Goal: Task Accomplishment & Management: Complete application form

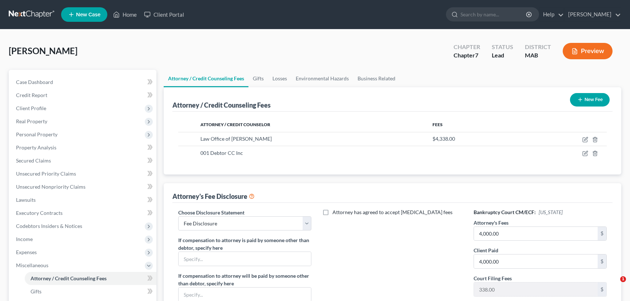
select select "3"
click at [49, 185] on span "Unsecured Nonpriority Claims" at bounding box center [51, 187] width 70 height 6
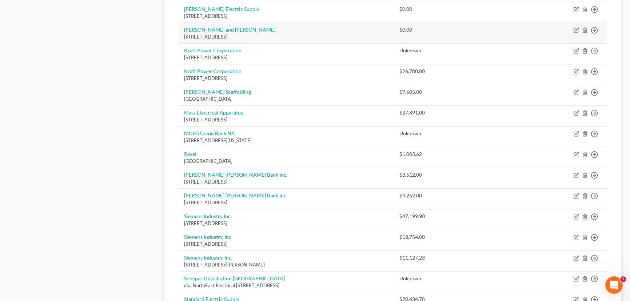
scroll to position [496, 0]
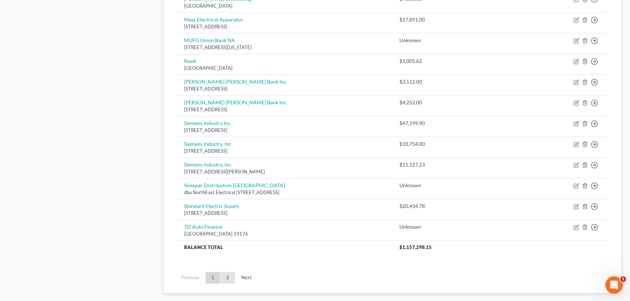
click at [224, 272] on link "2" at bounding box center [228, 278] width 15 height 12
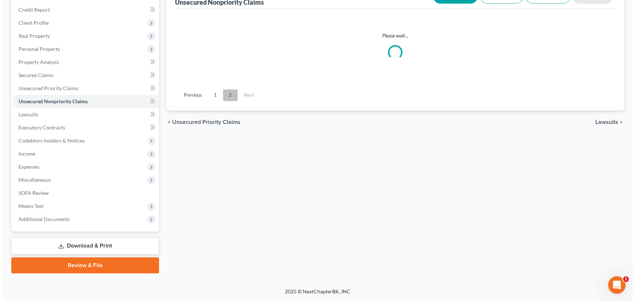
scroll to position [84, 0]
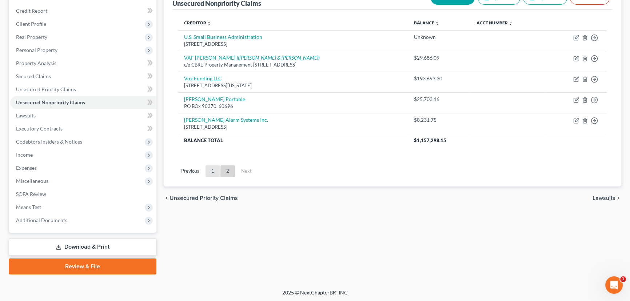
click at [212, 174] on link "1" at bounding box center [213, 172] width 15 height 12
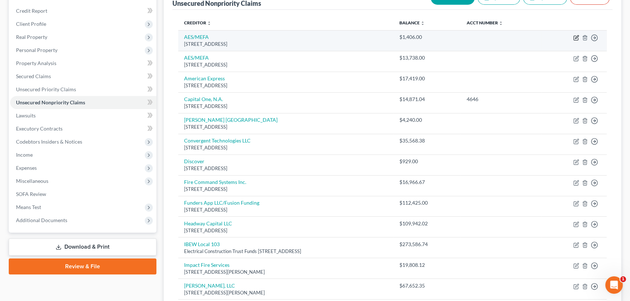
click at [577, 37] on icon "button" at bounding box center [576, 36] width 3 height 3
select select "39"
select select "17"
select select "3"
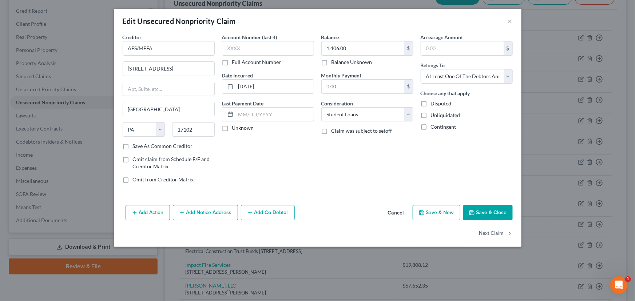
click at [253, 211] on icon "button" at bounding box center [250, 213] width 6 height 6
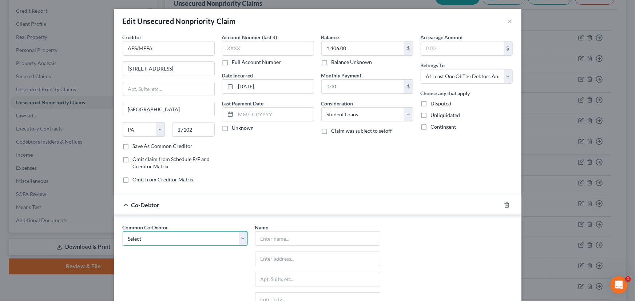
click at [239, 238] on select "Select [PERSON_NAME] Communications, Inc. [PERSON_NAME] Electrical, Inc. [PERSO…" at bounding box center [185, 238] width 125 height 15
select select "2"
click at [123, 231] on select "Select [PERSON_NAME] Communications, Inc. [PERSON_NAME] Electrical, Inc. [PERSO…" at bounding box center [185, 238] width 125 height 15
type input "[PERSON_NAME]"
type input "[STREET_ADDRESS]"
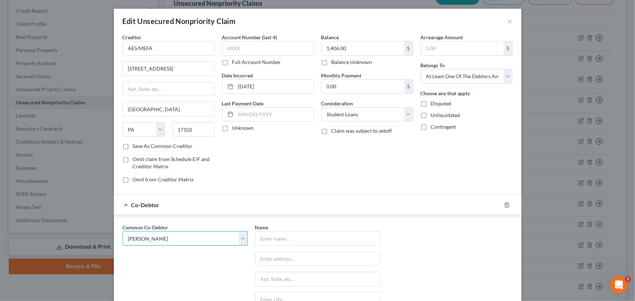
type input "Scituate"
select select "22"
type input "02066"
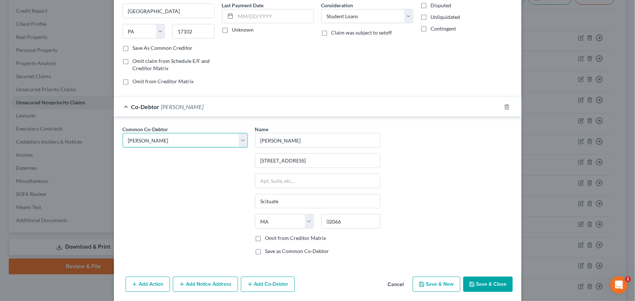
scroll to position [124, 0]
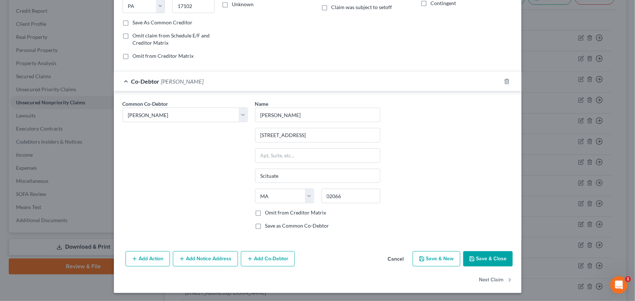
click at [265, 213] on label "Omit from Creditor Matrix" at bounding box center [295, 212] width 61 height 7
click at [268, 213] on input "Omit from Creditor Matrix" at bounding box center [270, 211] width 5 height 5
checkbox input "true"
click at [479, 258] on button "Save & Close" at bounding box center [487, 259] width 49 height 15
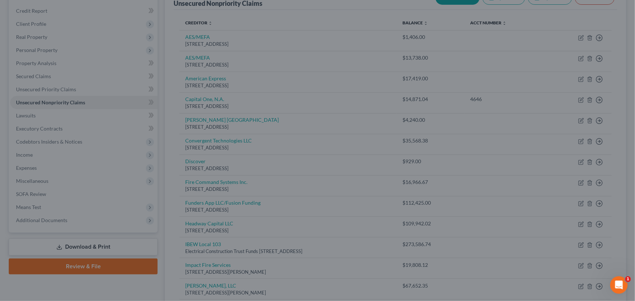
type input "0"
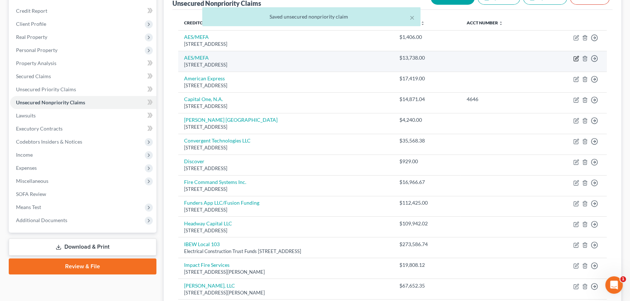
click at [578, 56] on icon "button" at bounding box center [577, 59] width 6 height 6
select select "39"
select select "17"
select select "3"
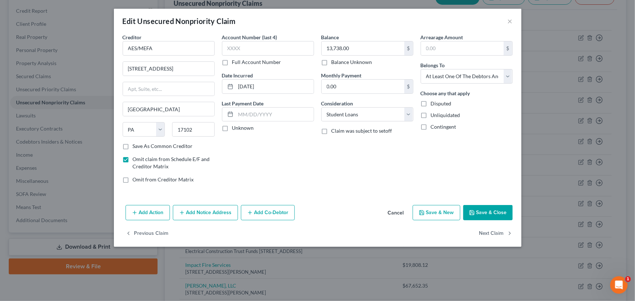
click at [268, 211] on button "Add Co-Debtor" at bounding box center [268, 212] width 54 height 15
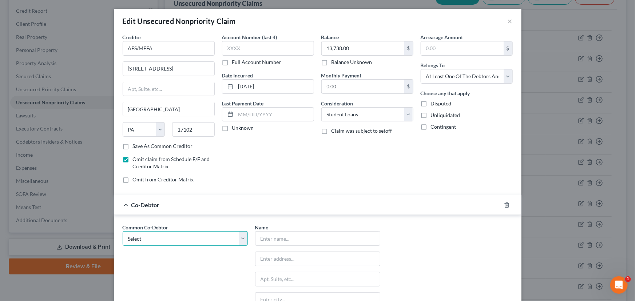
click at [238, 239] on select "Select [PERSON_NAME] Communications, Inc. [PERSON_NAME] Electrical, Inc. [PERSO…" at bounding box center [185, 238] width 125 height 15
select select "2"
click at [123, 231] on select "Select [PERSON_NAME] Communications, Inc. [PERSON_NAME] Electrical, Inc. [PERSO…" at bounding box center [185, 238] width 125 height 15
type input "[PERSON_NAME]"
type input "[STREET_ADDRESS]"
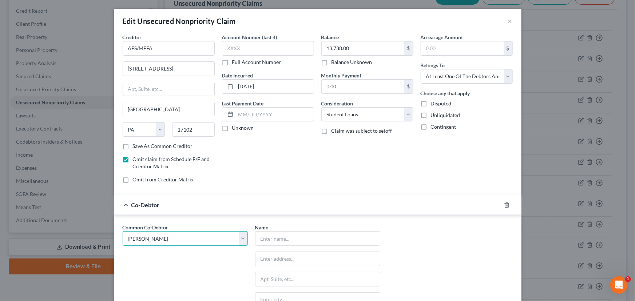
type input "Scituate"
select select "22"
type input "02066"
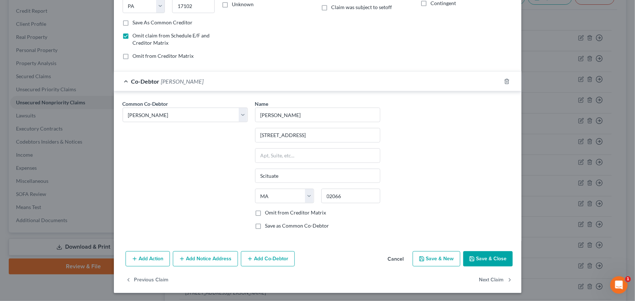
click at [265, 211] on label "Omit from Creditor Matrix" at bounding box center [295, 212] width 61 height 7
click at [268, 211] on input "Omit from Creditor Matrix" at bounding box center [270, 211] width 5 height 5
checkbox input "true"
click at [487, 256] on button "Save & Close" at bounding box center [487, 259] width 49 height 15
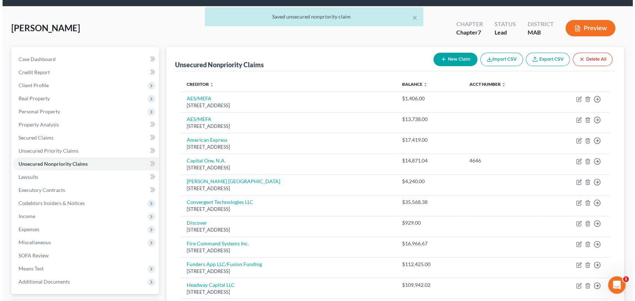
scroll to position [18, 0]
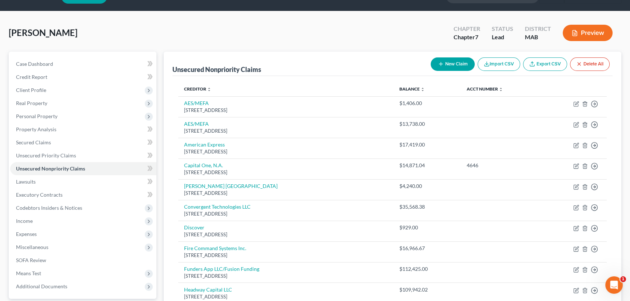
click at [450, 60] on button "New Claim" at bounding box center [453, 64] width 44 height 13
select select "0"
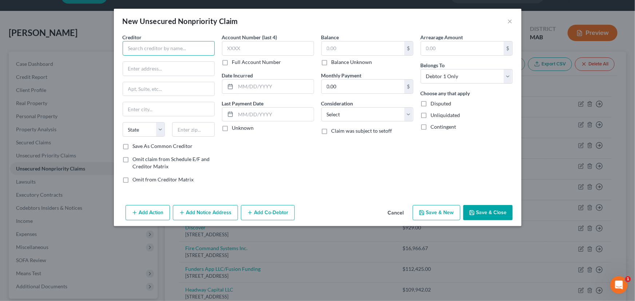
click at [144, 46] on input "text" at bounding box center [169, 48] width 92 height 15
type input "Asco Services, Inc."
type input "[STREET_ADDRESS]"
click at [185, 131] on input "text" at bounding box center [193, 129] width 43 height 15
type input "07932"
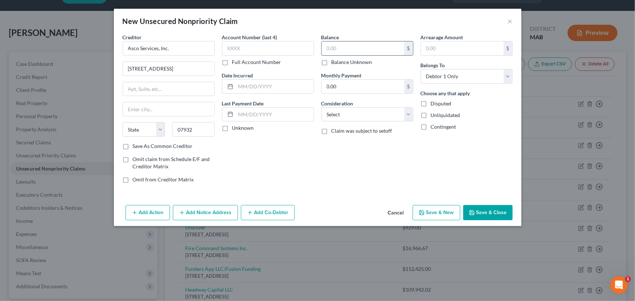
type input "[GEOGRAPHIC_DATA]"
select select "33"
click at [330, 45] on input "text" at bounding box center [363, 48] width 83 height 14
type input "6,430.00"
click at [431, 103] on label "Disputed" at bounding box center [441, 103] width 21 height 7
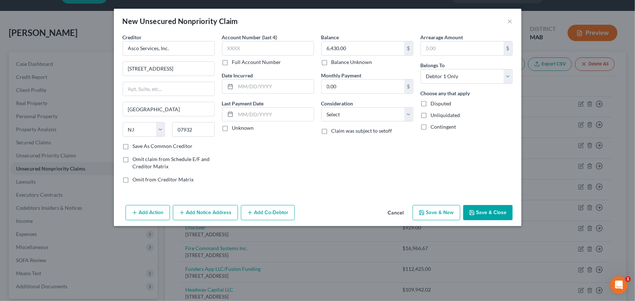
click at [434, 103] on input "Disputed" at bounding box center [436, 102] width 5 height 5
checkbox input "true"
click at [503, 76] on select "Select Debtor 1 Only Debtor 2 Only Debtor 1 And Debtor 2 Only At Least One Of T…" at bounding box center [467, 76] width 92 height 15
select select "3"
click at [421, 69] on select "Select Debtor 1 Only Debtor 2 Only Debtor 1 And Debtor 2 Only At Least One Of T…" at bounding box center [467, 76] width 92 height 15
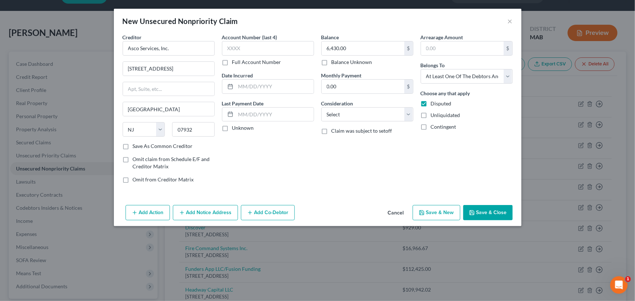
click at [247, 211] on icon "button" at bounding box center [250, 213] width 6 height 6
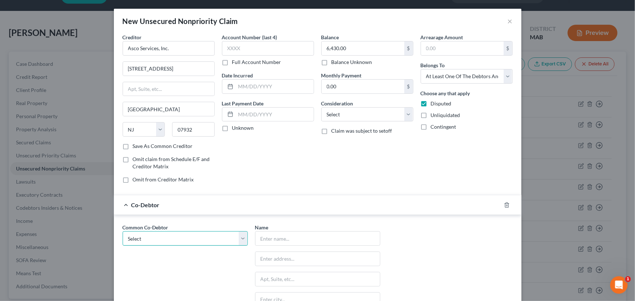
click at [135, 240] on select "Select [PERSON_NAME] Communications, Inc. [PERSON_NAME] Electrical, Inc. [PERSO…" at bounding box center [185, 238] width 125 height 15
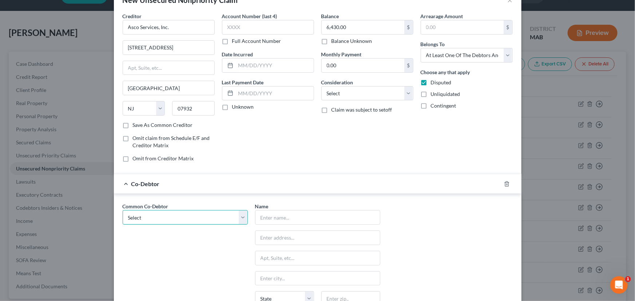
scroll to position [33, 0]
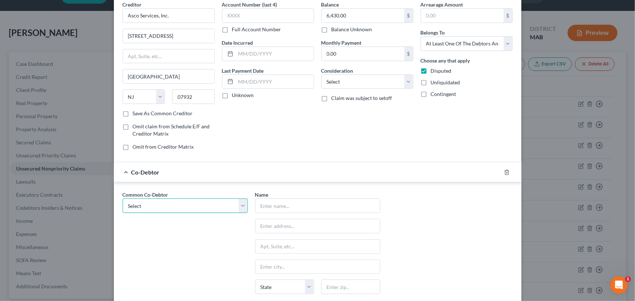
click at [169, 205] on select "Select [PERSON_NAME] Communications, Inc. [PERSON_NAME] Electrical, Inc. [PERSO…" at bounding box center [185, 206] width 125 height 15
select select "1"
click at [123, 199] on select "Select [PERSON_NAME] Communications, Inc. [PERSON_NAME] Electrical, Inc. [PERSO…" at bounding box center [185, 206] width 125 height 15
type input "[PERSON_NAME] Electrical, Inc."
type input "[STREET_ADDRESS][PERSON_NAME]"
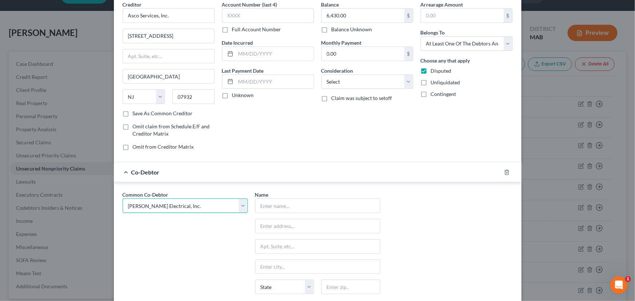
type input "Suite 1"
type input "Weymouth"
select select "22"
type input "02188"
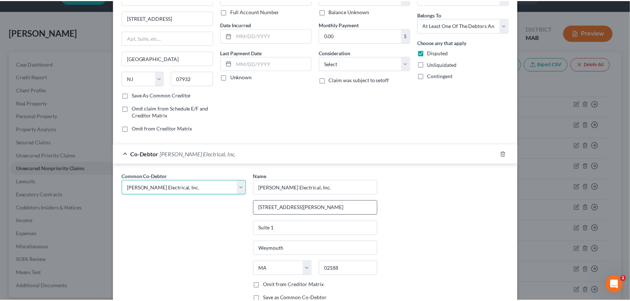
scroll to position [103, 0]
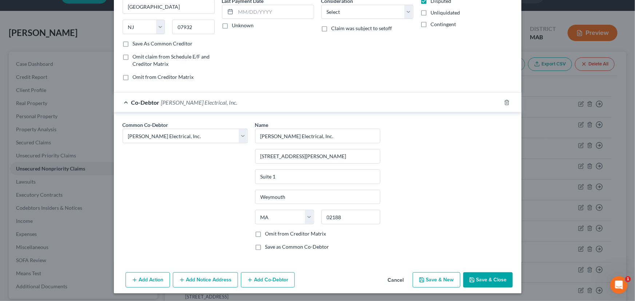
click at [265, 234] on label "Omit from Creditor Matrix" at bounding box center [295, 233] width 61 height 7
click at [268, 234] on input "Omit from Creditor Matrix" at bounding box center [270, 232] width 5 height 5
checkbox input "true"
click at [491, 276] on button "Save & Close" at bounding box center [487, 280] width 49 height 15
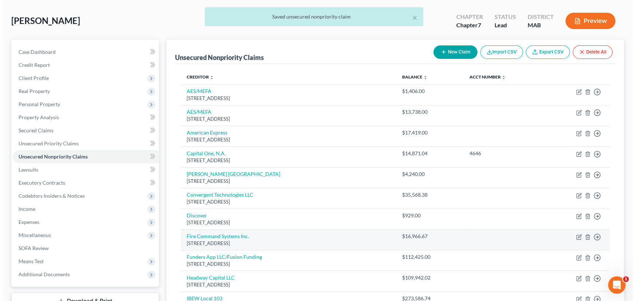
scroll to position [51, 0]
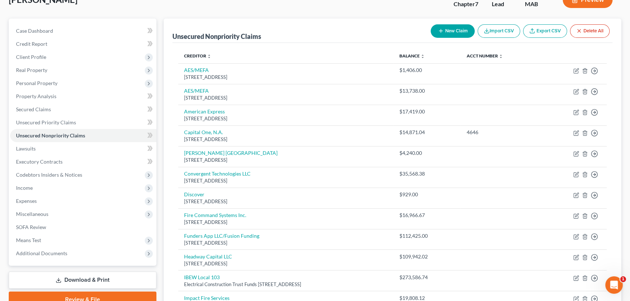
click at [454, 33] on button "New Claim" at bounding box center [453, 30] width 44 height 13
select select "0"
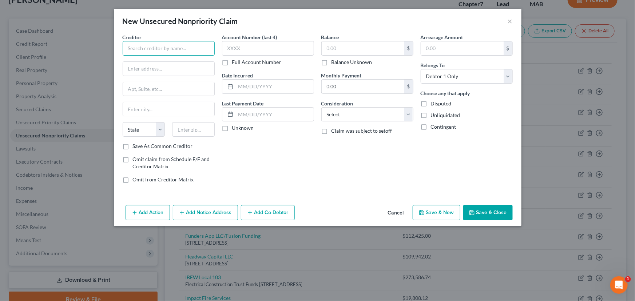
click at [156, 49] on input "text" at bounding box center [169, 48] width 92 height 15
type input "Cummins Inc"
type input "NCS Credit"
type input "PO Box 24101"
type input "44124"
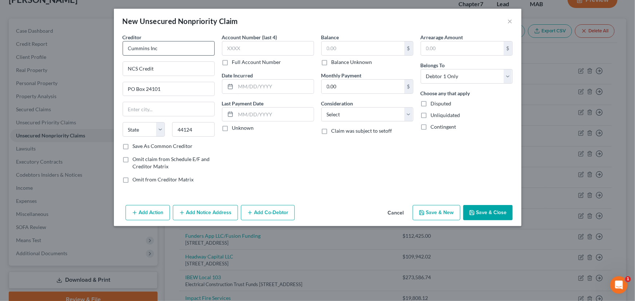
type input "[GEOGRAPHIC_DATA]"
select select "36"
click at [328, 46] on input "text" at bounding box center [363, 48] width 83 height 14
type input "65,400.00"
click at [441, 74] on select "Select Debtor 1 Only Debtor 2 Only Debtor 1 And Debtor 2 Only At Least One Of T…" at bounding box center [467, 76] width 92 height 15
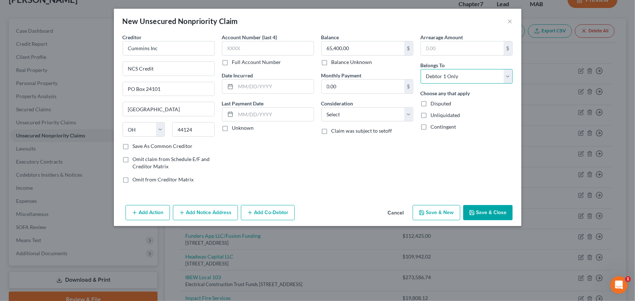
select select "3"
click at [421, 69] on select "Select Debtor 1 Only Debtor 2 Only Debtor 1 And Debtor 2 Only At Least One Of T…" at bounding box center [467, 76] width 92 height 15
click at [431, 106] on label "Disputed" at bounding box center [441, 103] width 21 height 7
click at [434, 105] on input "Disputed" at bounding box center [436, 102] width 5 height 5
checkbox input "true"
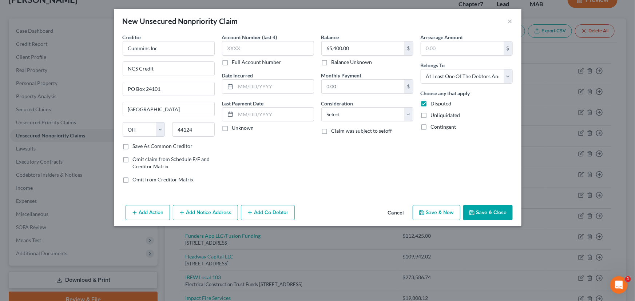
click at [247, 212] on button "Add Co-Debtor" at bounding box center [268, 212] width 54 height 15
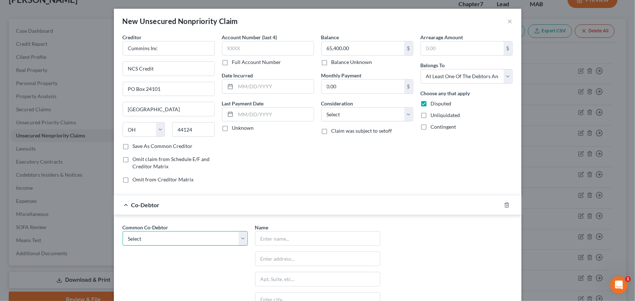
click at [175, 236] on select "Select [PERSON_NAME] Communications, Inc. [PERSON_NAME] Electrical, Inc. [PERSO…" at bounding box center [185, 238] width 125 height 15
select select "1"
click at [123, 231] on select "Select [PERSON_NAME] Communications, Inc. [PERSON_NAME] Electrical, Inc. [PERSO…" at bounding box center [185, 238] width 125 height 15
type input "[PERSON_NAME] Electrical, Inc."
type input "[STREET_ADDRESS][PERSON_NAME]"
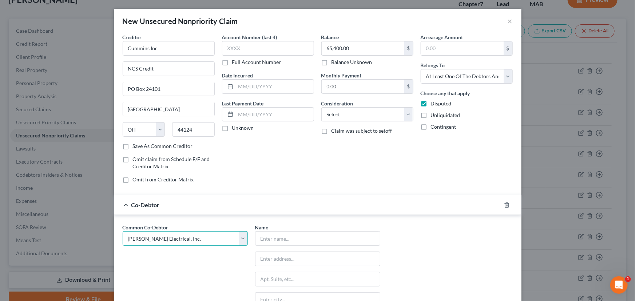
type input "Suite 1"
type input "Weymouth"
select select "22"
type input "02188"
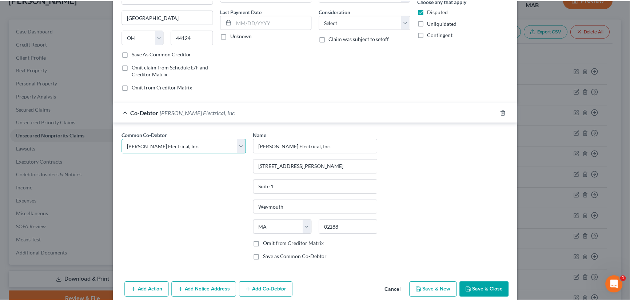
scroll to position [103, 0]
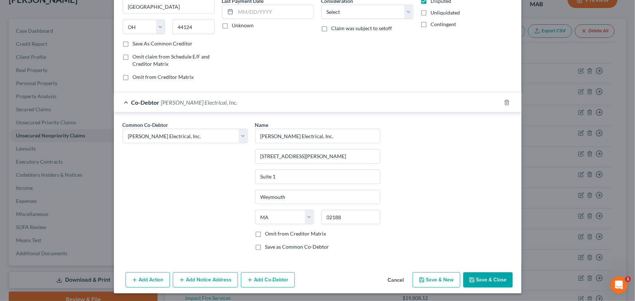
click at [265, 233] on label "Omit from Creditor Matrix" at bounding box center [295, 233] width 61 height 7
click at [268, 233] on input "Omit from Creditor Matrix" at bounding box center [270, 232] width 5 height 5
checkbox input "true"
click at [488, 277] on button "Save & Close" at bounding box center [487, 280] width 49 height 15
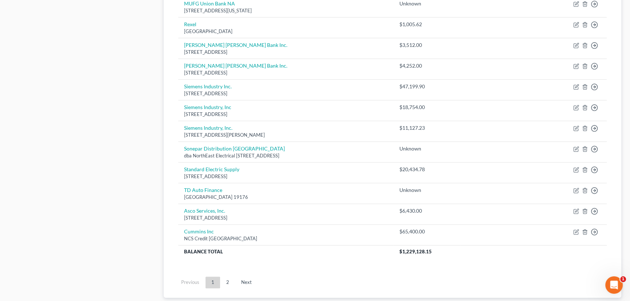
scroll to position [548, 0]
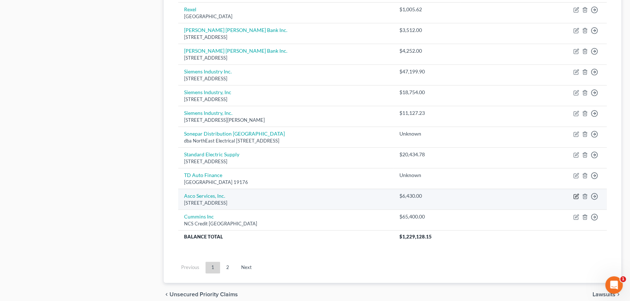
click at [575, 194] on icon "button" at bounding box center [577, 197] width 6 height 6
select select "33"
select select "3"
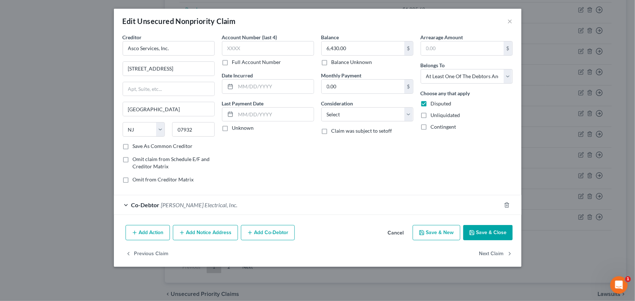
click at [492, 231] on button "Save & Close" at bounding box center [487, 232] width 49 height 15
type input "0"
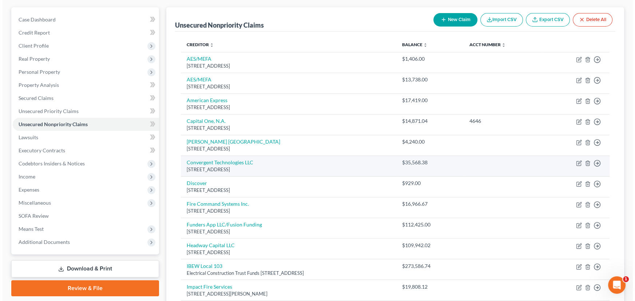
scroll to position [51, 0]
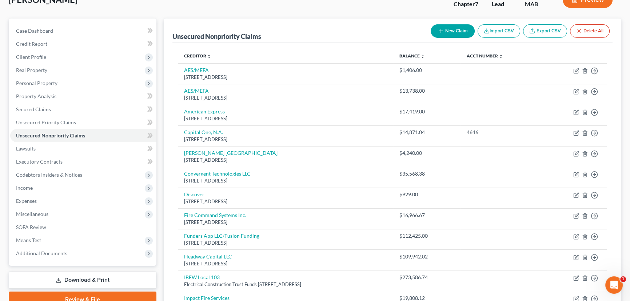
click at [450, 30] on button "New Claim" at bounding box center [453, 30] width 44 height 13
select select "0"
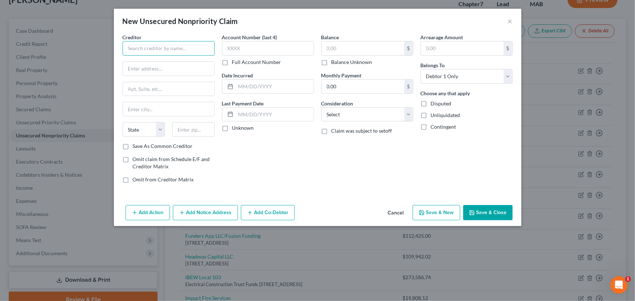
click at [143, 48] on input "text" at bounding box center [169, 48] width 92 height 15
type input "First Electric Motor"
click at [129, 68] on input "text" at bounding box center [168, 69] width 91 height 14
type input "Receivable Management Corp"
type input "PO Box 2471"
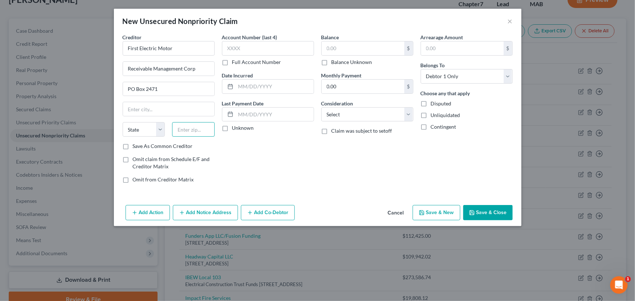
click at [197, 132] on input "text" at bounding box center [193, 129] width 43 height 15
type input "01888"
type input "Woburn"
select select "22"
click at [329, 51] on input "text" at bounding box center [363, 48] width 83 height 14
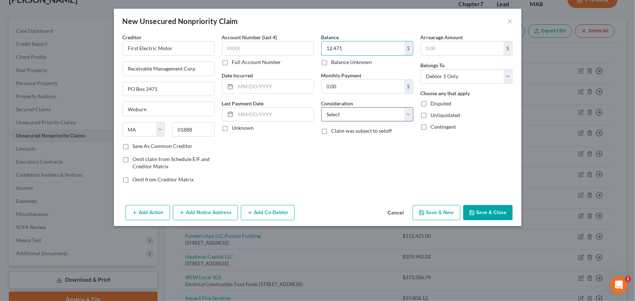
type input "12,471"
click at [343, 108] on select "Select Cable / Satellite Services Collection Agency Credit Card Debt Debt Couns…" at bounding box center [367, 114] width 92 height 15
click at [353, 96] on div "Balance 12,471.00 $ Balance Unknown Balance Undetermined 12,471 $ Balance Unkno…" at bounding box center [367, 111] width 99 height 156
click at [431, 103] on label "Disputed" at bounding box center [441, 103] width 21 height 7
click at [434, 103] on input "Disputed" at bounding box center [436, 102] width 5 height 5
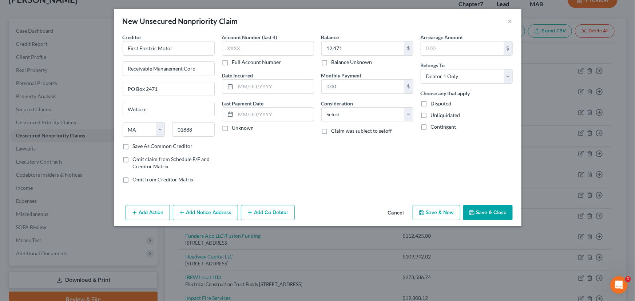
checkbox input "true"
click at [510, 74] on select "Select Debtor 1 Only Debtor 2 Only Debtor 1 And Debtor 2 Only At Least One Of T…" at bounding box center [467, 76] width 92 height 15
select select "3"
click at [421, 69] on select "Select Debtor 1 Only Debtor 2 Only Debtor 1 And Debtor 2 Only At Least One Of T…" at bounding box center [467, 76] width 92 height 15
click at [258, 214] on button "Add Co-Debtor" at bounding box center [268, 212] width 54 height 15
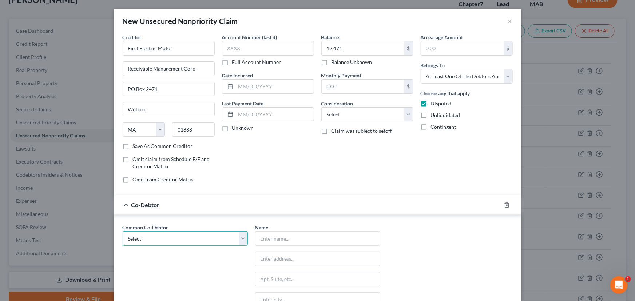
click at [166, 237] on select "Select [PERSON_NAME] Communications, Inc. [PERSON_NAME] Electrical, Inc. [PERSO…" at bounding box center [185, 238] width 125 height 15
select select "1"
click at [123, 231] on select "Select [PERSON_NAME] Communications, Inc. [PERSON_NAME] Electrical, Inc. [PERSO…" at bounding box center [185, 238] width 125 height 15
type input "[PERSON_NAME] Electrical, Inc."
type input "[STREET_ADDRESS][PERSON_NAME]"
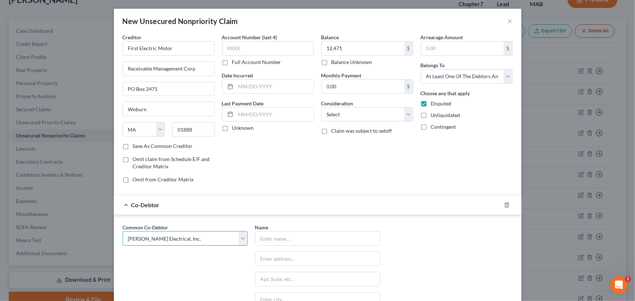
type input "Suite 1"
type input "Weymouth"
select select "22"
type input "02188"
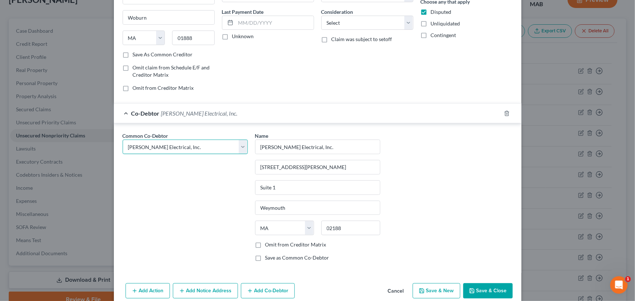
scroll to position [103, 0]
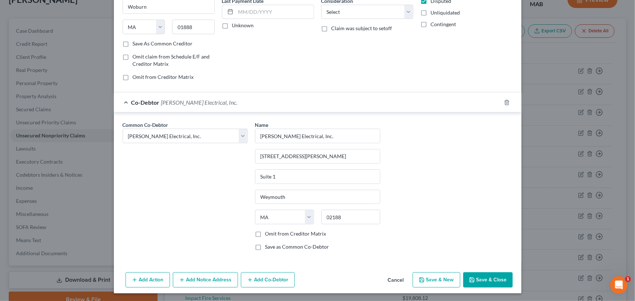
click at [265, 235] on label "Omit from Creditor Matrix" at bounding box center [295, 233] width 61 height 7
click at [268, 235] on input "Omit from Creditor Matrix" at bounding box center [270, 232] width 5 height 5
checkbox input "true"
click at [424, 284] on button "Save & New" at bounding box center [437, 280] width 48 height 15
select select "0"
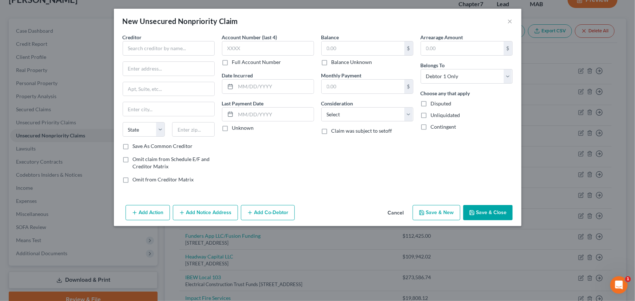
type input "12,471.00"
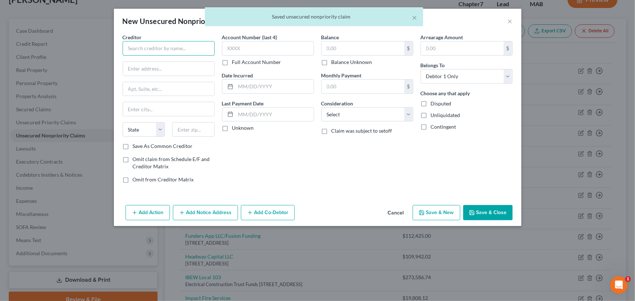
click at [138, 47] on input "text" at bounding box center [169, 48] width 92 height 15
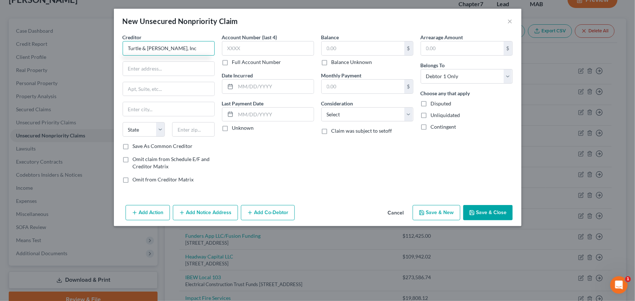
type input "Turtle & [PERSON_NAME], Inc"
type input "[STREET_ADDRESS]"
click at [178, 128] on input "text" at bounding box center [193, 129] width 43 height 15
type input "06460"
type input "Milford"
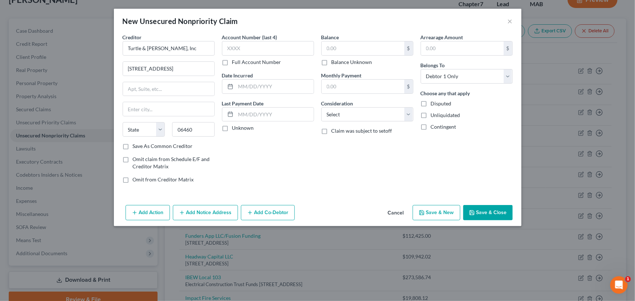
select select "6"
click at [329, 47] on input "text" at bounding box center [363, 48] width 83 height 14
type input "49,382.02"
click at [429, 78] on select "Select Debtor 1 Only Debtor 2 Only Debtor 1 And Debtor 2 Only At Least One Of T…" at bounding box center [467, 76] width 92 height 15
select select "3"
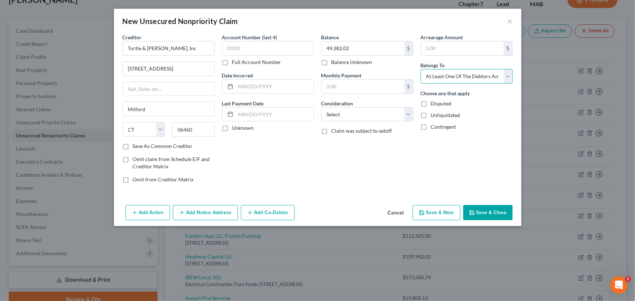
click at [421, 69] on select "Select Debtor 1 Only Debtor 2 Only Debtor 1 And Debtor 2 Only At Least One Of T…" at bounding box center [467, 76] width 92 height 15
click at [433, 104] on span "Disputed" at bounding box center [441, 103] width 21 height 6
click at [434, 104] on input "Disputed" at bounding box center [436, 102] width 5 height 5
checkbox input "true"
click at [209, 212] on button "Add Notice Address" at bounding box center [205, 212] width 65 height 15
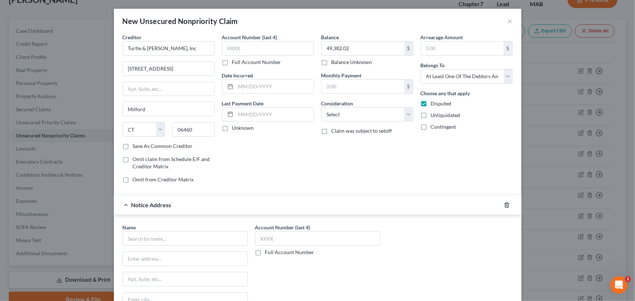
click at [504, 206] on icon "button" at bounding box center [507, 205] width 6 height 6
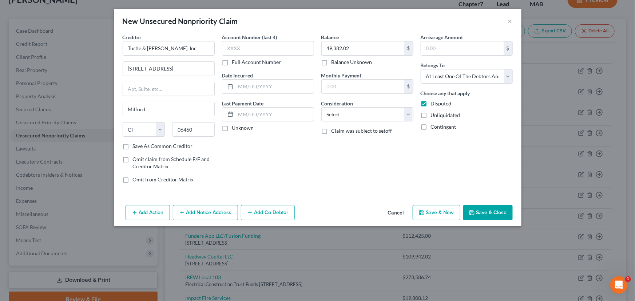
click at [281, 210] on button "Add Co-Debtor" at bounding box center [268, 212] width 54 height 15
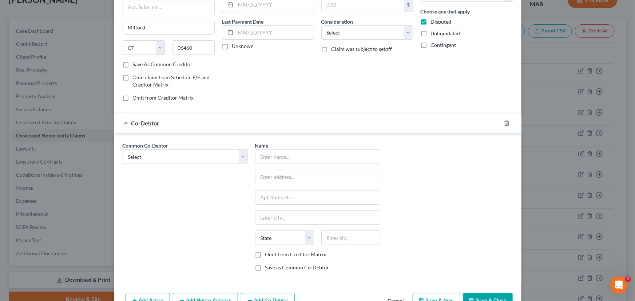
scroll to position [99, 0]
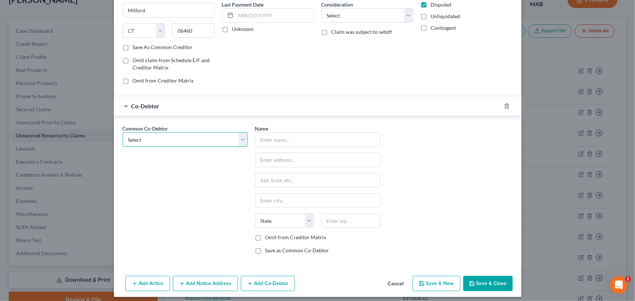
click at [134, 135] on select "Select [PERSON_NAME] Communications, Inc. [PERSON_NAME] Electrical, Inc. [PERSO…" at bounding box center [185, 139] width 125 height 15
select select "1"
click at [123, 132] on select "Select [PERSON_NAME] Communications, Inc. [PERSON_NAME] Electrical, Inc. [PERSO…" at bounding box center [185, 139] width 125 height 15
type input "[PERSON_NAME] Electrical, Inc."
type input "[STREET_ADDRESS][PERSON_NAME]"
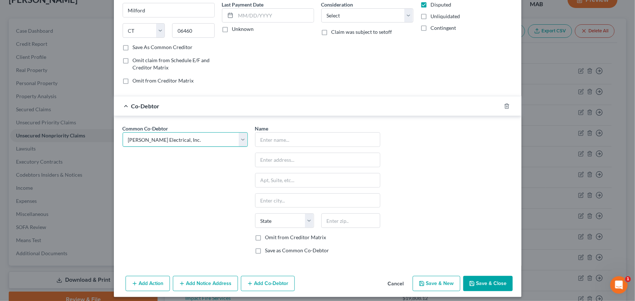
type input "Suite 1"
type input "Weymouth"
select select "22"
type input "02188"
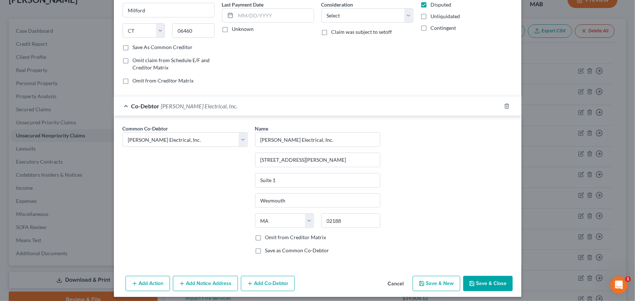
click at [265, 237] on label "Omit from Creditor Matrix" at bounding box center [295, 237] width 61 height 7
click at [268, 237] on input "Omit from Creditor Matrix" at bounding box center [270, 236] width 5 height 5
checkbox input "true"
click at [428, 281] on button "Save & New" at bounding box center [437, 283] width 48 height 15
select select "0"
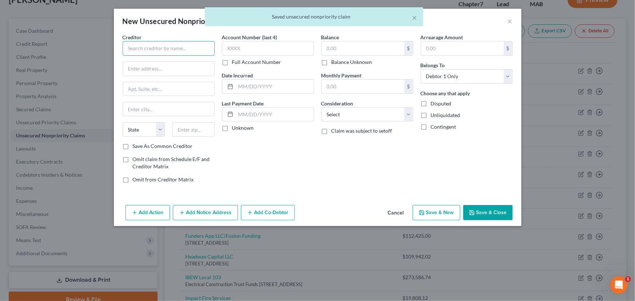
click at [154, 51] on input "text" at bounding box center [169, 48] width 92 height 15
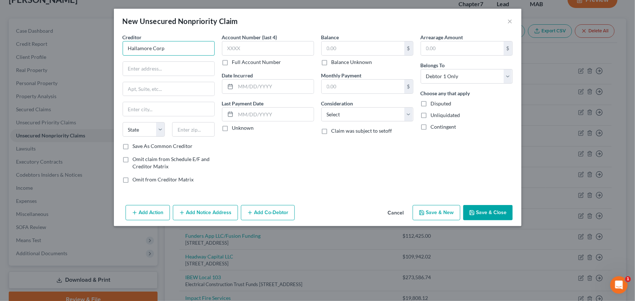
click at [164, 48] on input "Hallamore Corp" at bounding box center [169, 48] width 92 height 15
type input "Hallamore Corporation"
type input "[STREET_ADDRESS]"
click at [189, 130] on input "text" at bounding box center [193, 129] width 43 height 15
type input "02343"
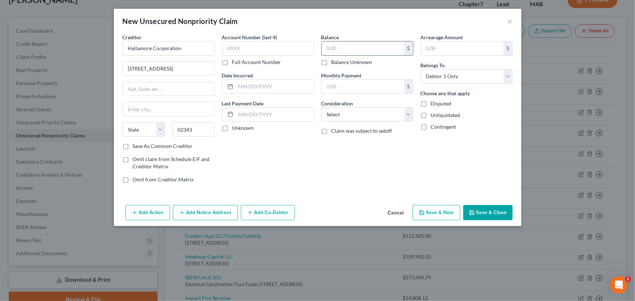
type input "[PERSON_NAME]"
select select "22"
click at [338, 43] on input "text" at bounding box center [363, 48] width 83 height 14
type input "38,839.22"
click at [500, 74] on select "Select Debtor 1 Only Debtor 2 Only Debtor 1 And Debtor 2 Only At Least One Of T…" at bounding box center [467, 76] width 92 height 15
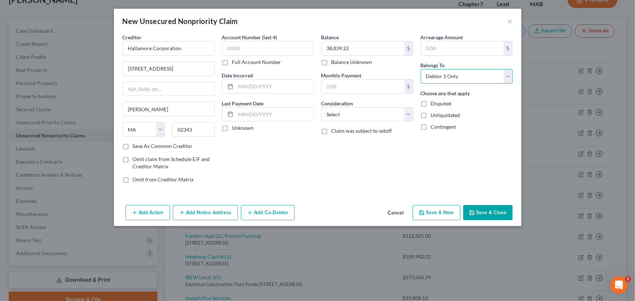
select select "3"
click at [421, 69] on select "Select Debtor 1 Only Debtor 2 Only Debtor 1 And Debtor 2 Only At Least One Of T…" at bounding box center [467, 76] width 92 height 15
click at [431, 105] on label "Disputed" at bounding box center [441, 103] width 21 height 7
click at [434, 105] on input "Disputed" at bounding box center [436, 102] width 5 height 5
checkbox input "true"
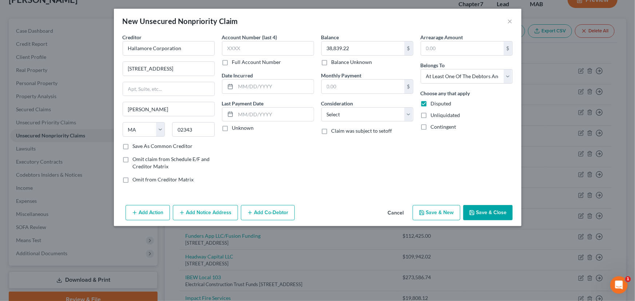
click at [267, 207] on button "Add Co-Debtor" at bounding box center [268, 212] width 54 height 15
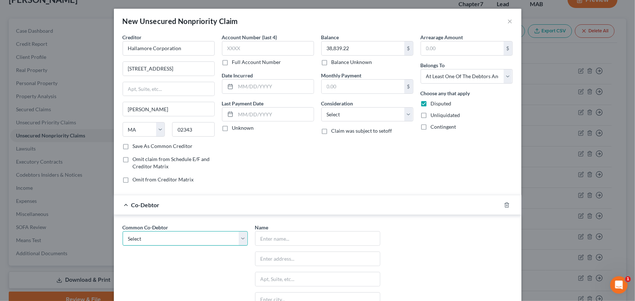
click at [173, 240] on select "Select [PERSON_NAME] Communications, Inc. [PERSON_NAME] Electrical, Inc. [PERSO…" at bounding box center [185, 238] width 125 height 15
select select "1"
click at [123, 231] on select "Select [PERSON_NAME] Communications, Inc. [PERSON_NAME] Electrical, Inc. [PERSO…" at bounding box center [185, 238] width 125 height 15
type input "[PERSON_NAME] Electrical, Inc."
type input "[STREET_ADDRESS][PERSON_NAME]"
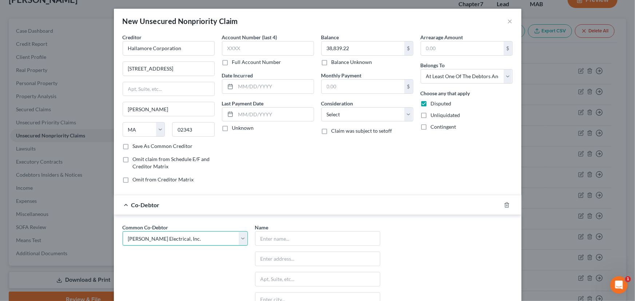
type input "Suite 1"
type input "Weymouth"
select select "22"
type input "02188"
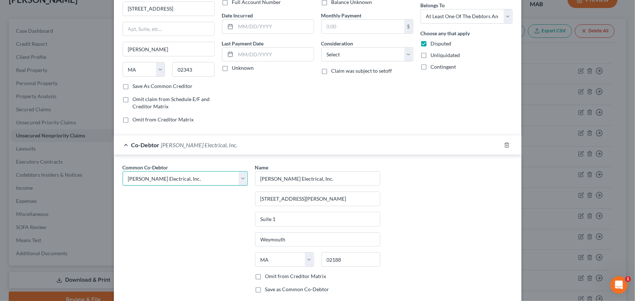
scroll to position [103, 0]
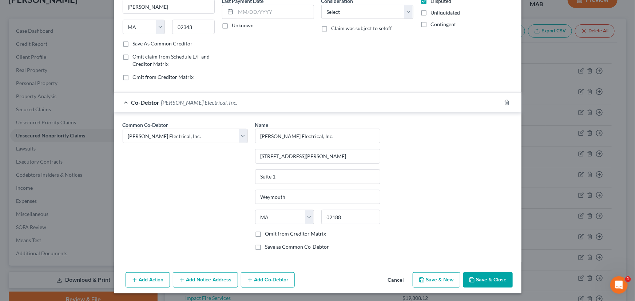
click at [265, 232] on label "Omit from Creditor Matrix" at bounding box center [295, 233] width 61 height 7
click at [268, 232] on input "Omit from Creditor Matrix" at bounding box center [270, 232] width 5 height 5
checkbox input "true"
click at [437, 285] on button "Save & New" at bounding box center [437, 280] width 48 height 15
select select "0"
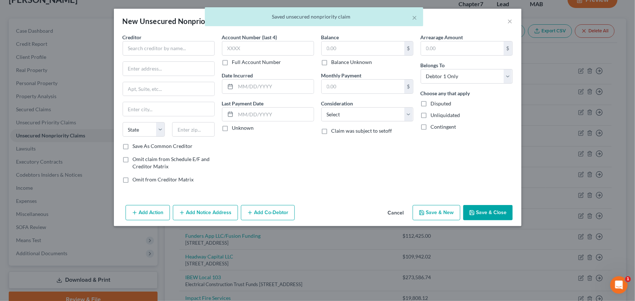
scroll to position [0, 0]
click at [139, 53] on input "text" at bounding box center [169, 48] width 92 height 15
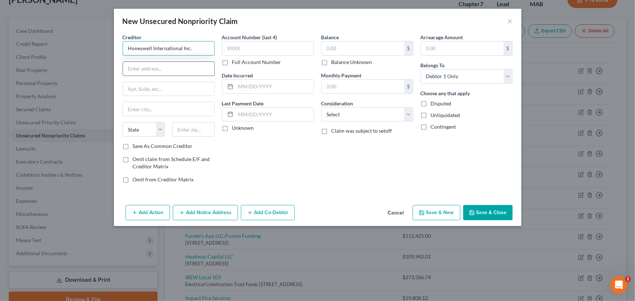
type input "Honeywell International Inc."
click at [136, 70] on input "text" at bounding box center [168, 69] width 91 height 14
type input "12490 Collections Cent"
type input "60693"
type input "[GEOGRAPHIC_DATA]"
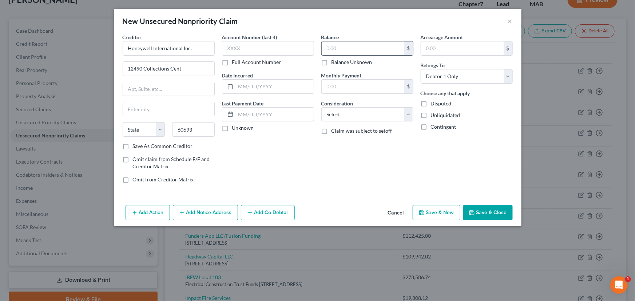
select select "14"
click at [341, 45] on input "text" at bounding box center [363, 48] width 83 height 14
type input "6,058.32"
click at [447, 71] on select "Select Debtor 1 Only Debtor 2 Only Debtor 1 And Debtor 2 Only At Least One Of T…" at bounding box center [467, 76] width 92 height 15
select select "3"
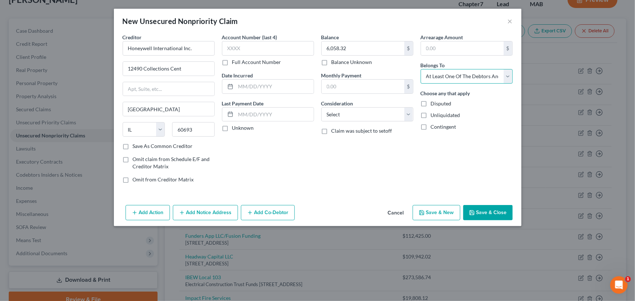
click at [421, 69] on select "Select Debtor 1 Only Debtor 2 Only Debtor 1 And Debtor 2 Only At Least One Of T…" at bounding box center [467, 76] width 92 height 15
click at [431, 104] on label "Disputed" at bounding box center [441, 103] width 21 height 7
click at [434, 104] on input "Disputed" at bounding box center [436, 102] width 5 height 5
checkbox input "true"
click at [278, 215] on button "Add Co-Debtor" at bounding box center [268, 212] width 54 height 15
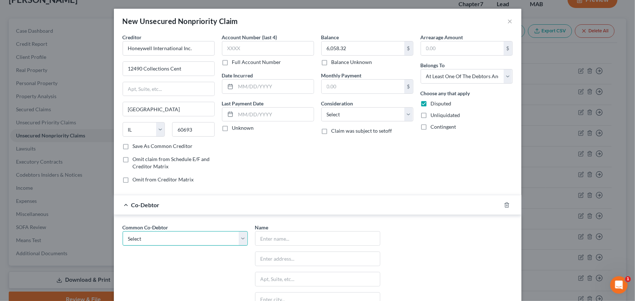
click at [191, 238] on select "Select [PERSON_NAME] Communications, Inc. [PERSON_NAME] Electrical, Inc. [PERSO…" at bounding box center [185, 238] width 125 height 15
select select "1"
click at [123, 231] on select "Select [PERSON_NAME] Communications, Inc. [PERSON_NAME] Electrical, Inc. [PERSO…" at bounding box center [185, 238] width 125 height 15
type input "[PERSON_NAME] Electrical, Inc."
type input "[STREET_ADDRESS][PERSON_NAME]"
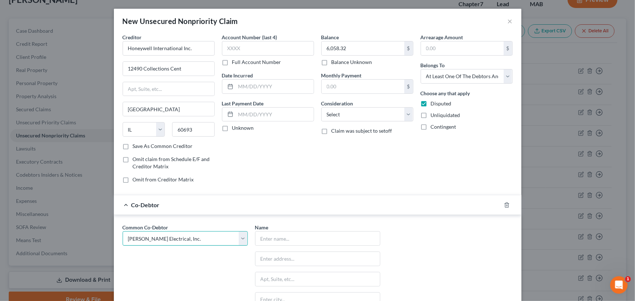
type input "Suite 1"
type input "Weymouth"
select select "22"
type input "02188"
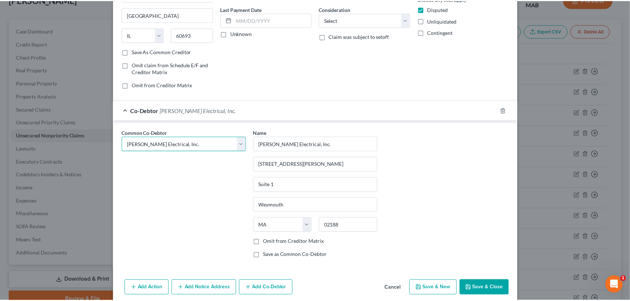
scroll to position [103, 0]
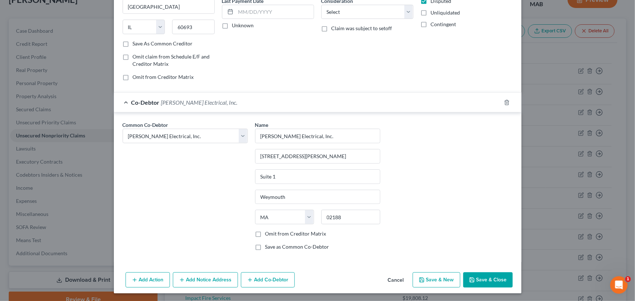
click at [265, 235] on label "Omit from Creditor Matrix" at bounding box center [295, 233] width 61 height 7
click at [268, 235] on input "Omit from Creditor Matrix" at bounding box center [270, 232] width 5 height 5
checkbox input "true"
click at [491, 280] on button "Save & Close" at bounding box center [487, 280] width 49 height 15
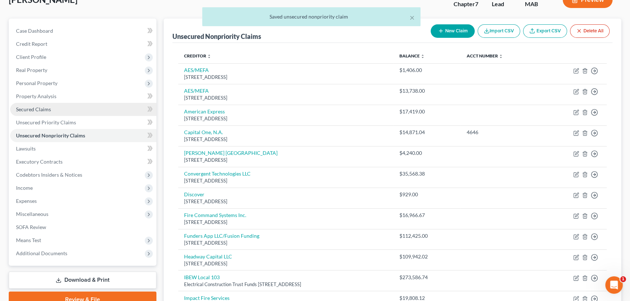
click at [35, 109] on span "Secured Claims" at bounding box center [33, 109] width 35 height 6
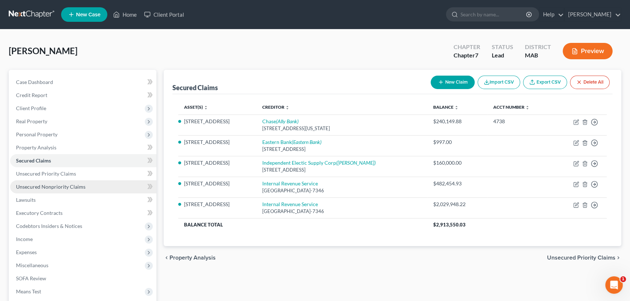
click at [31, 187] on span "Unsecured Nonpriority Claims" at bounding box center [51, 187] width 70 height 6
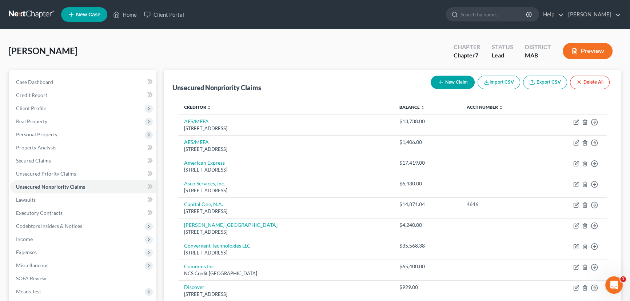
click at [457, 84] on button "New Claim" at bounding box center [453, 82] width 44 height 13
select select "0"
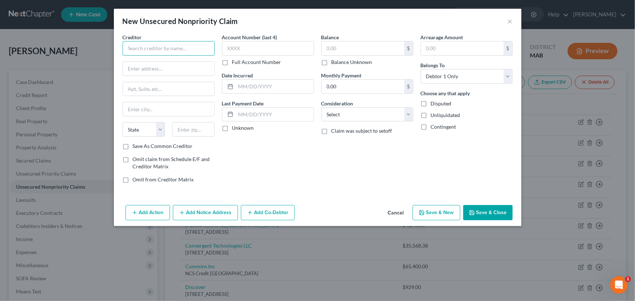
click at [132, 43] on input "text" at bounding box center [169, 48] width 92 height 15
type input "Independent SYstems Dis, Inc."
type input "[STREET_ADDRESS]"
click at [185, 124] on input "text" at bounding box center [193, 129] width 43 height 15
type input "01880"
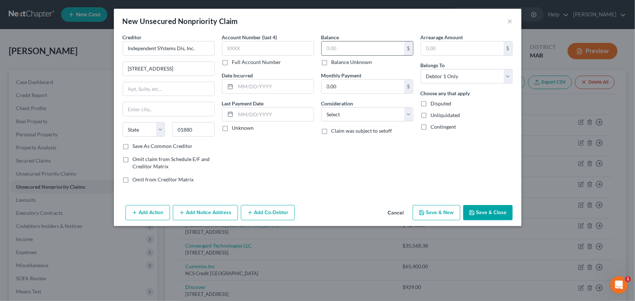
type input "Wakefield"
select select "22"
click at [324, 52] on input "text" at bounding box center [363, 48] width 83 height 14
type input "27,804.02"
click at [504, 74] on select "Select Debtor 1 Only Debtor 2 Only Debtor 1 And Debtor 2 Only At Least One Of T…" at bounding box center [467, 76] width 92 height 15
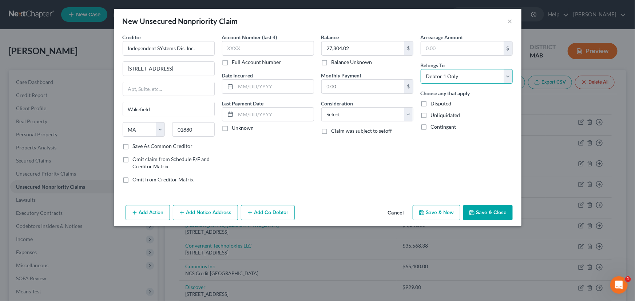
select select "3"
click at [421, 69] on select "Select Debtor 1 Only Debtor 2 Only Debtor 1 And Debtor 2 Only At Least One Of T…" at bounding box center [467, 76] width 92 height 15
click at [431, 105] on label "Disputed" at bounding box center [441, 103] width 21 height 7
click at [434, 105] on input "Disputed" at bounding box center [436, 102] width 5 height 5
checkbox input "true"
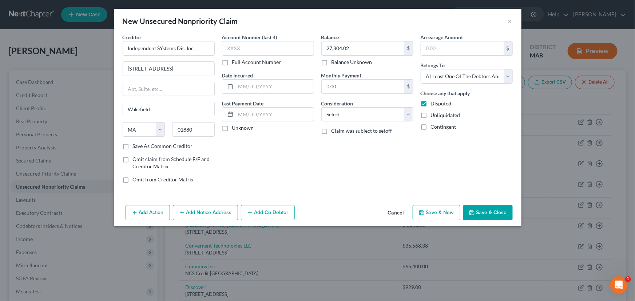
click at [269, 210] on button "Add Co-Debtor" at bounding box center [268, 212] width 54 height 15
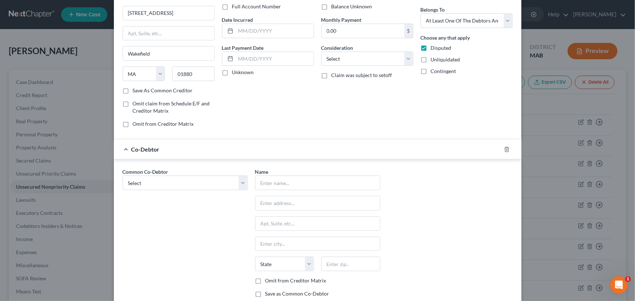
scroll to position [66, 0]
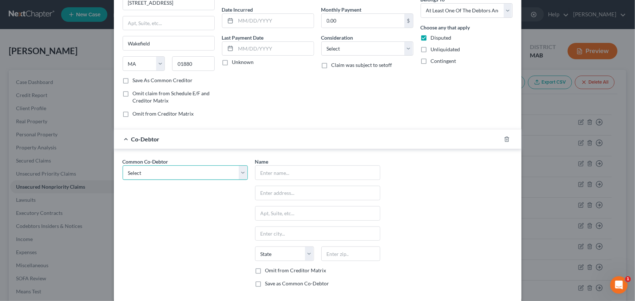
click at [202, 174] on select "Select [PERSON_NAME] Communications, Inc. [PERSON_NAME] Electrical, Inc. [PERSO…" at bounding box center [185, 173] width 125 height 15
select select "1"
click at [123, 166] on select "Select [PERSON_NAME] Communications, Inc. [PERSON_NAME] Electrical, Inc. [PERSO…" at bounding box center [185, 173] width 125 height 15
type input "[PERSON_NAME] Electrical, Inc."
type input "[STREET_ADDRESS][PERSON_NAME]"
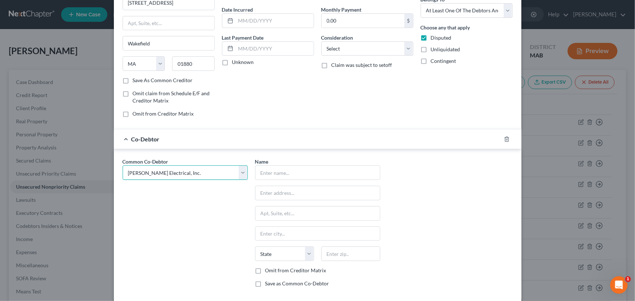
type input "Suite 1"
type input "Weymouth"
select select "22"
type input "02188"
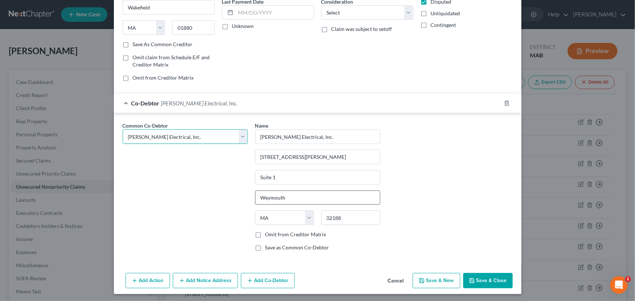
scroll to position [103, 0]
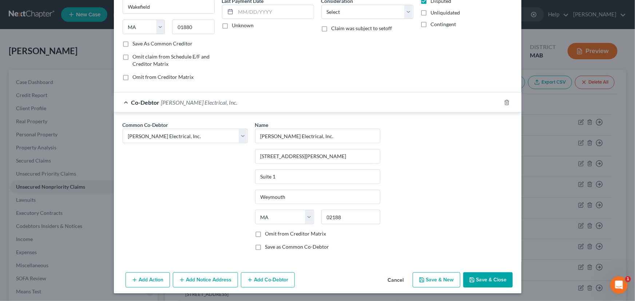
click at [265, 233] on label "Omit from Creditor Matrix" at bounding box center [295, 233] width 61 height 7
click at [268, 233] on input "Omit from Creditor Matrix" at bounding box center [270, 232] width 5 height 5
checkbox input "true"
click at [497, 276] on button "Save & Close" at bounding box center [487, 280] width 49 height 15
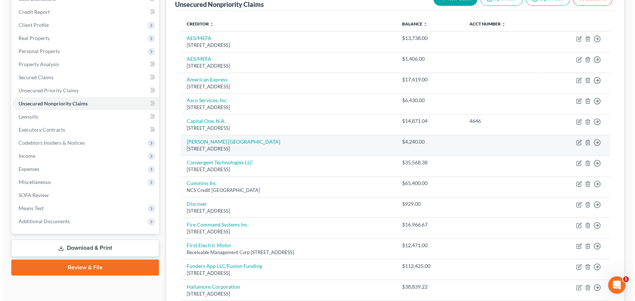
scroll to position [62, 0]
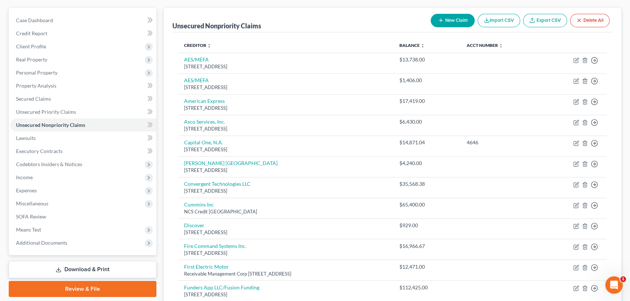
click at [456, 20] on button "New Claim" at bounding box center [453, 20] width 44 height 13
select select "0"
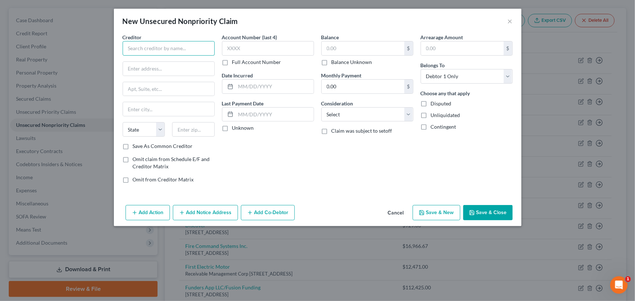
click at [151, 47] on input "text" at bounding box center [169, 48] width 92 height 15
click at [133, 57] on div "Creditor * [PERSON_NAME] Controls Fire Pro, LP State [US_STATE] AK AR AZ CA CO …" at bounding box center [169, 87] width 92 height 109
click at [135, 50] on input "[PERSON_NAME] Controls Fire Pro, LP" at bounding box center [169, 48] width 92 height 15
type input "[PERSON_NAME] Controls Fire Pro, LP"
click at [137, 68] on input "text" at bounding box center [168, 69] width 91 height 14
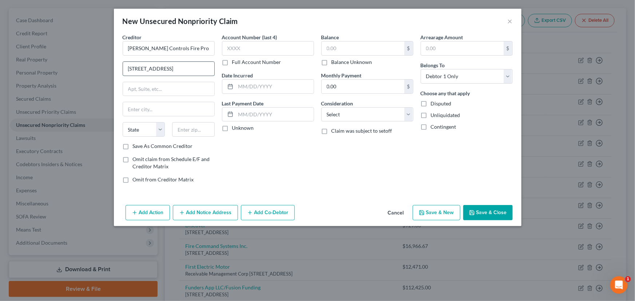
type input "[STREET_ADDRESS]"
type input "#3250"
type input "02062"
type input "[PERSON_NAME]"
select select "22"
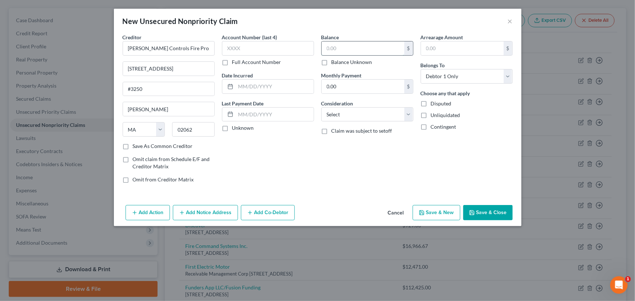
click at [327, 51] on input "text" at bounding box center [363, 48] width 83 height 14
type input "185,822.54"
click at [436, 79] on select "Select Debtor 1 Only Debtor 2 Only Debtor 1 And Debtor 2 Only At Least One Of T…" at bounding box center [467, 76] width 92 height 15
select select "3"
click at [421, 69] on select "Select Debtor 1 Only Debtor 2 Only Debtor 1 And Debtor 2 Only At Least One Of T…" at bounding box center [467, 76] width 92 height 15
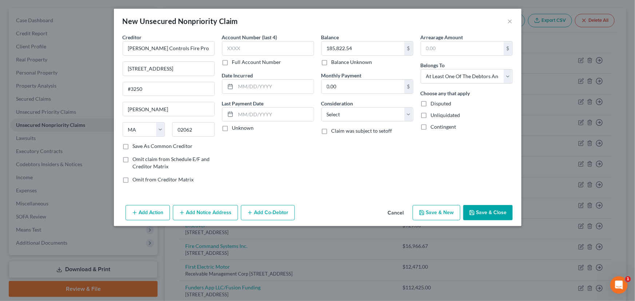
click at [431, 102] on label "Disputed" at bounding box center [441, 103] width 21 height 7
click at [434, 102] on input "Disputed" at bounding box center [436, 102] width 5 height 5
checkbox input "true"
click at [264, 210] on button "Add Co-Debtor" at bounding box center [268, 212] width 54 height 15
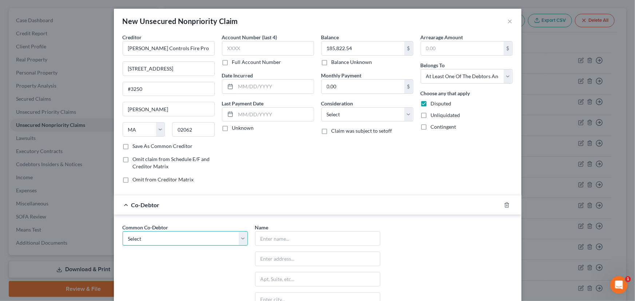
click at [204, 238] on select "Select [PERSON_NAME] Communications, Inc. [PERSON_NAME] Electrical, Inc. [PERSO…" at bounding box center [185, 238] width 125 height 15
select select "1"
click at [123, 231] on select "Select [PERSON_NAME] Communications, Inc. [PERSON_NAME] Electrical, Inc. [PERSO…" at bounding box center [185, 238] width 125 height 15
type input "[PERSON_NAME] Electrical, Inc."
type input "[STREET_ADDRESS][PERSON_NAME]"
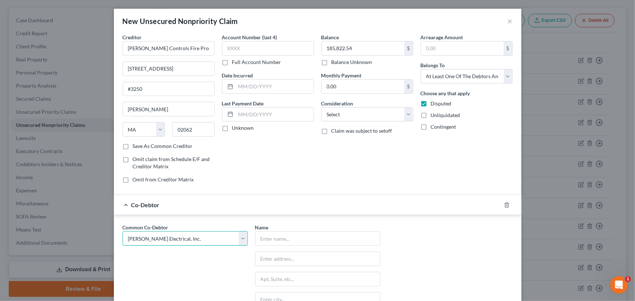
type input "Suite 1"
type input "Weymouth"
select select "22"
type input "02188"
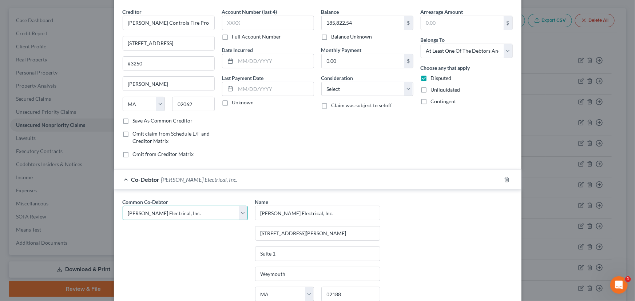
scroll to position [99, 0]
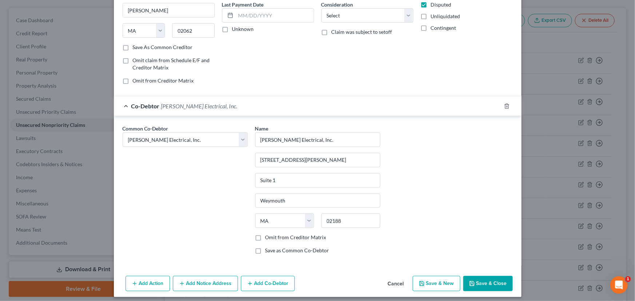
click at [437, 286] on button "Save & New" at bounding box center [437, 283] width 48 height 15
select select "0"
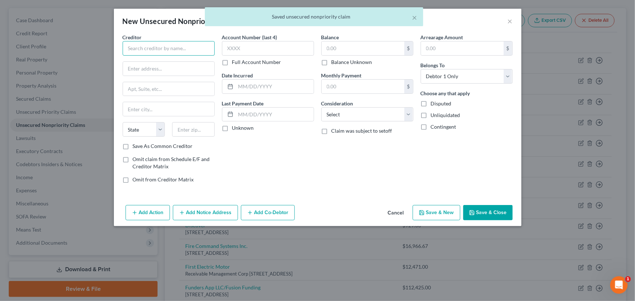
click at [140, 47] on input "text" at bounding box center [169, 48] width 92 height 15
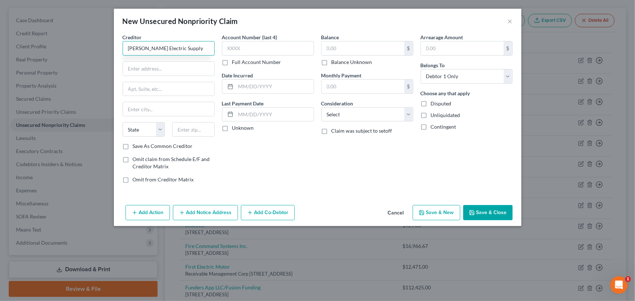
type input "[PERSON_NAME] Electric Supply"
type input "[STREET_ADDRESS]"
click at [191, 135] on input "text" at bounding box center [193, 129] width 43 height 15
type input "02562"
type input "[GEOGRAPHIC_DATA]"
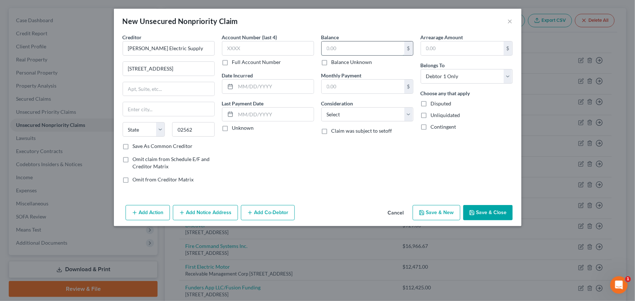
select select "22"
click at [332, 44] on input "text" at bounding box center [363, 48] width 83 height 14
type input "21,437.98"
click at [431, 102] on label "Disputed" at bounding box center [441, 103] width 21 height 7
click at [434, 102] on input "Disputed" at bounding box center [436, 102] width 5 height 5
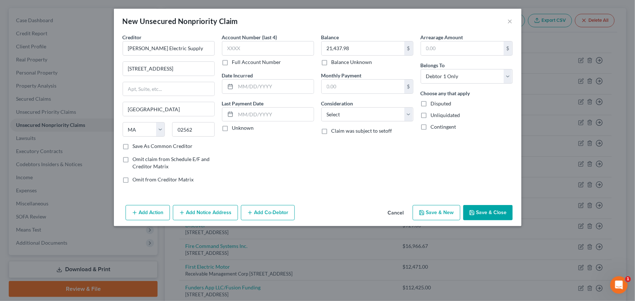
checkbox input "true"
click at [436, 78] on select "Select Debtor 1 Only Debtor 2 Only Debtor 1 And Debtor 2 Only At Least One Of T…" at bounding box center [467, 76] width 92 height 15
select select "3"
click at [421, 69] on select "Select Debtor 1 Only Debtor 2 Only Debtor 1 And Debtor 2 Only At Least One Of T…" at bounding box center [467, 76] width 92 height 15
click at [253, 213] on icon "button" at bounding box center [250, 213] width 6 height 6
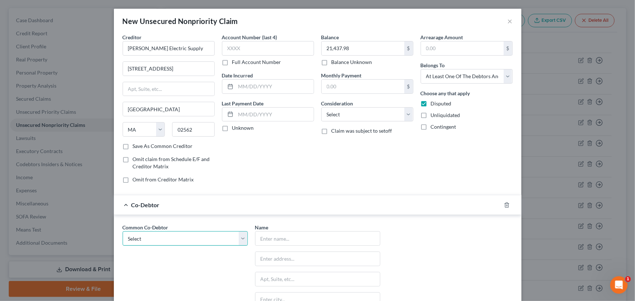
click at [154, 240] on select "Select [PERSON_NAME] Communications, Inc. [PERSON_NAME] Electrical, Inc. [PERSO…" at bounding box center [185, 238] width 125 height 15
select select "1"
click at [123, 231] on select "Select [PERSON_NAME] Communications, Inc. [PERSON_NAME] Electrical, Inc. [PERSO…" at bounding box center [185, 238] width 125 height 15
type input "[PERSON_NAME] Electrical, Inc."
type input "[STREET_ADDRESS][PERSON_NAME]"
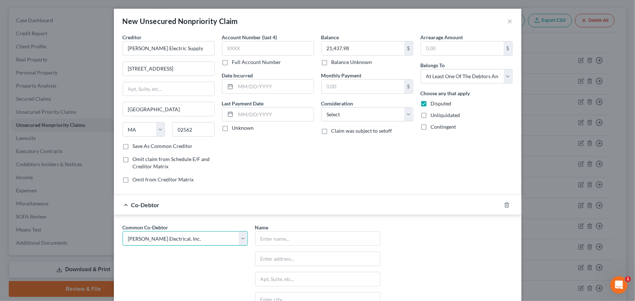
type input "Suite 1"
type input "Weymouth"
select select "22"
type input "02188"
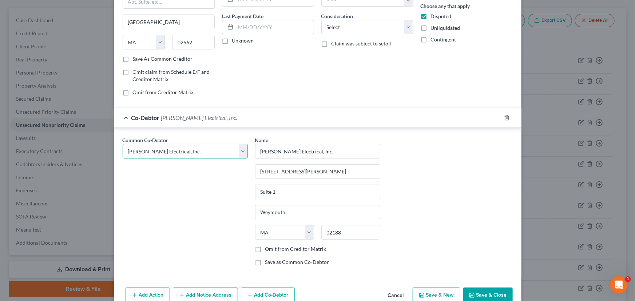
scroll to position [103, 0]
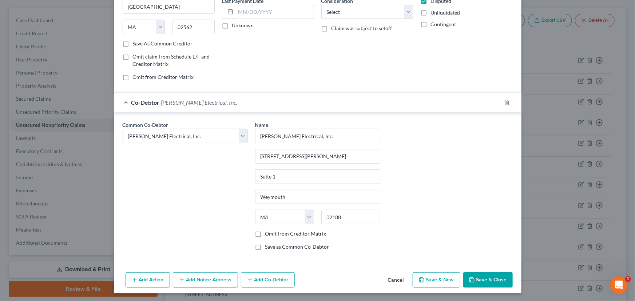
click at [265, 233] on label "Omit from Creditor Matrix" at bounding box center [295, 233] width 61 height 7
click at [268, 233] on input "Omit from Creditor Matrix" at bounding box center [270, 232] width 5 height 5
checkbox input "true"
click at [440, 282] on button "Save & New" at bounding box center [437, 280] width 48 height 15
select select "0"
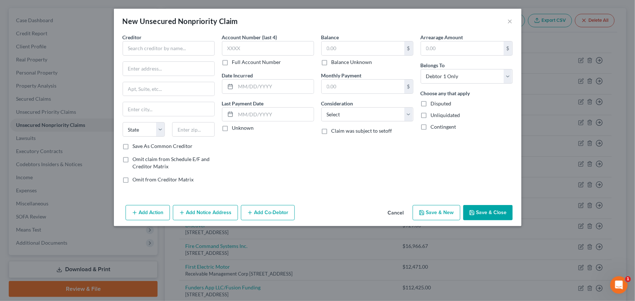
type input "0.00"
click at [135, 47] on input "text" at bounding box center [169, 48] width 92 height 15
type input "Kraft Power Corporation"
type input "2"
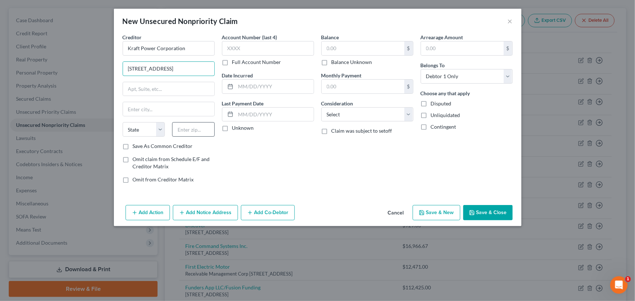
type input "[STREET_ADDRESS]"
click at [183, 129] on input "text" at bounding box center [193, 129] width 43 height 15
type input "01888"
type input "Woburn"
select select "22"
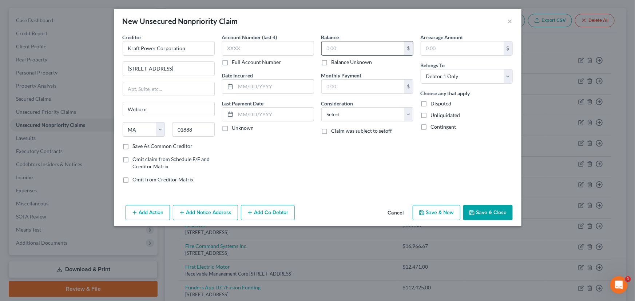
click at [349, 45] on input "text" at bounding box center [363, 48] width 83 height 14
type input "26,700.0"
click at [431, 105] on label "Disputed" at bounding box center [441, 103] width 21 height 7
click at [434, 105] on input "Disputed" at bounding box center [436, 102] width 5 height 5
checkbox input "true"
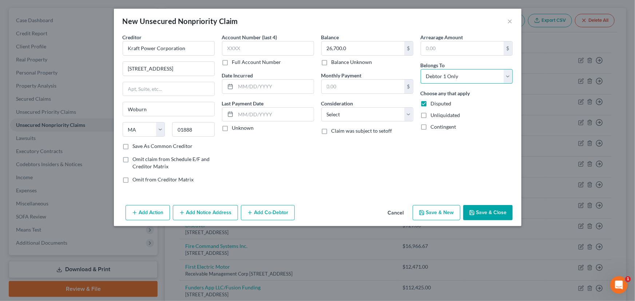
click at [433, 79] on select "Select Debtor 1 Only Debtor 2 Only Debtor 1 And Debtor 2 Only At Least One Of T…" at bounding box center [467, 76] width 92 height 15
select select "3"
click at [421, 69] on select "Select Debtor 1 Only Debtor 2 Only Debtor 1 And Debtor 2 Only At Least One Of T…" at bounding box center [467, 76] width 92 height 15
click at [262, 207] on button "Add Co-Debtor" at bounding box center [268, 212] width 54 height 15
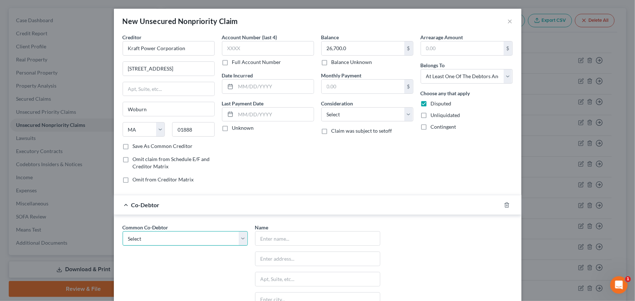
click at [156, 238] on select "Select [PERSON_NAME] Communications, Inc. [PERSON_NAME] Electrical, Inc. [PERSO…" at bounding box center [185, 238] width 125 height 15
select select "1"
click at [123, 231] on select "Select [PERSON_NAME] Communications, Inc. [PERSON_NAME] Electrical, Inc. [PERSO…" at bounding box center [185, 238] width 125 height 15
type input "[PERSON_NAME] Electrical, Inc."
type input "[STREET_ADDRESS][PERSON_NAME]"
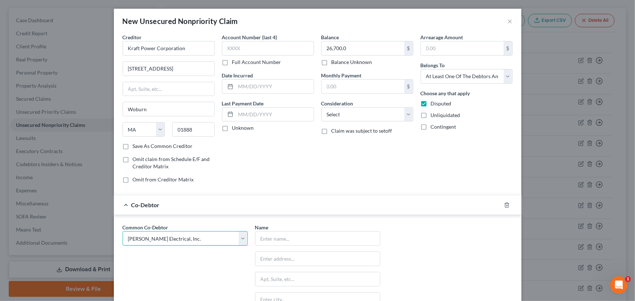
type input "Suite 1"
type input "Weymouth"
select select "22"
type input "02188"
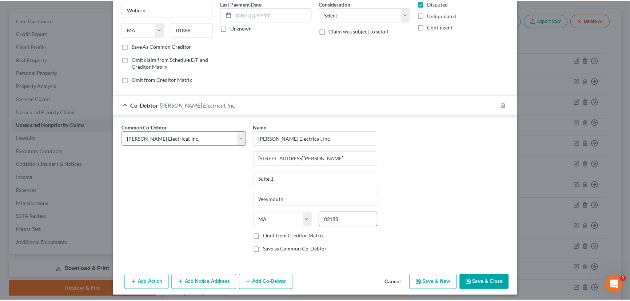
scroll to position [103, 0]
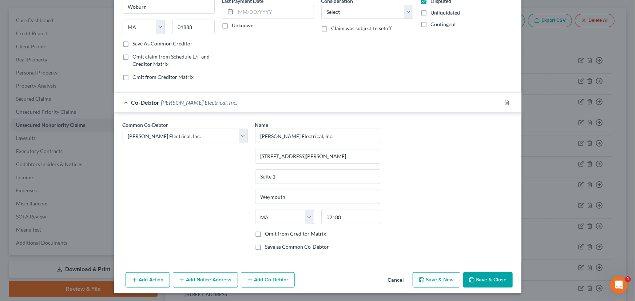
click at [265, 233] on label "Omit from Creditor Matrix" at bounding box center [295, 233] width 61 height 7
click at [268, 233] on input "Omit from Creditor Matrix" at bounding box center [270, 232] width 5 height 5
checkbox input "true"
click at [477, 277] on button "Save & Close" at bounding box center [487, 280] width 49 height 15
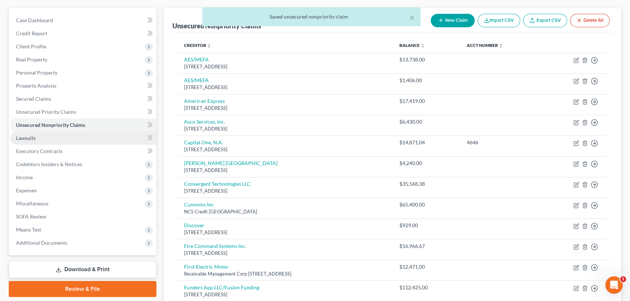
click at [28, 140] on span "Lawsuits" at bounding box center [26, 138] width 20 height 6
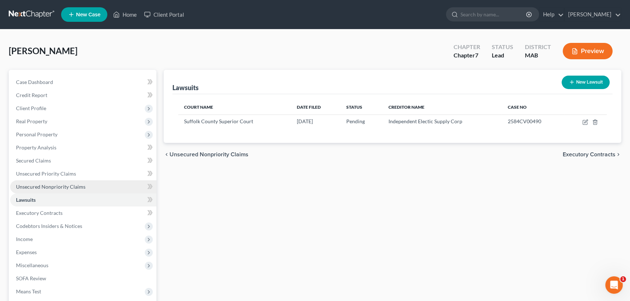
click at [35, 186] on span "Unsecured Nonpriority Claims" at bounding box center [51, 187] width 70 height 6
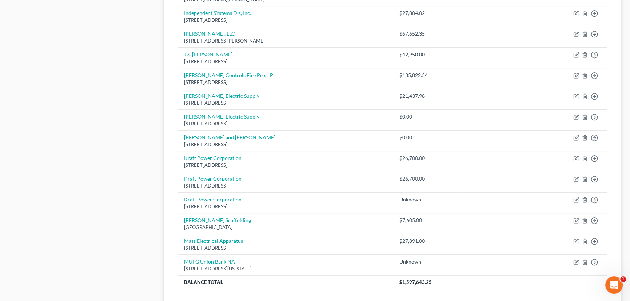
scroll to position [496, 0]
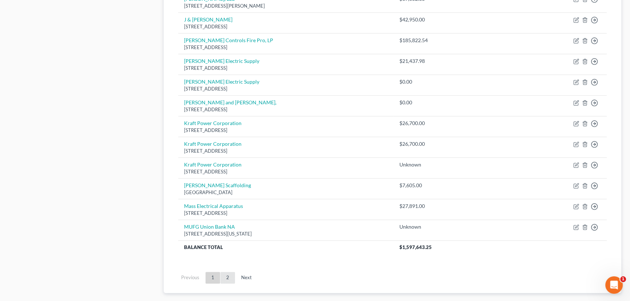
click at [224, 274] on link "2" at bounding box center [228, 278] width 15 height 12
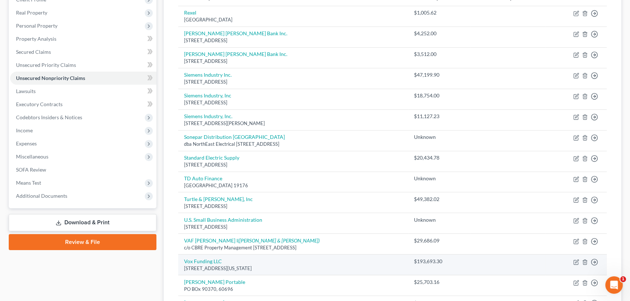
scroll to position [94, 0]
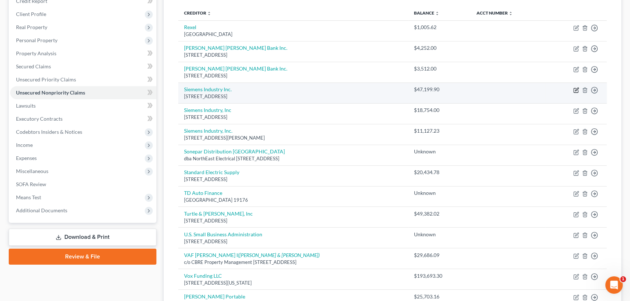
click at [578, 88] on icon "button" at bounding box center [576, 89] width 3 height 3
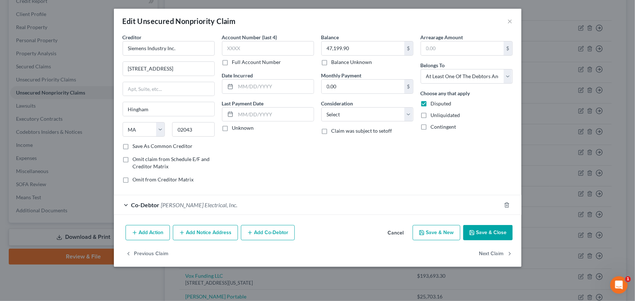
click at [495, 230] on button "Save & Close" at bounding box center [487, 232] width 49 height 15
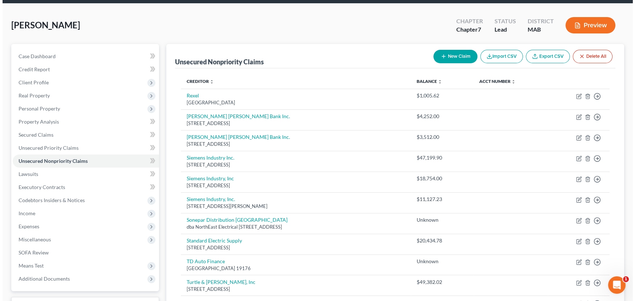
scroll to position [0, 0]
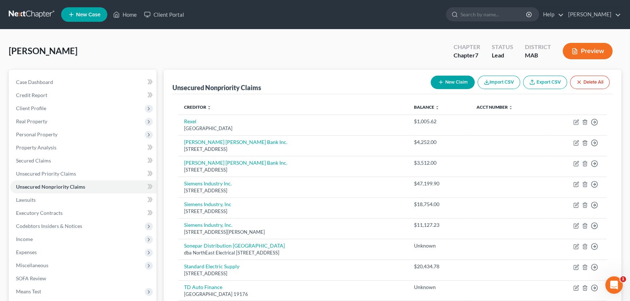
click at [446, 80] on button "New Claim" at bounding box center [453, 82] width 44 height 13
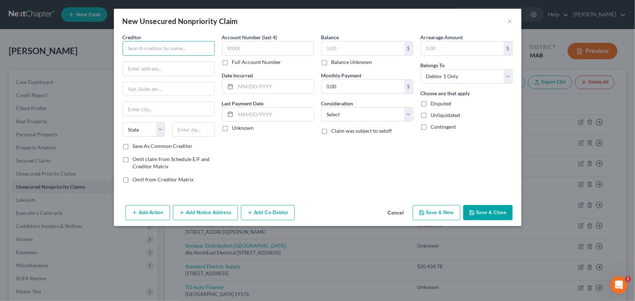
click at [157, 49] on input "text" at bounding box center [169, 48] width 92 height 15
click at [157, 64] on input "text" at bounding box center [168, 69] width 91 height 14
click at [189, 131] on input "text" at bounding box center [193, 129] width 43 height 15
click at [331, 49] on input "text" at bounding box center [363, 48] width 83 height 14
click at [444, 79] on select "Select Debtor 1 Only Debtor 2 Only Debtor 1 And Debtor 2 Only At Least One Of T…" at bounding box center [467, 76] width 92 height 15
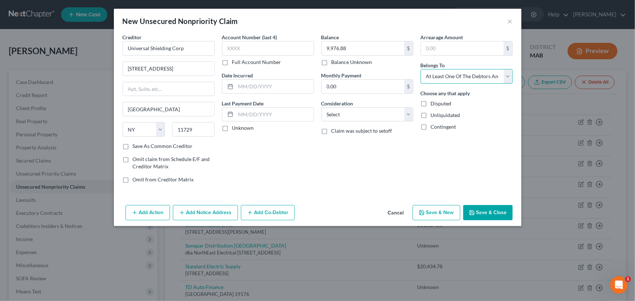
click at [421, 69] on select "Select Debtor 1 Only Debtor 2 Only Debtor 1 And Debtor 2 Only At Least One Of T…" at bounding box center [467, 76] width 92 height 15
click at [443, 103] on span "Disputed" at bounding box center [441, 103] width 21 height 6
click at [439, 103] on input "Disputed" at bounding box center [436, 102] width 5 height 5
click at [213, 213] on button "Add Notice Address" at bounding box center [205, 212] width 65 height 15
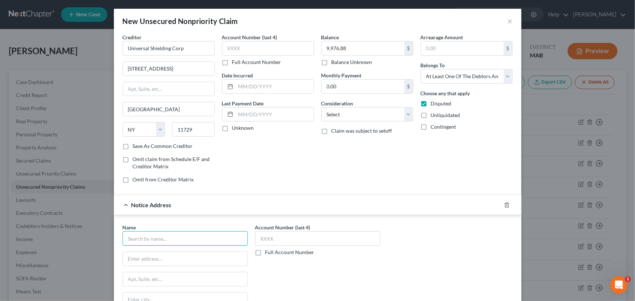
click at [124, 240] on input "text" at bounding box center [185, 238] width 125 height 15
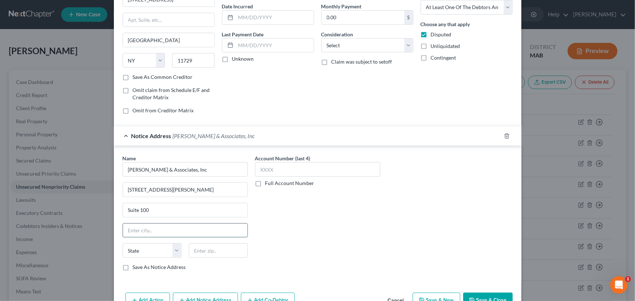
scroll to position [71, 0]
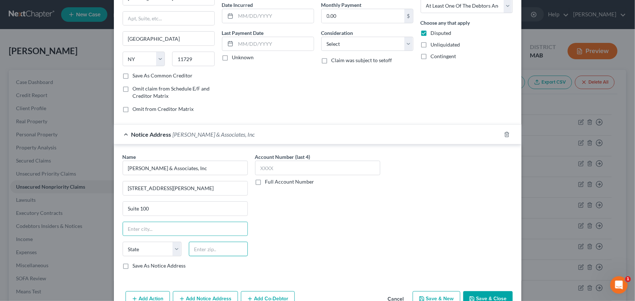
click at [199, 247] on input "text" at bounding box center [218, 249] width 59 height 15
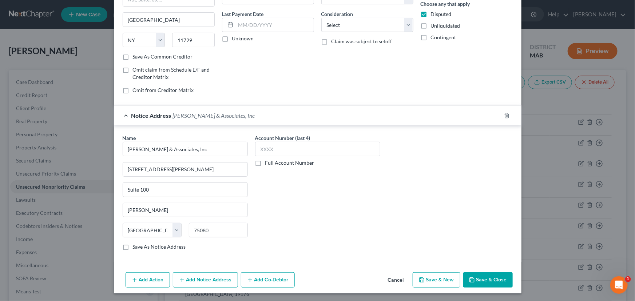
click at [189, 276] on button "Add Notice Address" at bounding box center [205, 280] width 65 height 15
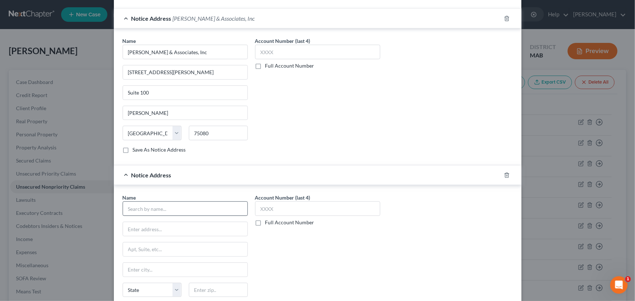
scroll to position [189, 0]
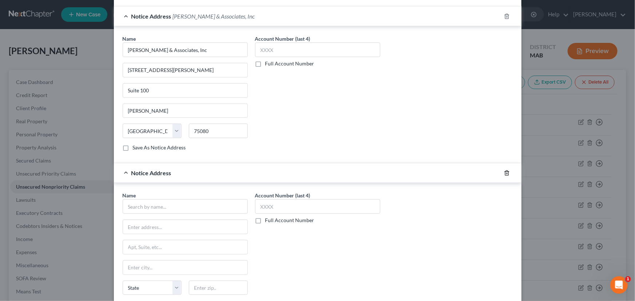
click at [505, 171] on icon "button" at bounding box center [506, 173] width 3 height 5
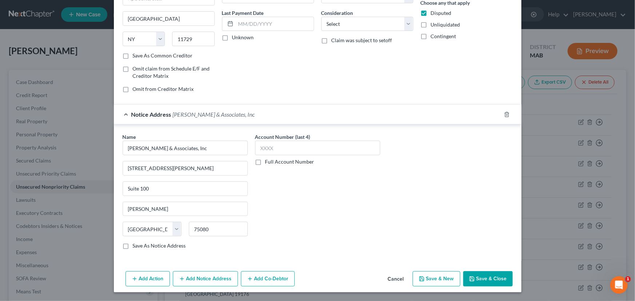
scroll to position [90, 0]
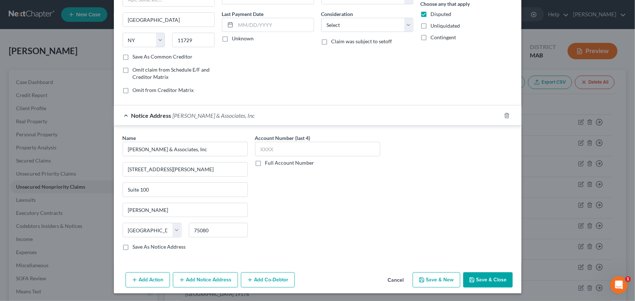
click at [255, 278] on button "Add Co-Debtor" at bounding box center [268, 280] width 54 height 15
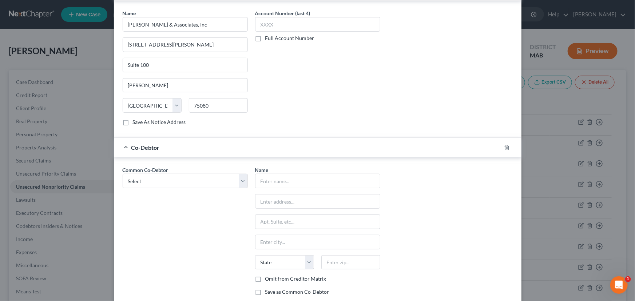
scroll to position [222, 0]
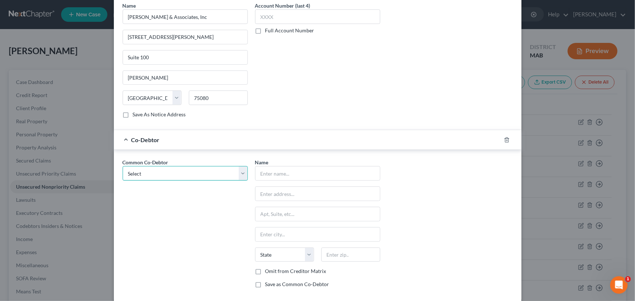
click at [155, 172] on select "Select [PERSON_NAME] Communications, Inc. [PERSON_NAME] Electrical, Inc. [PERSO…" at bounding box center [185, 173] width 125 height 15
click at [123, 166] on select "Select [PERSON_NAME] Communications, Inc. [PERSON_NAME] Electrical, Inc. [PERSO…" at bounding box center [185, 173] width 125 height 15
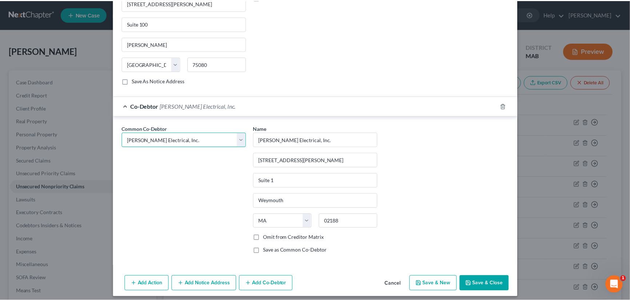
scroll to position [259, 0]
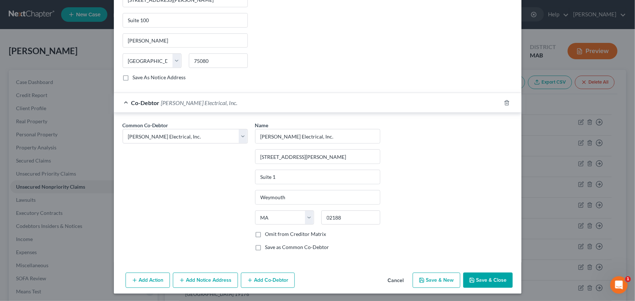
click at [265, 233] on label "Omit from Creditor Matrix" at bounding box center [295, 234] width 61 height 7
click at [268, 233] on input "Omit from Creditor Matrix" at bounding box center [270, 233] width 5 height 5
click at [480, 278] on button "Save & Close" at bounding box center [487, 280] width 49 height 15
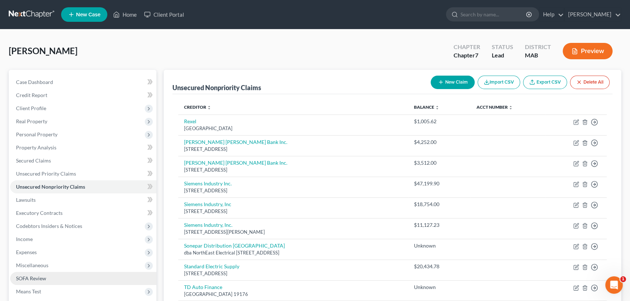
click at [37, 278] on span "SOFA Review" at bounding box center [31, 279] width 30 height 6
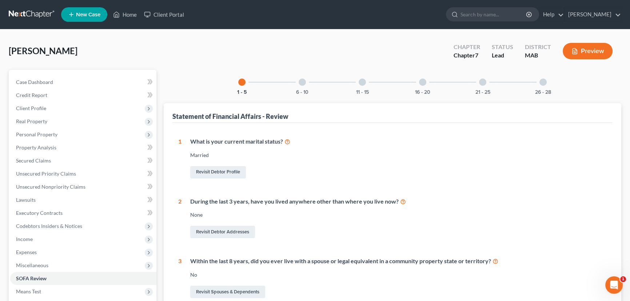
click at [304, 85] on div "6 - 10" at bounding box center [302, 82] width 25 height 25
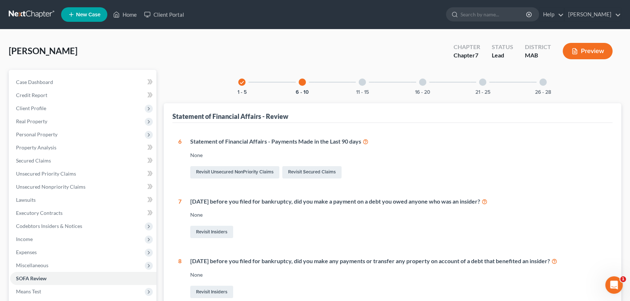
click at [424, 82] on div at bounding box center [422, 82] width 7 height 7
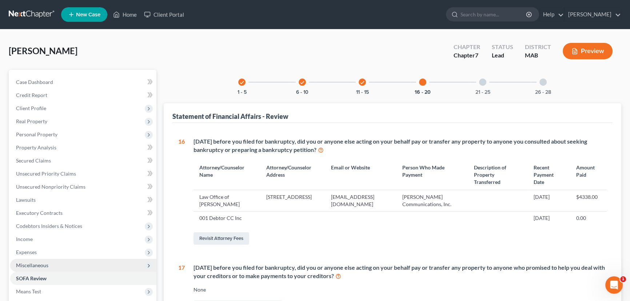
click at [45, 263] on span "Miscellaneous" at bounding box center [32, 265] width 32 height 6
drag, startPoint x: 51, startPoint y: 278, endPoint x: 58, endPoint y: 271, distance: 10.0
click at [51, 278] on span "Attorney / Credit Counseling Fees" at bounding box center [69, 279] width 77 height 6
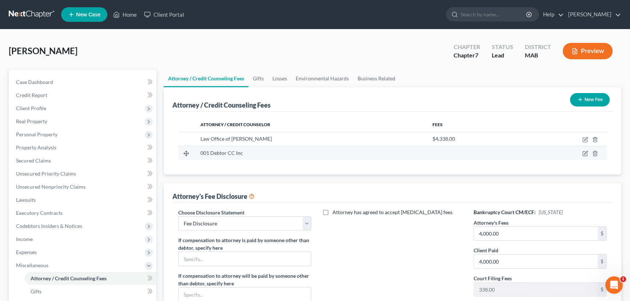
click at [589, 152] on td at bounding box center [565, 153] width 84 height 14
click at [585, 152] on icon "button" at bounding box center [586, 154] width 6 height 6
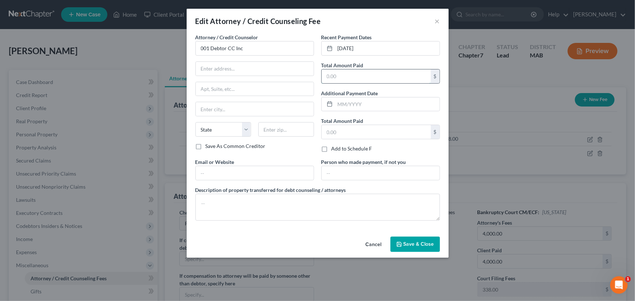
click at [328, 70] on input "text" at bounding box center [376, 77] width 109 height 14
click at [421, 241] on span "Save & Close" at bounding box center [419, 244] width 31 height 6
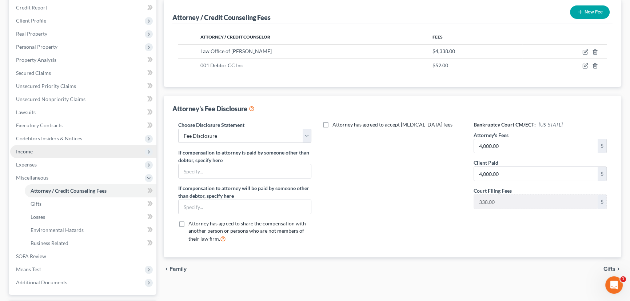
scroll to position [99, 0]
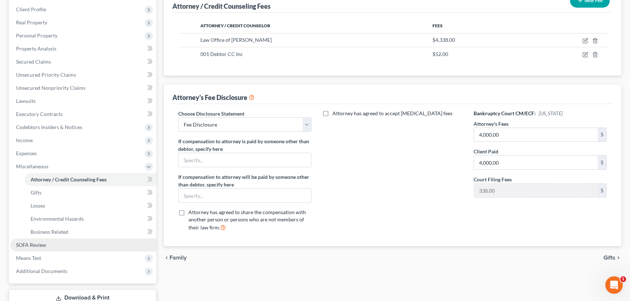
click at [33, 240] on link "SOFA Review" at bounding box center [83, 245] width 146 height 13
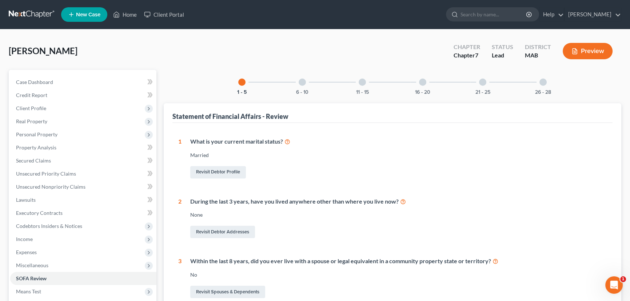
click at [422, 82] on div at bounding box center [422, 82] width 7 height 7
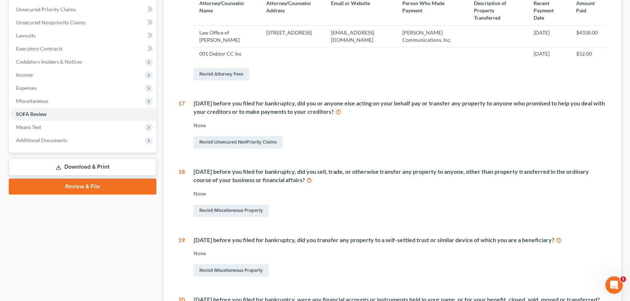
scroll to position [165, 0]
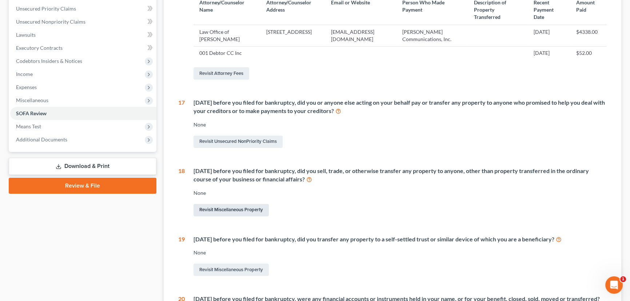
click at [236, 204] on link "Revisit Miscellaneous Property" at bounding box center [231, 210] width 75 height 12
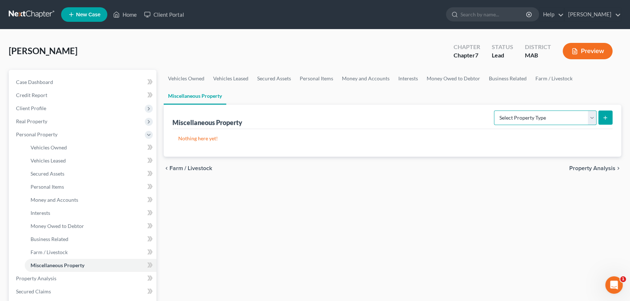
click at [591, 116] on select "Select Property Type Assigned for Creditor Benefit [DATE] Holding for Another N…" at bounding box center [545, 118] width 103 height 15
click at [494, 111] on select "Select Property Type Assigned for Creditor Benefit [DATE] Holding for Another N…" at bounding box center [545, 118] width 103 height 15
click at [605, 115] on icon "submit" at bounding box center [606, 118] width 6 height 6
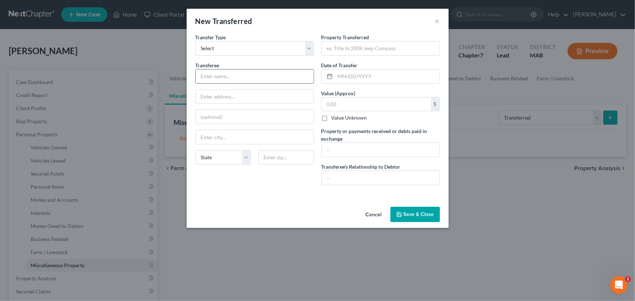
click at [232, 74] on input "text" at bounding box center [255, 77] width 118 height 14
click at [243, 77] on input "[PERSON_NAME]" at bounding box center [255, 77] width 118 height 14
click at [274, 161] on input "text" at bounding box center [286, 157] width 56 height 15
click at [344, 71] on input "text" at bounding box center [387, 77] width 104 height 14
click at [324, 104] on input "text" at bounding box center [376, 105] width 109 height 14
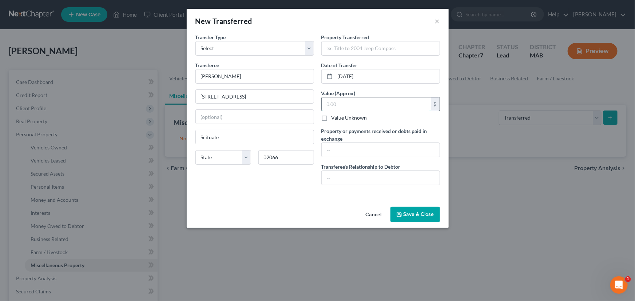
click at [324, 104] on input "text" at bounding box center [376, 105] width 109 height 14
click at [348, 49] on input "text" at bounding box center [381, 48] width 118 height 14
click at [329, 175] on input "text" at bounding box center [381, 178] width 118 height 14
click at [409, 215] on button "Save & Close" at bounding box center [415, 214] width 49 height 15
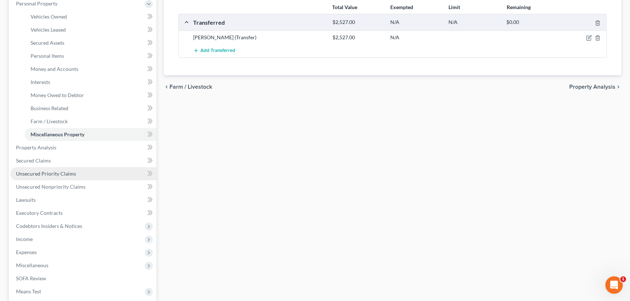
scroll to position [165, 0]
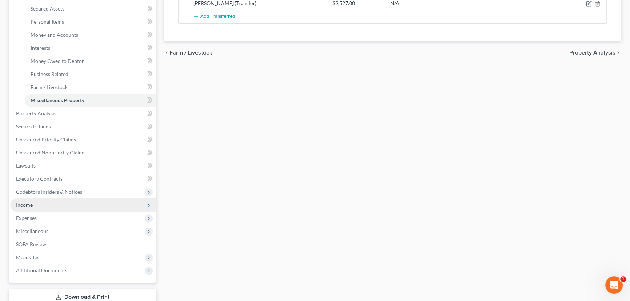
click at [28, 206] on span "Income" at bounding box center [24, 205] width 17 height 6
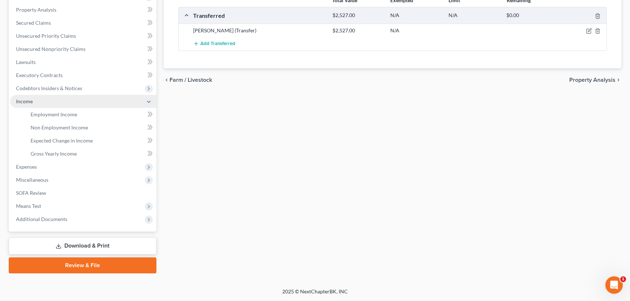
scroll to position [137, 0]
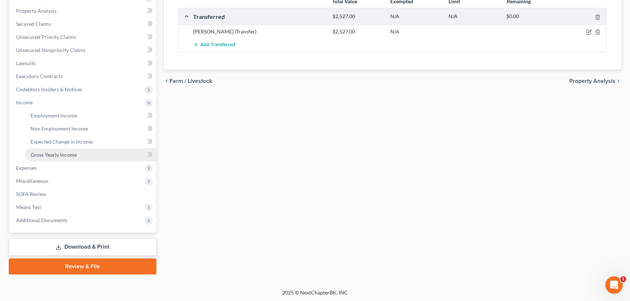
click at [53, 155] on span "Gross Yearly Income" at bounding box center [54, 155] width 46 height 6
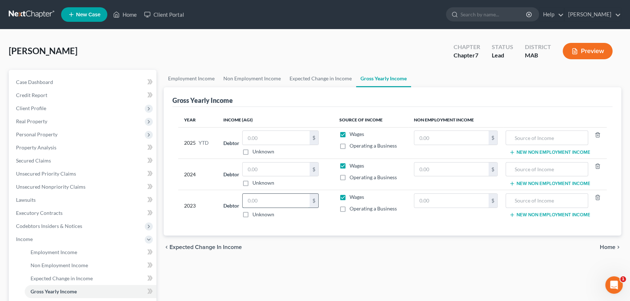
click at [261, 202] on input "text" at bounding box center [276, 201] width 67 height 14
click at [261, 165] on input "text" at bounding box center [276, 170] width 67 height 14
click at [253, 132] on input "text" at bounding box center [276, 138] width 67 height 14
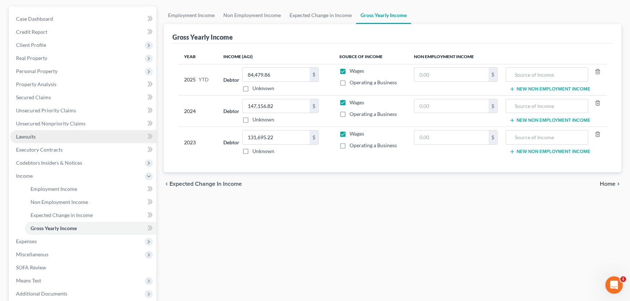
scroll to position [66, 0]
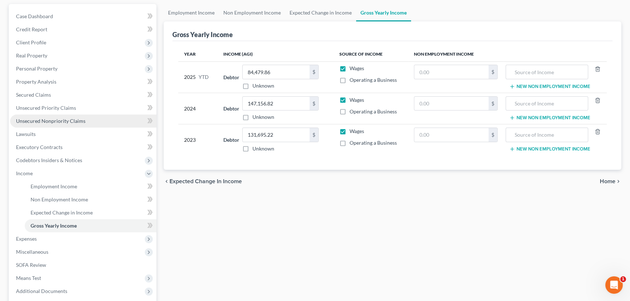
click at [35, 121] on span "Unsecured Nonpriority Claims" at bounding box center [51, 121] width 70 height 6
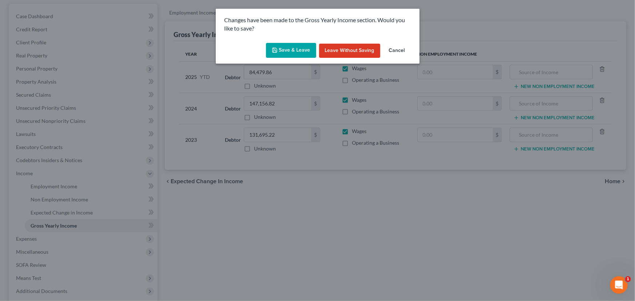
click at [285, 44] on button "Save & Leave" at bounding box center [291, 50] width 50 height 15
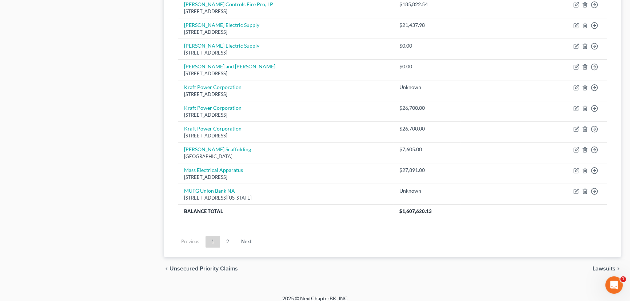
scroll to position [537, 0]
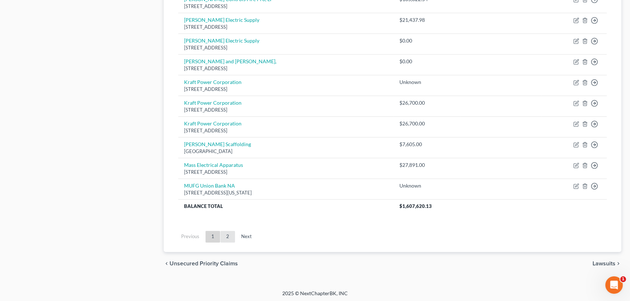
click at [227, 235] on link "2" at bounding box center [228, 237] width 15 height 12
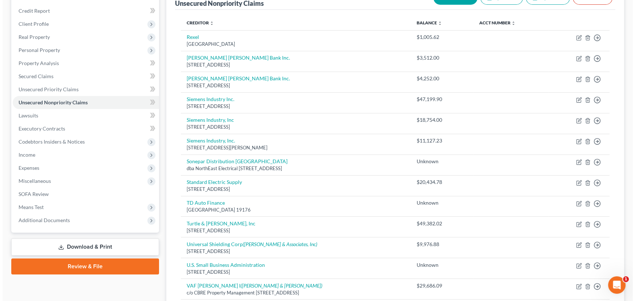
scroll to position [247, 0]
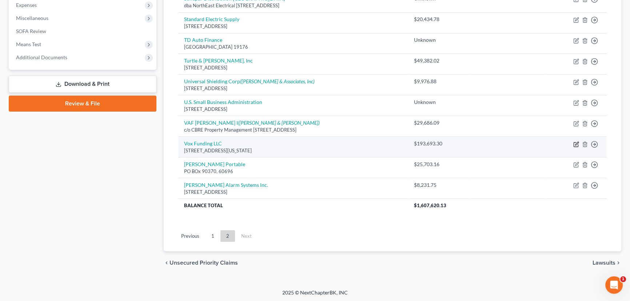
click at [575, 142] on icon "button" at bounding box center [577, 145] width 6 height 6
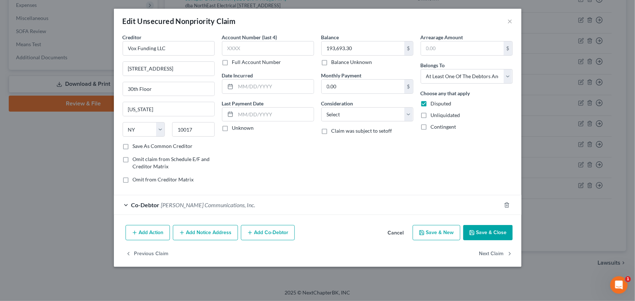
click at [199, 233] on button "Add Notice Address" at bounding box center [205, 232] width 65 height 15
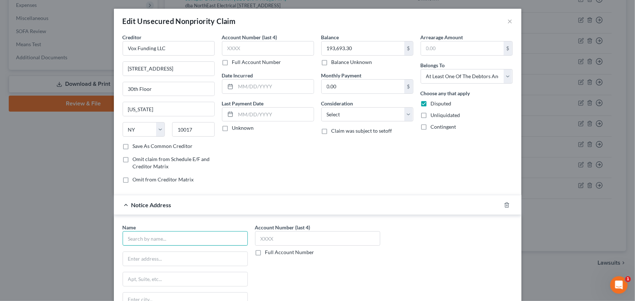
click at [143, 239] on input "text" at bounding box center [185, 238] width 125 height 15
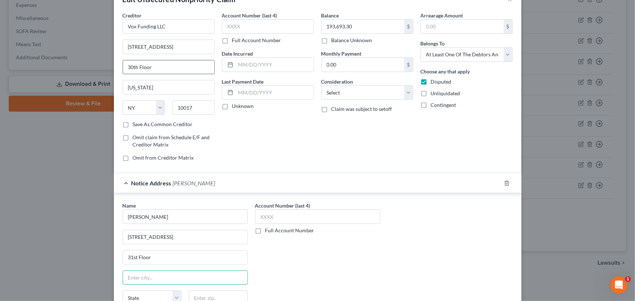
scroll to position [37, 0]
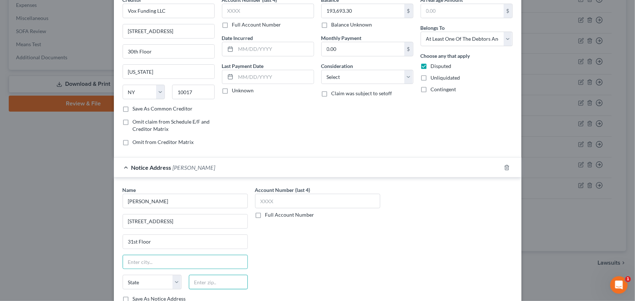
click at [197, 281] on input "text" at bounding box center [218, 282] width 59 height 15
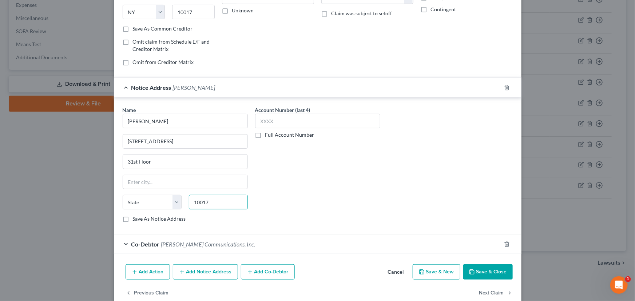
scroll to position [131, 0]
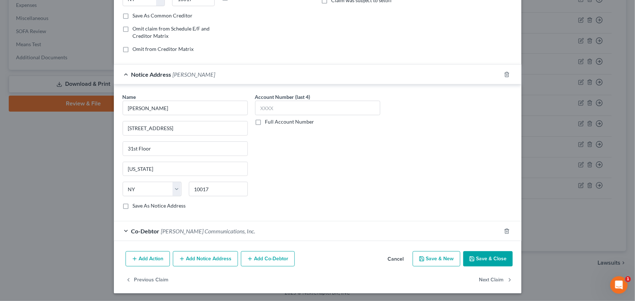
click at [146, 260] on button "Add Action" at bounding box center [148, 259] width 44 height 15
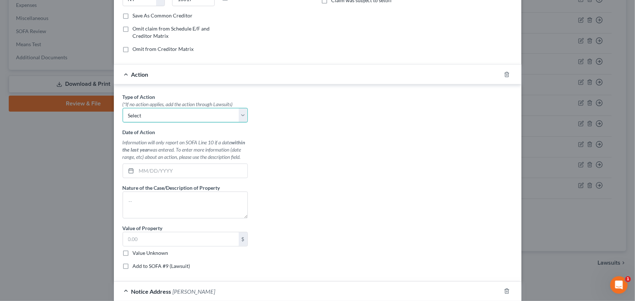
click at [240, 111] on select "Select Repossession Garnishment Foreclosure Personal Injury Attached, Seized, O…" at bounding box center [185, 115] width 125 height 15
click at [504, 288] on div at bounding box center [511, 292] width 20 height 12
click at [504, 290] on icon "button" at bounding box center [507, 292] width 6 height 6
click at [505, 73] on icon "button" at bounding box center [506, 74] width 3 height 5
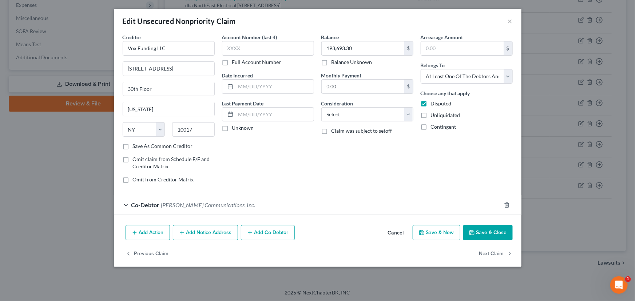
scroll to position [0, 0]
click at [213, 232] on button "Add Notice Address" at bounding box center [205, 232] width 65 height 15
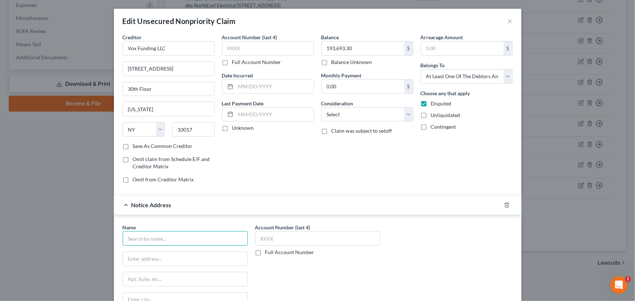
click at [152, 240] on input "text" at bounding box center [185, 238] width 125 height 15
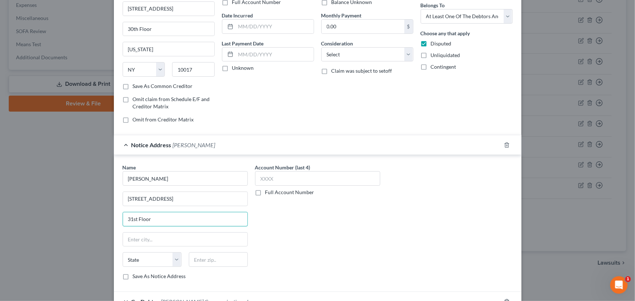
scroll to position [66, 0]
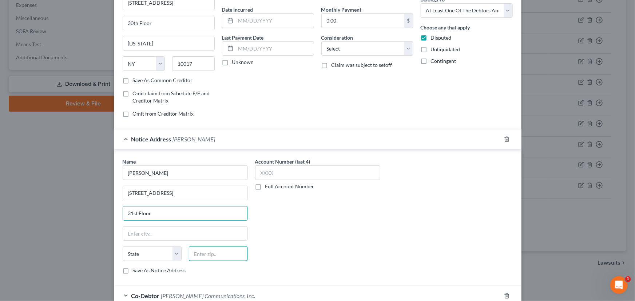
click at [203, 257] on input "text" at bounding box center [218, 254] width 59 height 15
click at [295, 213] on div "Account Number (last 4) Full Account Number" at bounding box center [318, 219] width 132 height 122
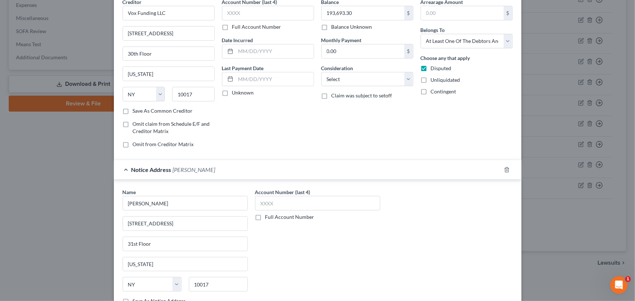
scroll to position [131, 0]
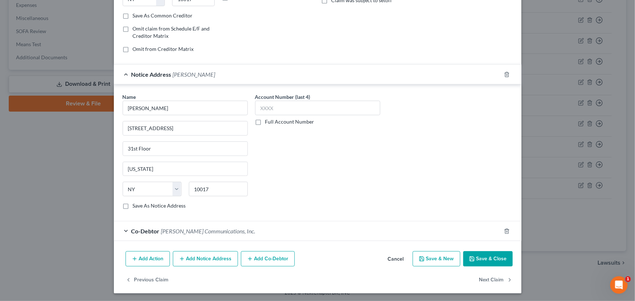
click at [470, 258] on icon "button" at bounding box center [472, 259] width 4 height 4
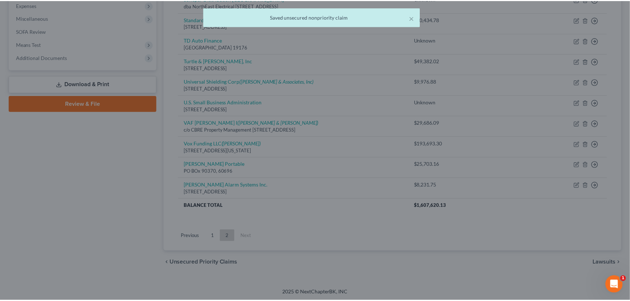
scroll to position [0, 0]
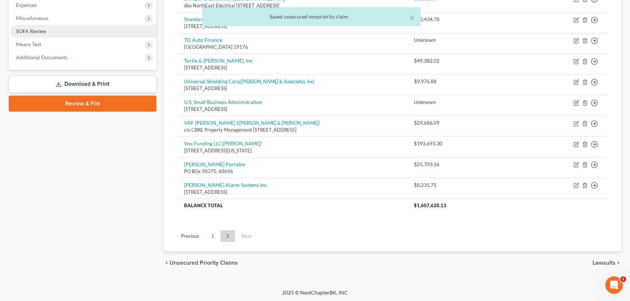
click at [37, 32] on span "SOFA Review" at bounding box center [31, 31] width 30 height 6
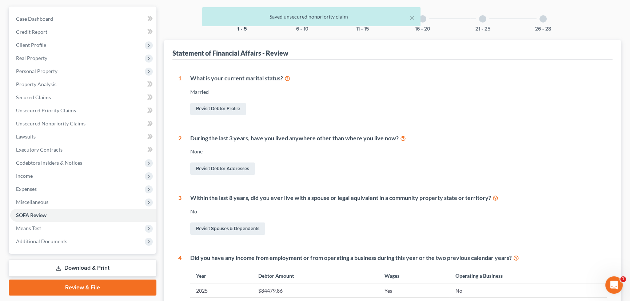
scroll to position [66, 0]
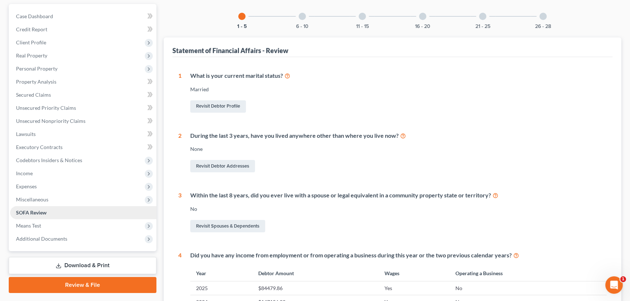
click at [39, 213] on span "SOFA Review" at bounding box center [31, 213] width 31 height 6
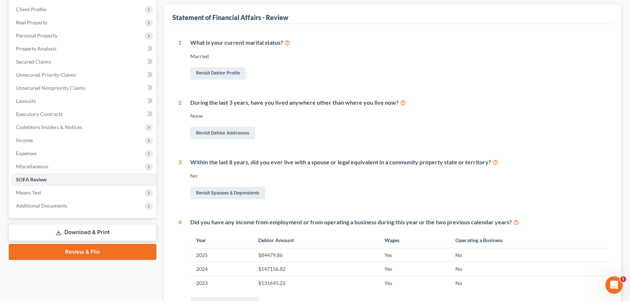
scroll to position [0, 0]
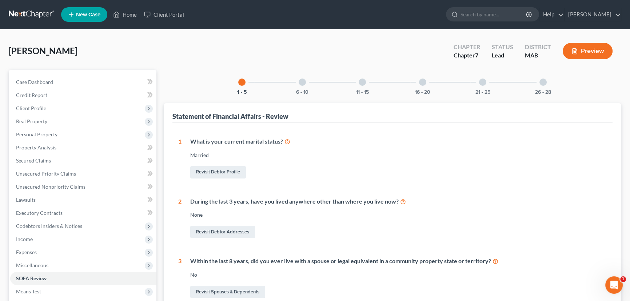
click at [302, 79] on div at bounding box center [302, 82] width 7 height 7
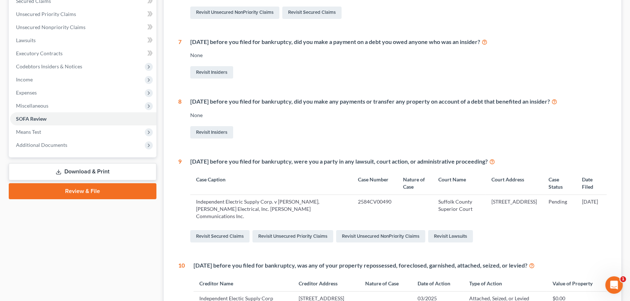
scroll to position [165, 0]
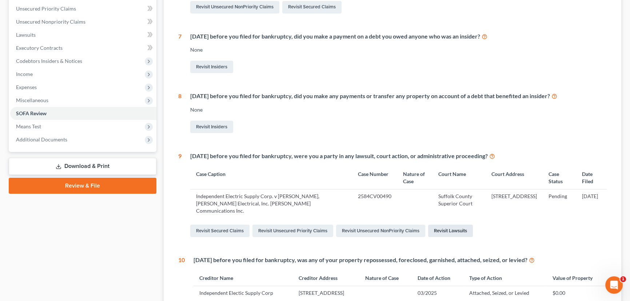
click at [445, 226] on link "Revisit Lawsuits" at bounding box center [450, 231] width 45 height 12
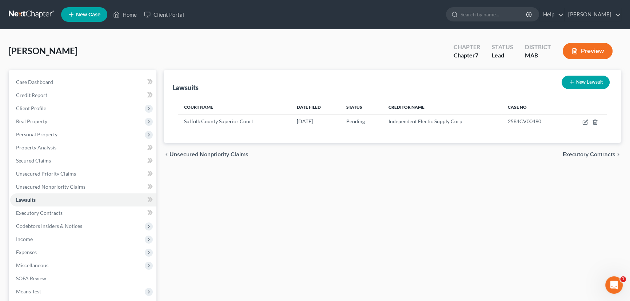
click at [581, 79] on button "New Lawsuit" at bounding box center [586, 82] width 48 height 13
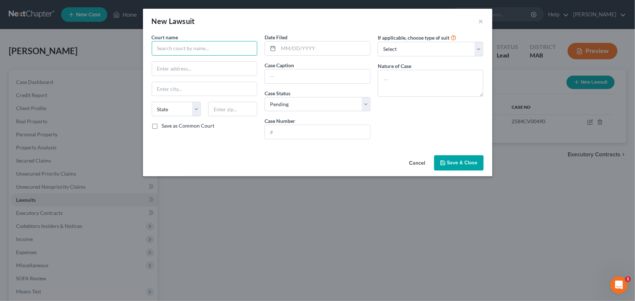
click at [182, 49] on input "text" at bounding box center [205, 48] width 106 height 15
click at [267, 74] on input "text" at bounding box center [317, 77] width 105 height 14
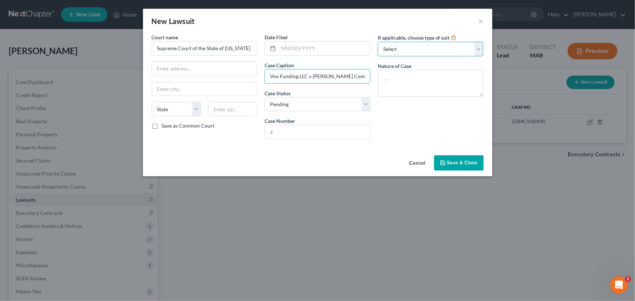
click at [479, 44] on select "Select Repossession Garnishment Foreclosure Attached, Seized, Or Levied Other" at bounding box center [431, 49] width 106 height 15
click at [385, 78] on textarea at bounding box center [431, 83] width 106 height 27
click at [287, 49] on input "text" at bounding box center [324, 48] width 92 height 14
click at [477, 159] on button "Save & Close" at bounding box center [458, 162] width 49 height 15
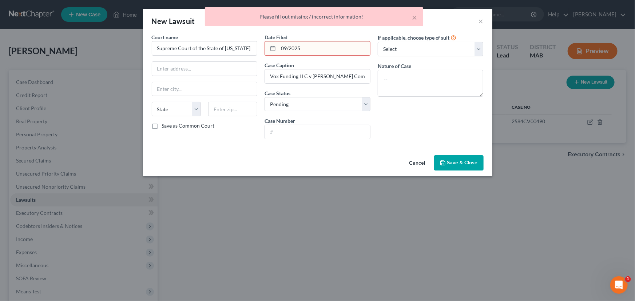
click at [289, 49] on input "09/2025" at bounding box center [324, 48] width 92 height 14
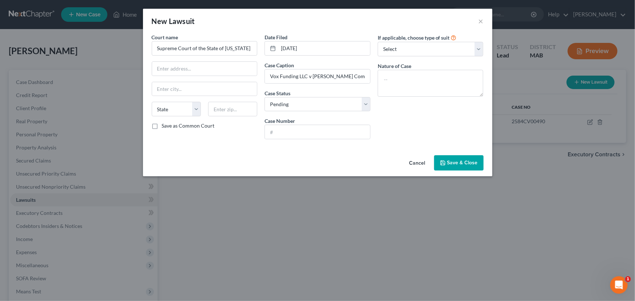
click at [454, 161] on span "Save & Close" at bounding box center [462, 163] width 31 height 6
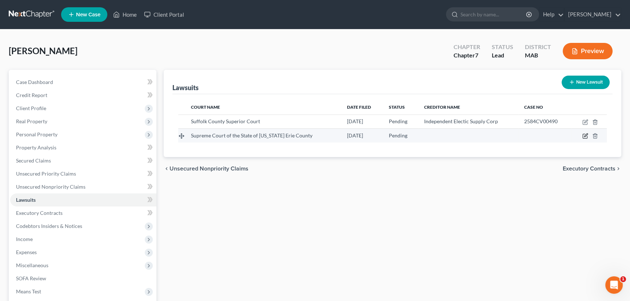
click at [586, 135] on icon "button" at bounding box center [586, 136] width 6 height 6
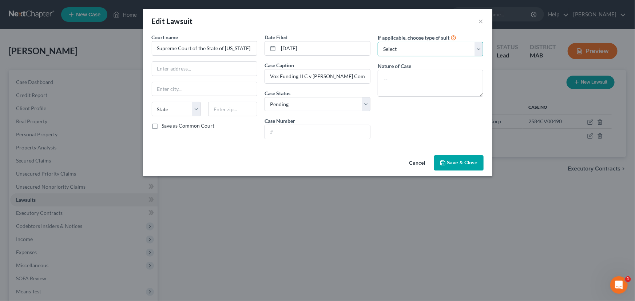
click at [424, 51] on select "Select Repossession Garnishment Foreclosure Attached, Seized, Or Levied Other" at bounding box center [431, 49] width 106 height 15
click at [378, 42] on select "Select Repossession Garnishment Foreclosure Attached, Seized, Or Levied Other" at bounding box center [431, 49] width 106 height 15
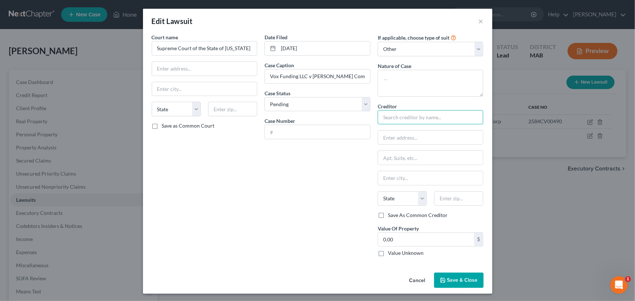
click at [418, 121] on input "text" at bounding box center [431, 117] width 106 height 15
drag, startPoint x: 400, startPoint y: 122, endPoint x: 373, endPoint y: 120, distance: 26.6
click at [374, 120] on div "If applicable, choose type of suit Select Repossession Garnishment Foreclosure …" at bounding box center [430, 147] width 113 height 229
click at [404, 116] on input "Vox" at bounding box center [431, 117] width 106 height 15
click at [462, 280] on span "Save & Close" at bounding box center [462, 280] width 31 height 6
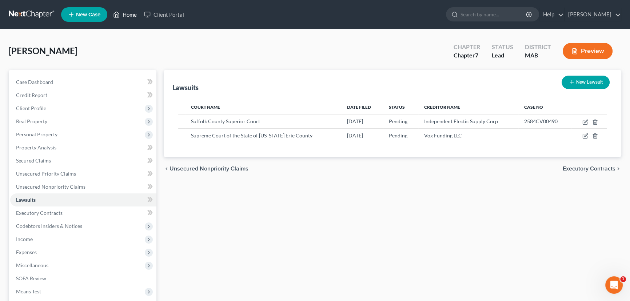
click at [124, 14] on link "Home" at bounding box center [125, 14] width 31 height 13
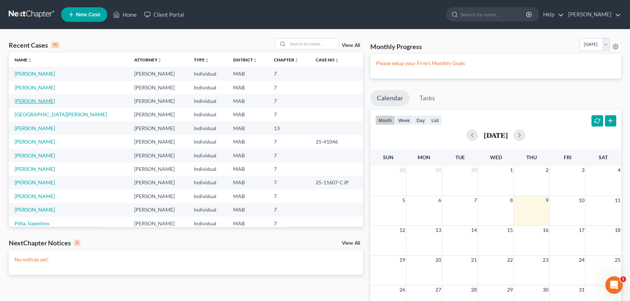
click at [40, 103] on link "[PERSON_NAME]" at bounding box center [35, 101] width 40 height 6
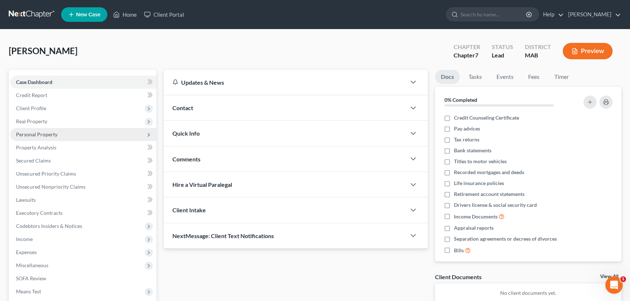
click at [38, 134] on span "Personal Property" at bounding box center [36, 134] width 41 height 6
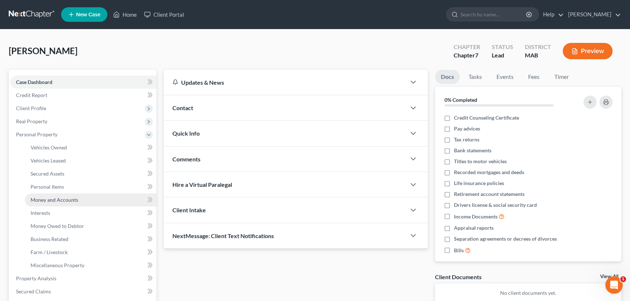
click at [55, 199] on span "Money and Accounts" at bounding box center [55, 200] width 48 height 6
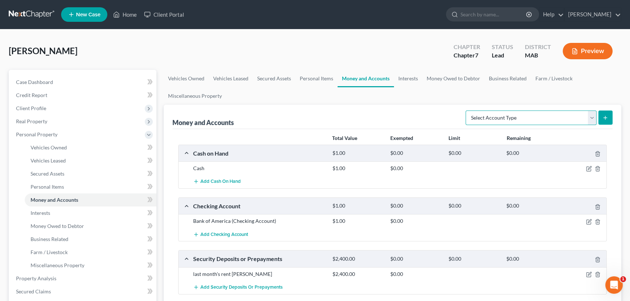
click at [593, 116] on select "Select Account Type Brokerage Cash on Hand Certificates of Deposit Checking Acc…" at bounding box center [531, 118] width 131 height 15
click at [467, 111] on select "Select Account Type Brokerage Cash on Hand Certificates of Deposit Checking Acc…" at bounding box center [531, 118] width 131 height 15
click at [606, 115] on icon "submit" at bounding box center [606, 118] width 6 height 6
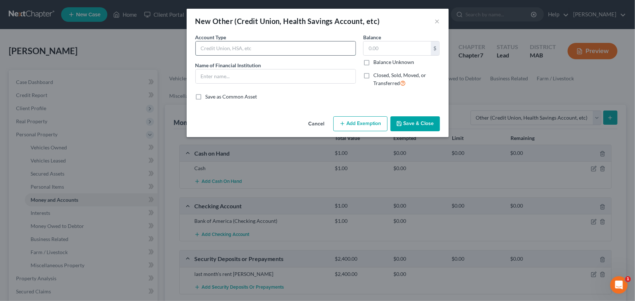
click at [222, 45] on input "text" at bounding box center [276, 48] width 160 height 14
click at [212, 75] on input "text" at bounding box center [276, 77] width 160 height 14
click at [375, 50] on input "text" at bounding box center [397, 48] width 67 height 14
click at [405, 124] on button "Save & Close" at bounding box center [415, 123] width 49 height 15
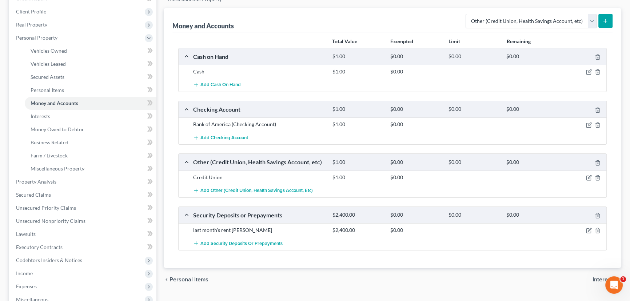
scroll to position [165, 0]
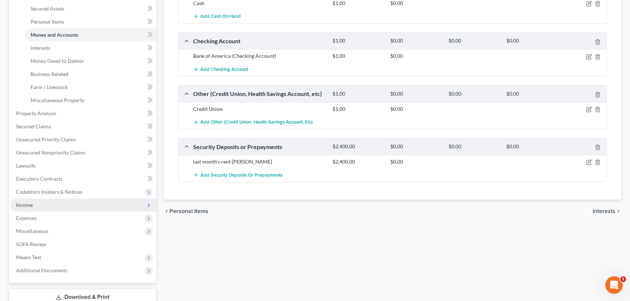
click at [27, 207] on span "Income" at bounding box center [24, 205] width 17 height 6
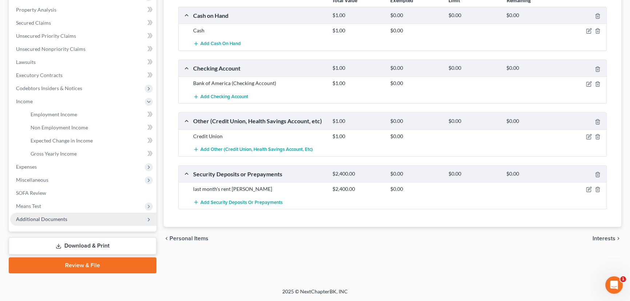
scroll to position [137, 0]
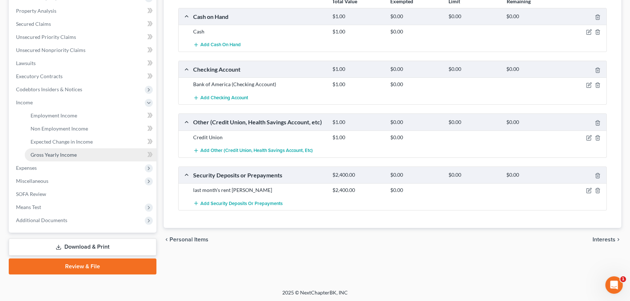
click at [56, 154] on span "Gross Yearly Income" at bounding box center [54, 155] width 46 height 6
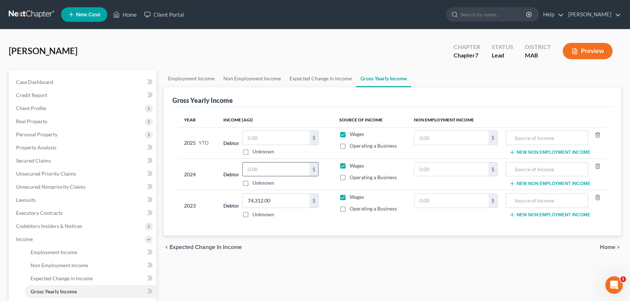
click at [256, 167] on input "text" at bounding box center [276, 170] width 67 height 14
click at [256, 172] on input "5,515" at bounding box center [276, 170] width 67 height 14
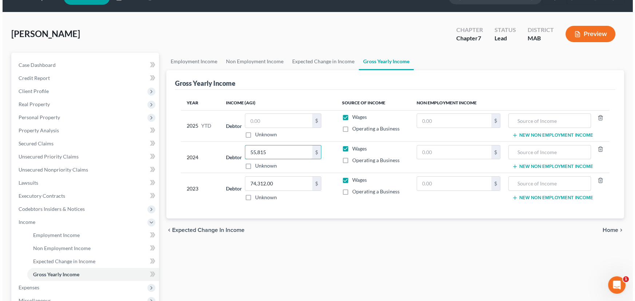
scroll to position [33, 0]
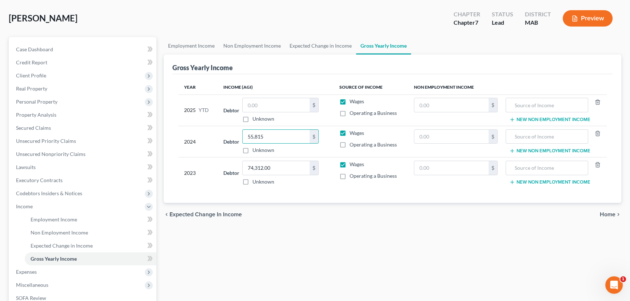
click at [325, 295] on div "Employment Income Non Employment Income Expected Change in Income Gross Yearly …" at bounding box center [392, 208] width 465 height 342
click at [31, 86] on span "Real Property" at bounding box center [31, 89] width 31 height 6
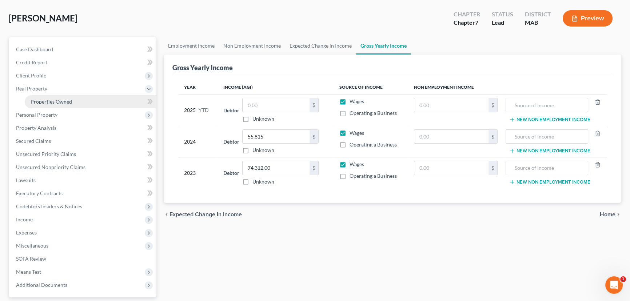
click at [37, 101] on span "Properties Owned" at bounding box center [51, 102] width 41 height 6
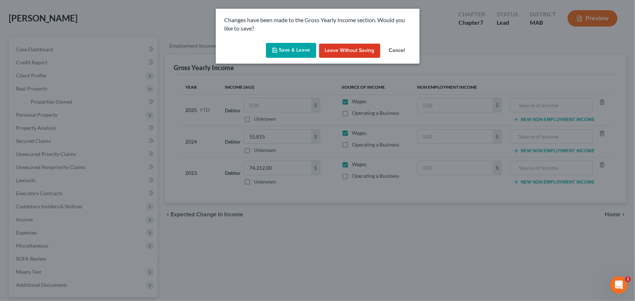
click at [296, 54] on button "Save & Leave" at bounding box center [291, 50] width 50 height 15
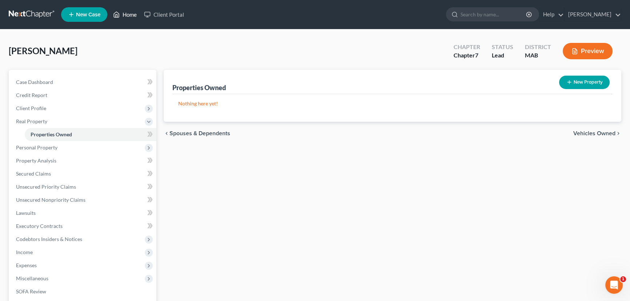
click at [129, 14] on link "Home" at bounding box center [125, 14] width 31 height 13
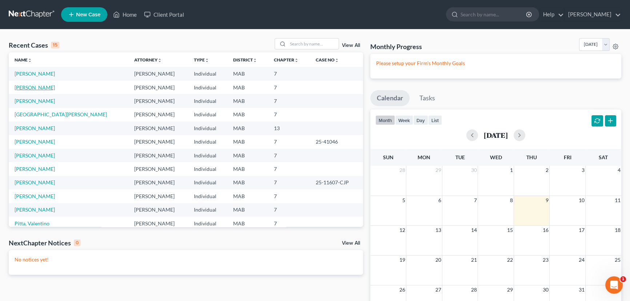
click at [47, 88] on link "[PERSON_NAME]" at bounding box center [35, 87] width 40 height 6
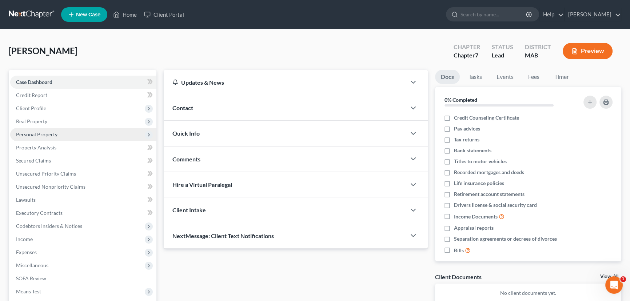
click at [45, 136] on span "Personal Property" at bounding box center [36, 134] width 41 height 6
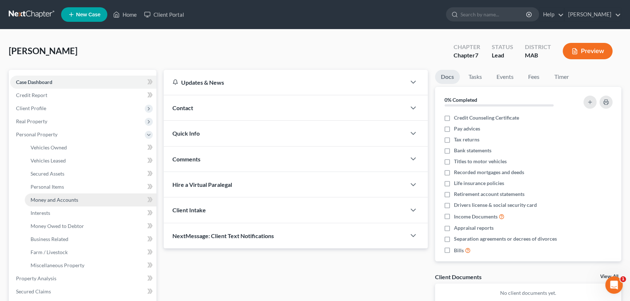
click at [40, 198] on span "Money and Accounts" at bounding box center [55, 200] width 48 height 6
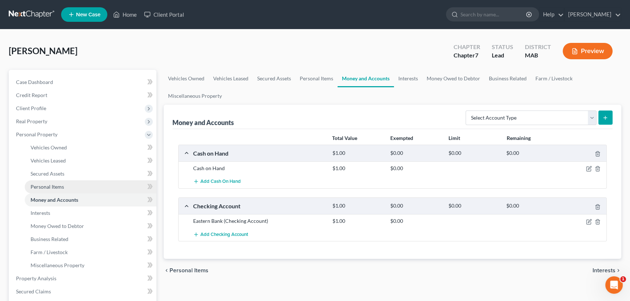
click at [43, 189] on span "Personal Items" at bounding box center [47, 187] width 33 height 6
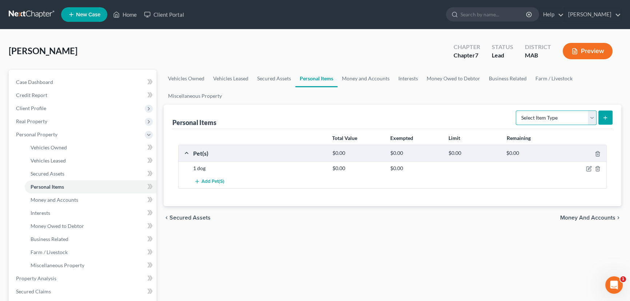
click at [591, 116] on select "Select Item Type Clothing Collectibles Of Value Electronics Firearms Household …" at bounding box center [556, 118] width 81 height 15
click at [517, 111] on select "Select Item Type Clothing Collectibles Of Value Electronics Firearms Household …" at bounding box center [556, 118] width 81 height 15
click at [608, 115] on icon "submit" at bounding box center [606, 118] width 6 height 6
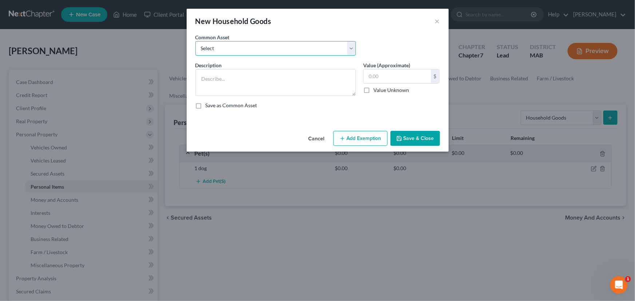
click at [205, 52] on select "Select Furniture, kitchenware, appliances, [GEOGRAPHIC_DATA]" at bounding box center [275, 48] width 161 height 15
click at [218, 44] on select "Select Furniture, kitchenware, appliances, [GEOGRAPHIC_DATA]" at bounding box center [275, 48] width 161 height 15
click at [207, 76] on textarea at bounding box center [275, 82] width 161 height 27
click at [365, 77] on input "text" at bounding box center [397, 77] width 67 height 14
click at [355, 140] on button "Add Exemption" at bounding box center [360, 138] width 54 height 15
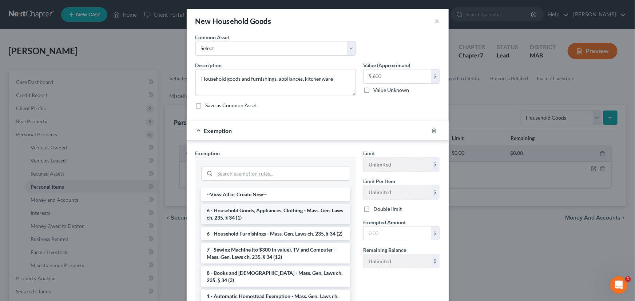
click at [266, 216] on li "6 - Household Goods, Appliances, Clothing - Mass. Gen. Laws ch. 235, § 34 (1)" at bounding box center [275, 214] width 149 height 20
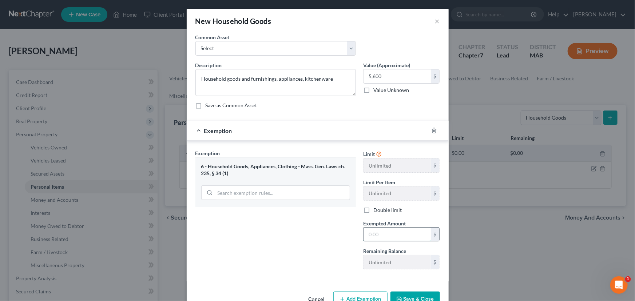
click at [370, 234] on input "text" at bounding box center [397, 235] width 67 height 14
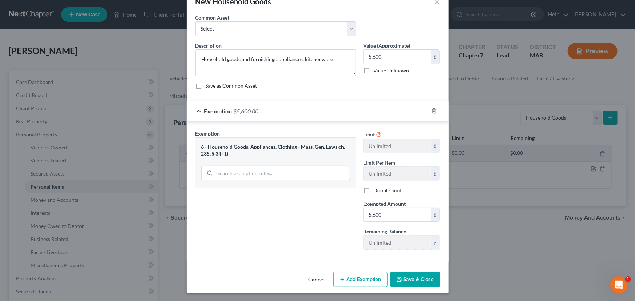
click at [408, 279] on button "Save & Close" at bounding box center [415, 279] width 49 height 15
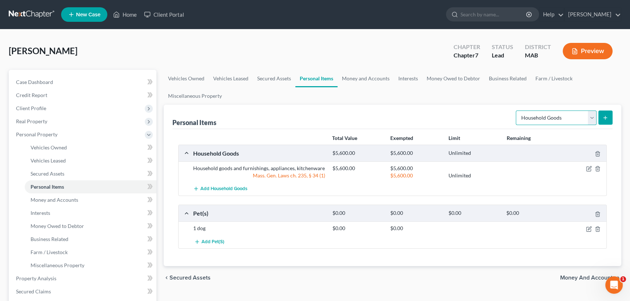
click at [596, 115] on select "Select Item Type Clothing Collectibles Of Value Electronics Firearms Household …" at bounding box center [556, 118] width 81 height 15
click at [517, 111] on select "Select Item Type Clothing Collectibles Of Value Electronics Firearms Household …" at bounding box center [556, 118] width 81 height 15
click at [607, 116] on icon "submit" at bounding box center [606, 118] width 6 height 6
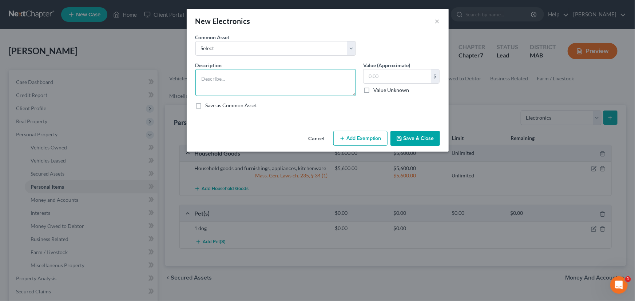
click at [204, 80] on textarea at bounding box center [275, 82] width 161 height 27
click at [215, 79] on textarea at bounding box center [275, 82] width 161 height 27
click at [371, 71] on input "text" at bounding box center [397, 77] width 67 height 14
click at [348, 135] on button "Add Exemption" at bounding box center [360, 138] width 54 height 15
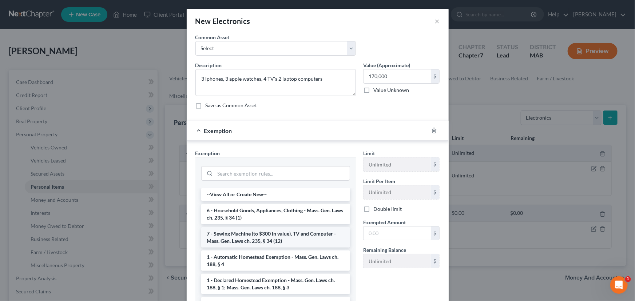
click at [245, 237] on li "7 - Sewing Machine (to $300 in value), TV and Computer - Mass. Gen. Laws ch. 23…" at bounding box center [275, 237] width 149 height 20
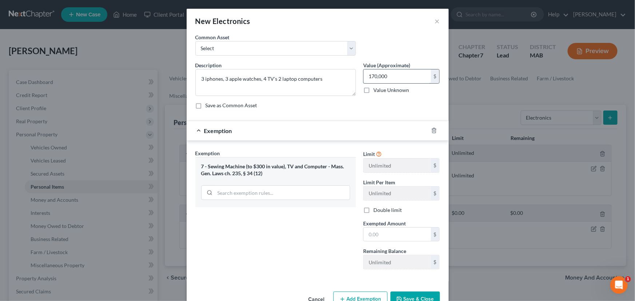
click at [378, 76] on input "170,000" at bounding box center [397, 77] width 67 height 14
click at [379, 76] on input "170,000" at bounding box center [397, 77] width 67 height 14
click at [369, 232] on input "text" at bounding box center [397, 235] width 67 height 14
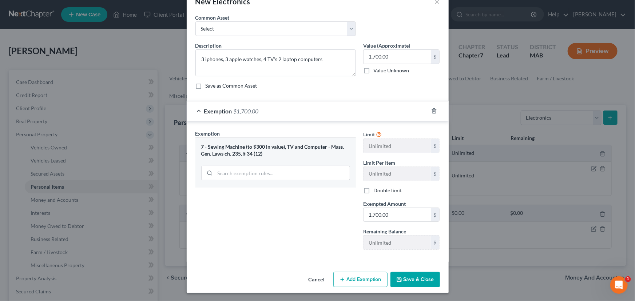
click at [413, 289] on div "Cancel Add Exemption Save & Close" at bounding box center [318, 281] width 262 height 24
click at [413, 285] on button "Save & Close" at bounding box center [415, 279] width 49 height 15
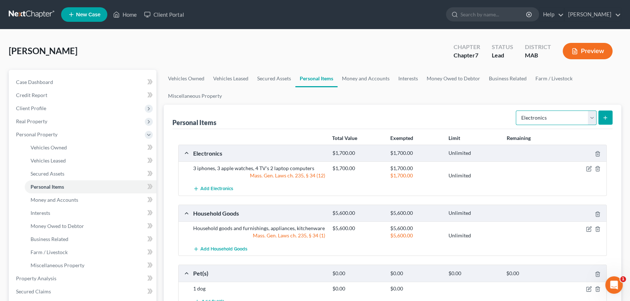
click at [591, 115] on select "Select Item Type Clothing Collectibles Of Value Electronics Firearms Household …" at bounding box center [556, 118] width 81 height 15
click at [517, 111] on select "Select Item Type Clothing Collectibles Of Value Electronics Firearms Household …" at bounding box center [556, 118] width 81 height 15
click at [606, 118] on line "submit" at bounding box center [605, 118] width 3 height 0
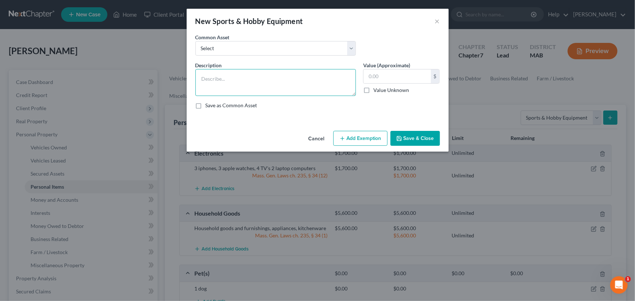
click at [219, 84] on textarea at bounding box center [275, 82] width 161 height 27
click at [281, 82] on textarea "Skis, 2 bocycles, hockey equipment, Exercise equipment" at bounding box center [275, 82] width 161 height 27
click at [371, 75] on input "text" at bounding box center [397, 77] width 67 height 14
click at [362, 135] on button "Add Exemption" at bounding box center [360, 138] width 54 height 15
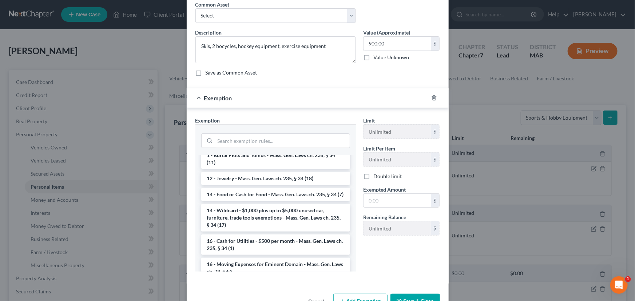
scroll to position [132, 0]
click at [264, 222] on li "14 - Wildcard - $1,000 plus up to $5,000 unused car, furniture, trade tools exe…" at bounding box center [275, 218] width 149 height 28
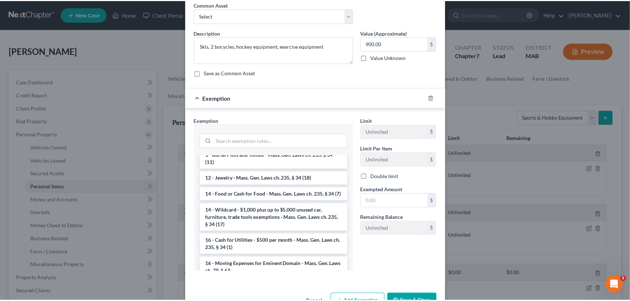
scroll to position [20, 0]
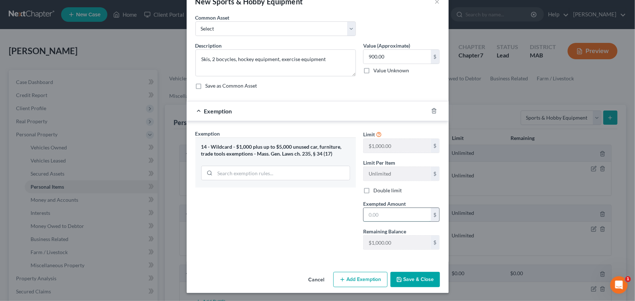
click at [366, 216] on input "text" at bounding box center [397, 215] width 67 height 14
click at [414, 275] on button "Save & Close" at bounding box center [415, 279] width 49 height 15
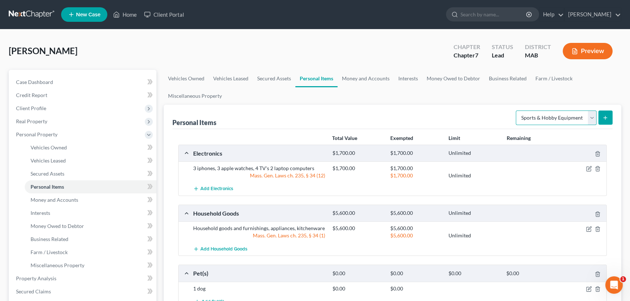
click at [593, 117] on select "Select Item Type Clothing Collectibles Of Value Electronics Firearms Household …" at bounding box center [556, 118] width 81 height 15
click at [517, 111] on select "Select Item Type Clothing Collectibles Of Value Electronics Firearms Household …" at bounding box center [556, 118] width 81 height 15
click at [611, 115] on button "submit" at bounding box center [606, 118] width 14 height 14
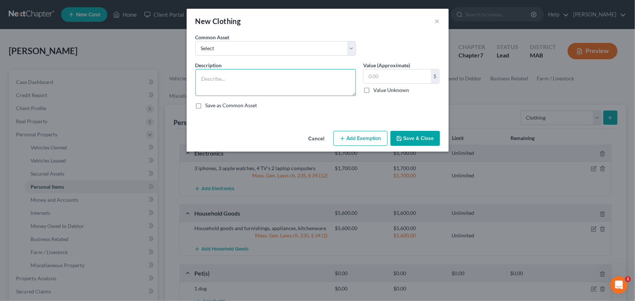
click at [232, 82] on textarea at bounding box center [275, 82] width 161 height 27
click at [373, 73] on input "text" at bounding box center [397, 77] width 67 height 14
click at [362, 138] on button "Add Exemption" at bounding box center [360, 138] width 54 height 15
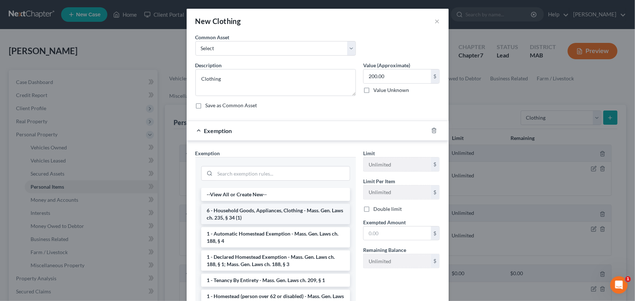
click at [288, 214] on li "6 - Household Goods, Appliances, Clothing - Mass. Gen. Laws ch. 235, § 34 (1)" at bounding box center [275, 214] width 149 height 20
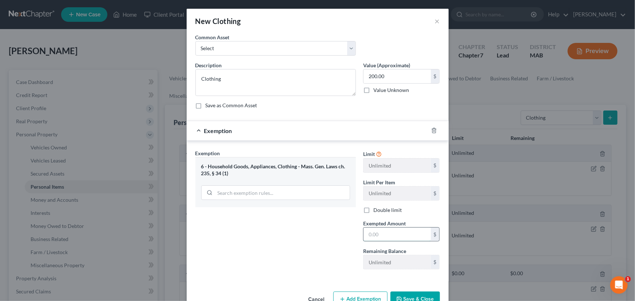
click at [368, 233] on input "text" at bounding box center [397, 235] width 67 height 14
click at [428, 296] on button "Save & Close" at bounding box center [415, 299] width 49 height 15
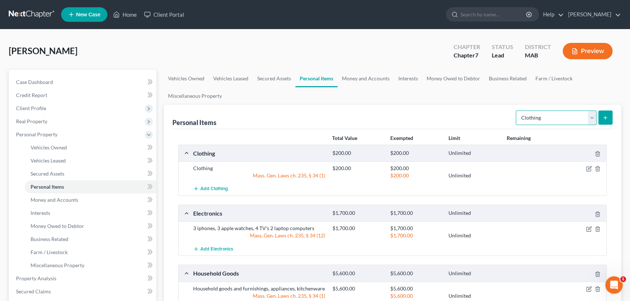
click at [594, 115] on select "Select Item Type Clothing Collectibles Of Value Electronics Firearms Household …" at bounding box center [556, 118] width 81 height 15
click at [517, 111] on select "Select Item Type Clothing Collectibles Of Value Electronics Firearms Household …" at bounding box center [556, 118] width 81 height 15
click at [610, 114] on button "submit" at bounding box center [606, 118] width 14 height 14
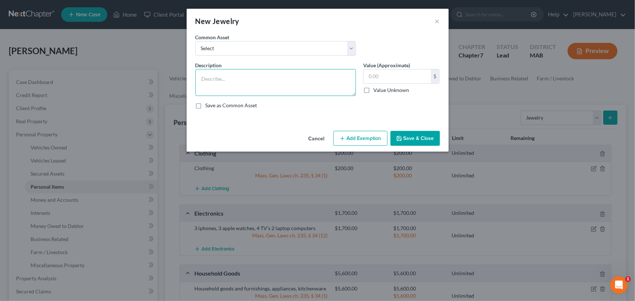
click at [201, 78] on textarea at bounding box center [275, 82] width 161 height 27
click at [375, 73] on input "text" at bounding box center [397, 77] width 67 height 14
click at [362, 138] on button "Add Exemption" at bounding box center [360, 138] width 54 height 15
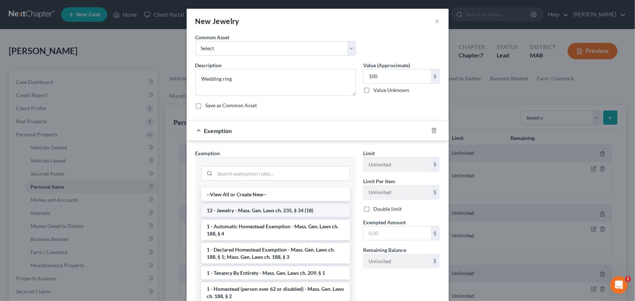
click at [245, 213] on li "12 - Jewelry - Mass. Gen. Laws ch. 235, § 34 (18)" at bounding box center [275, 210] width 149 height 13
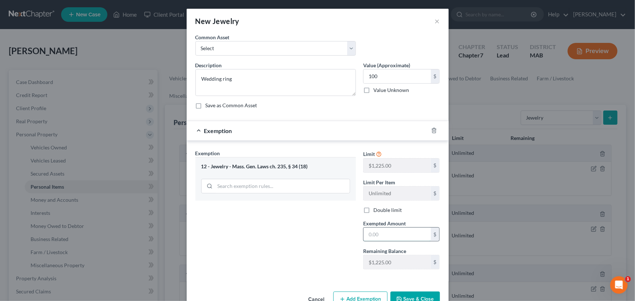
click at [368, 235] on input "text" at bounding box center [397, 235] width 67 height 14
click at [435, 19] on button "×" at bounding box center [437, 21] width 5 height 9
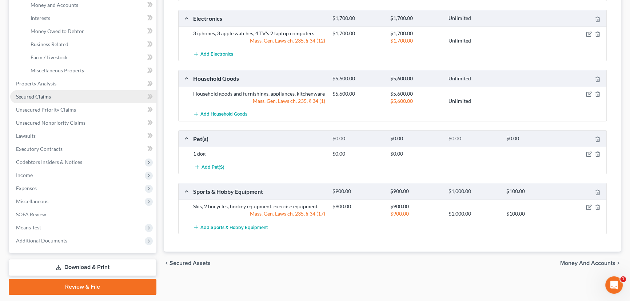
scroll to position [198, 0]
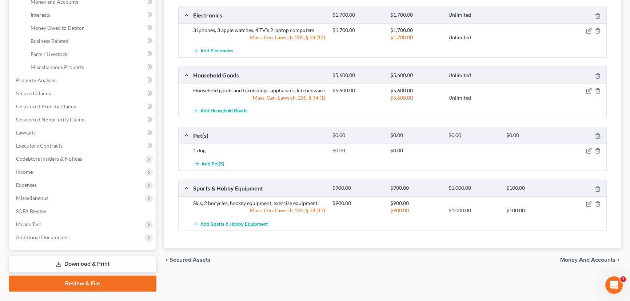
click at [83, 262] on link "Download & Print" at bounding box center [83, 264] width 148 height 17
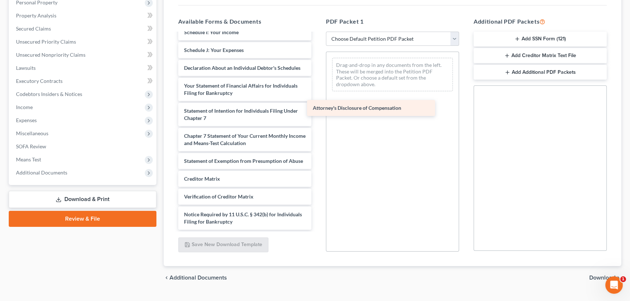
scroll to position [195, 0]
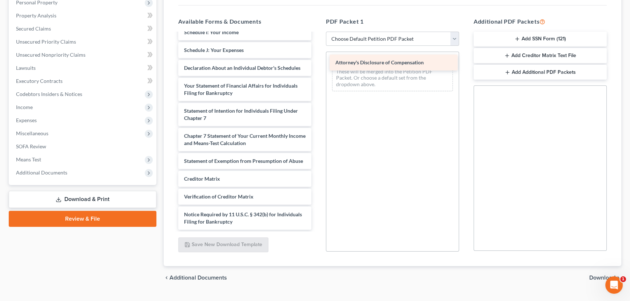
drag, startPoint x: 217, startPoint y: 226, endPoint x: 369, endPoint y: 67, distance: 219.1
click at [317, 67] on div "Attorney's Disclosure of Compensation Voluntary Petition for Individuals Filing…" at bounding box center [245, 45] width 145 height 370
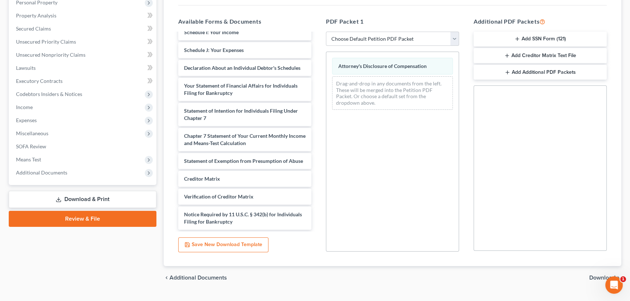
click at [594, 276] on span "Download" at bounding box center [603, 278] width 26 height 6
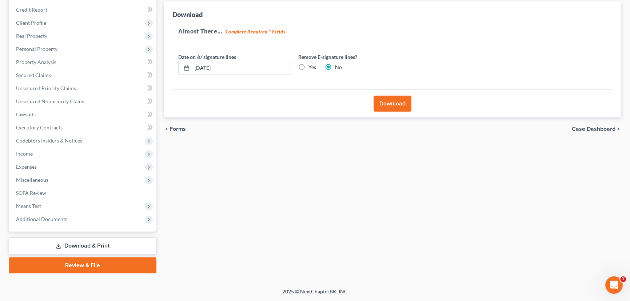
scroll to position [84, 0]
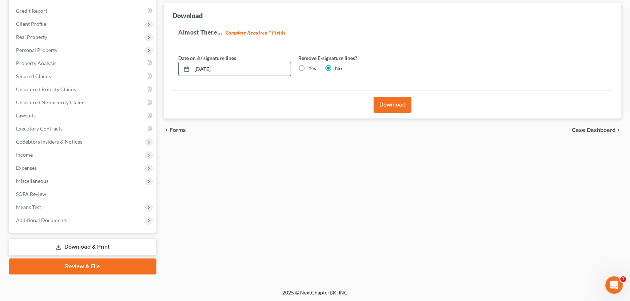
click at [206, 68] on input "[DATE]" at bounding box center [241, 69] width 99 height 14
drag, startPoint x: 203, startPoint y: 68, endPoint x: 209, endPoint y: 69, distance: 5.9
click at [209, 69] on input "[DATE]" at bounding box center [241, 69] width 99 height 14
drag, startPoint x: 197, startPoint y: 66, endPoint x: 247, endPoint y: 63, distance: 49.5
click at [247, 63] on input "10/01/20250" at bounding box center [241, 69] width 99 height 14
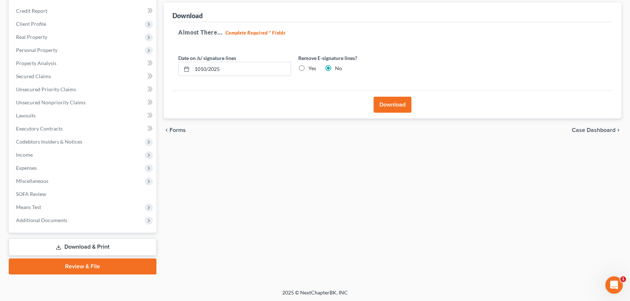
click at [309, 66] on label "Yes" at bounding box center [313, 68] width 8 height 7
click at [312, 66] on input "Yes" at bounding box center [314, 67] width 5 height 5
click at [335, 67] on label "No" at bounding box center [338, 68] width 7 height 7
click at [338, 67] on input "No" at bounding box center [340, 67] width 5 height 5
click at [389, 103] on button "Download" at bounding box center [393, 105] width 38 height 16
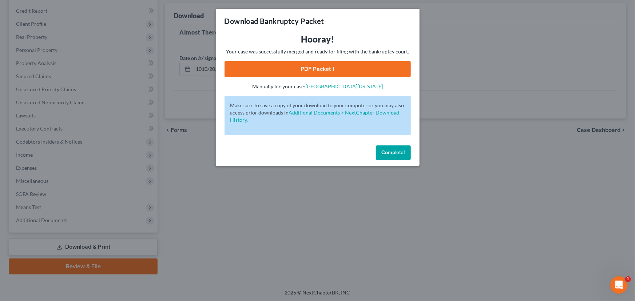
click at [309, 70] on link "PDF Packet 1" at bounding box center [318, 69] width 186 height 16
click at [396, 153] on span "Complete!" at bounding box center [393, 153] width 23 height 6
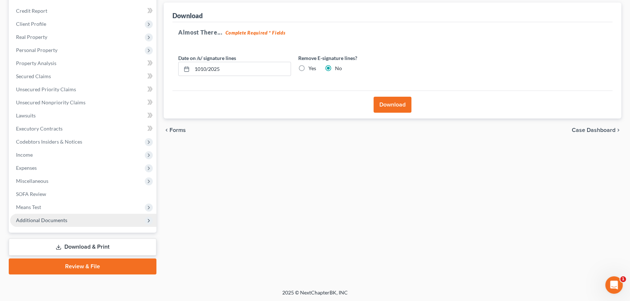
click at [55, 221] on span "Additional Documents" at bounding box center [41, 220] width 51 height 6
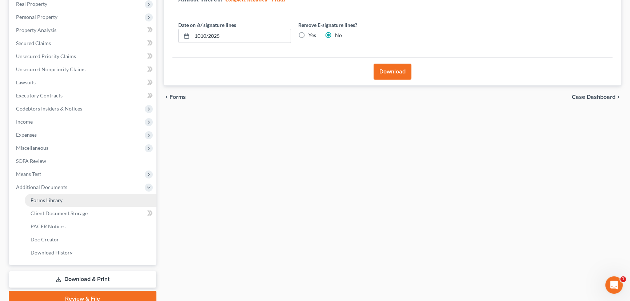
click at [53, 203] on link "Forms Library" at bounding box center [91, 200] width 132 height 13
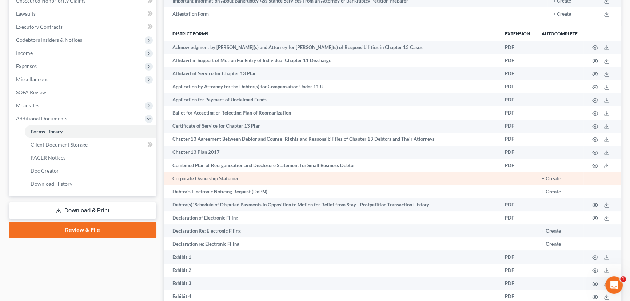
scroll to position [198, 0]
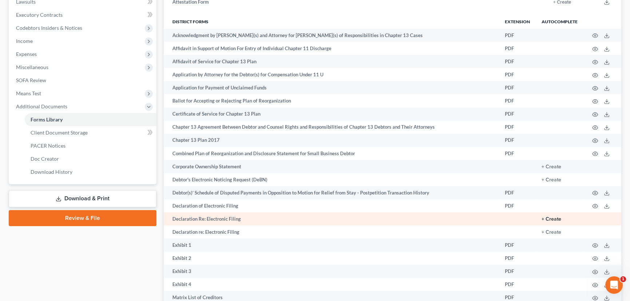
click at [552, 217] on button "+ Create" at bounding box center [552, 219] width 20 height 5
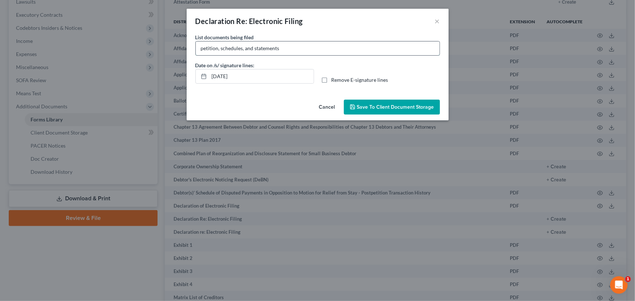
drag, startPoint x: 221, startPoint y: 48, endPoint x: 285, endPoint y: 46, distance: 64.1
click at [285, 46] on input "petition, schedules, and statements" at bounding box center [318, 48] width 244 height 14
drag, startPoint x: 220, startPoint y: 76, endPoint x: 224, endPoint y: 76, distance: 4.4
click at [224, 76] on input "[DATE]" at bounding box center [261, 77] width 104 height 14
click at [332, 81] on label "Remove E-signature lines" at bounding box center [360, 79] width 57 height 7
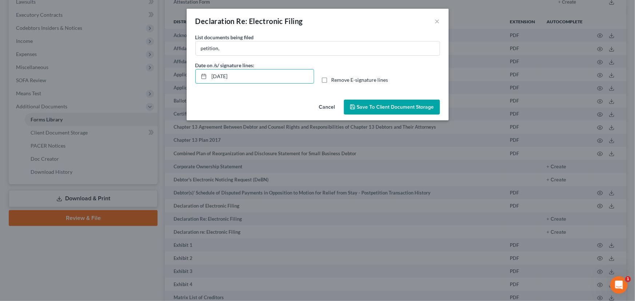
click at [334, 81] on input "Remove E-signature lines" at bounding box center [336, 78] width 5 height 5
click at [379, 107] on span "Save to Client Document Storage" at bounding box center [395, 107] width 77 height 6
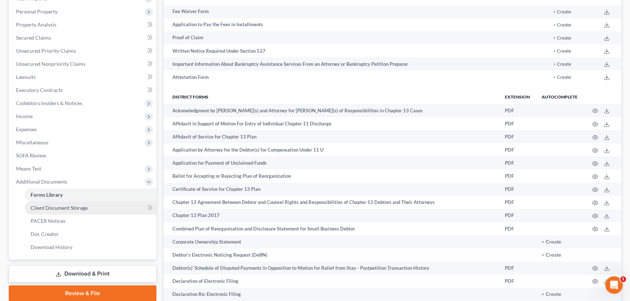
scroll to position [99, 0]
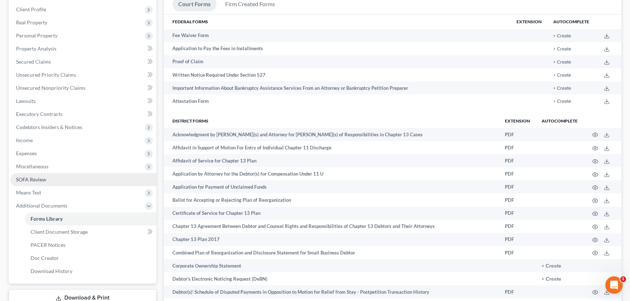
click at [43, 177] on span "SOFA Review" at bounding box center [31, 180] width 30 height 6
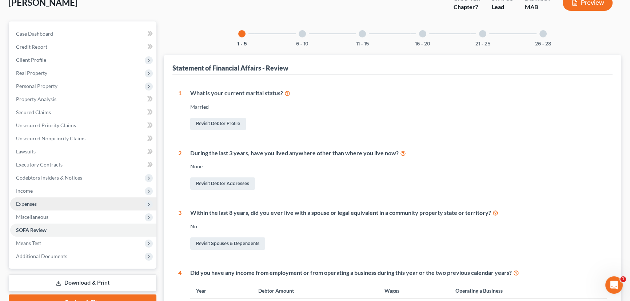
scroll to position [132, 0]
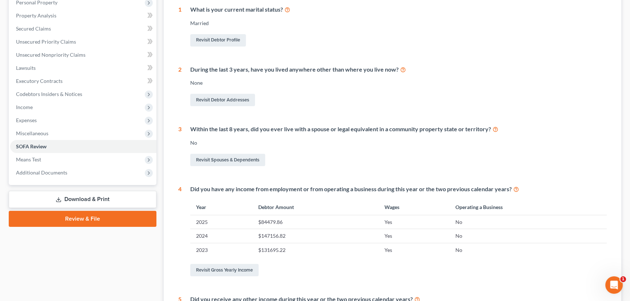
click at [71, 199] on link "Download & Print" at bounding box center [83, 199] width 148 height 17
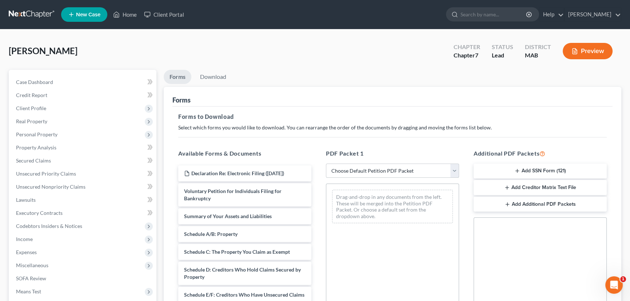
click at [455, 167] on select "Choose Default Petition PDF Packet Complete Bankruptcy Petition (all forms and …" at bounding box center [392, 171] width 133 height 15
click at [328, 164] on select "Choose Default Petition PDF Packet Complete Bankruptcy Petition (all forms and …" at bounding box center [392, 171] width 133 height 15
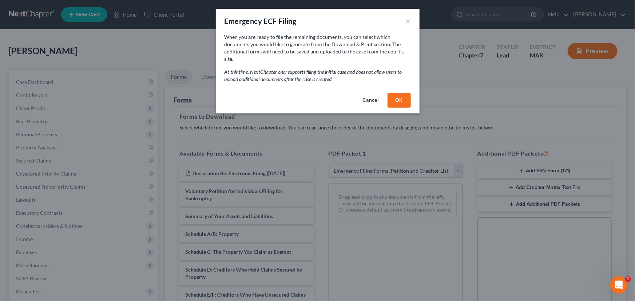
click at [400, 93] on button "OK" at bounding box center [399, 100] width 23 height 15
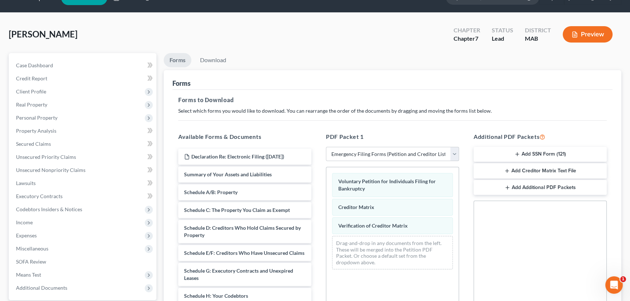
scroll to position [99, 0]
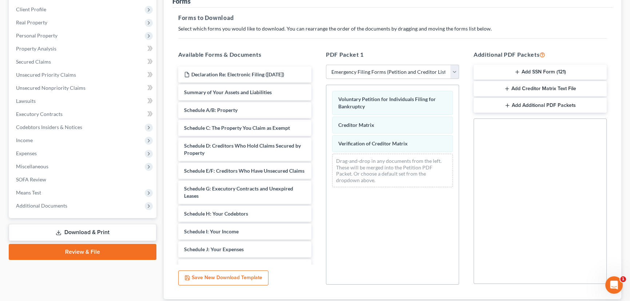
click at [528, 69] on button "Add SSN Form (121)" at bounding box center [540, 72] width 133 height 15
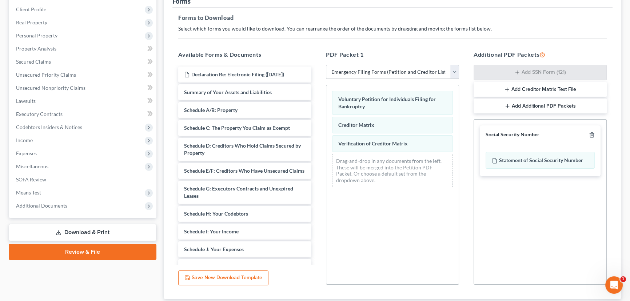
click at [528, 85] on button "Add Creditor Matrix Text File" at bounding box center [540, 89] width 133 height 15
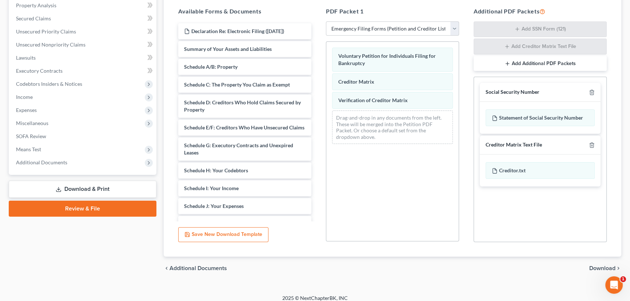
scroll to position [148, 0]
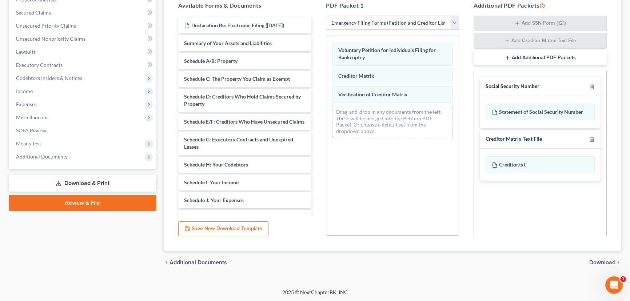
click at [597, 260] on span "Download" at bounding box center [603, 263] width 26 height 6
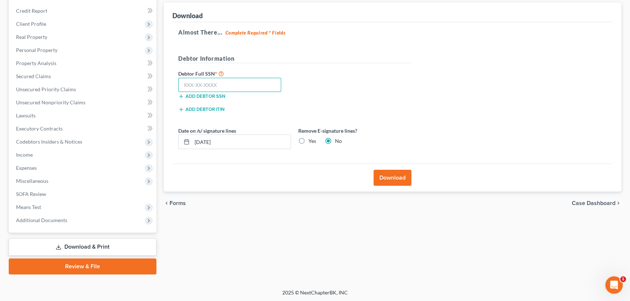
click at [185, 82] on input "text" at bounding box center [229, 85] width 103 height 15
drag, startPoint x: 203, startPoint y: 142, endPoint x: 207, endPoint y: 141, distance: 4.4
click at [207, 141] on input "[DATE]" at bounding box center [241, 142] width 99 height 14
click at [208, 141] on input "10/102025" at bounding box center [241, 142] width 99 height 14
click at [309, 139] on label "Yes" at bounding box center [313, 141] width 8 height 7
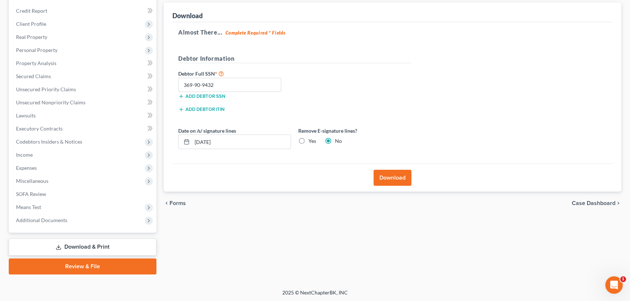
click at [312, 139] on input "Yes" at bounding box center [314, 140] width 5 height 5
click at [393, 176] on button "Download" at bounding box center [393, 178] width 38 height 16
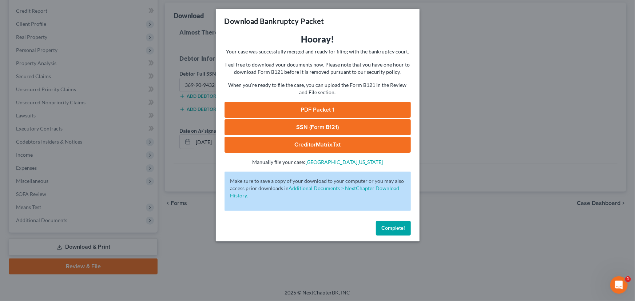
click at [310, 112] on link "PDF Packet 1" at bounding box center [318, 110] width 186 height 16
click at [291, 129] on link "SSN (Form B121)" at bounding box center [318, 127] width 186 height 16
click at [394, 228] on span "Complete!" at bounding box center [393, 228] width 23 height 6
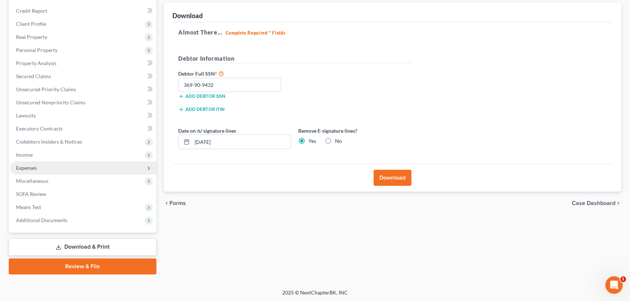
click at [32, 168] on span "Expenses" at bounding box center [26, 168] width 21 height 6
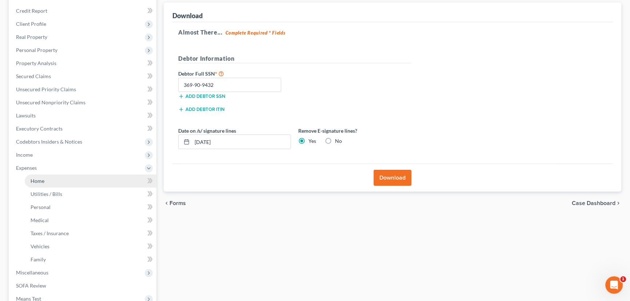
click at [36, 181] on span "Home" at bounding box center [38, 181] width 14 height 6
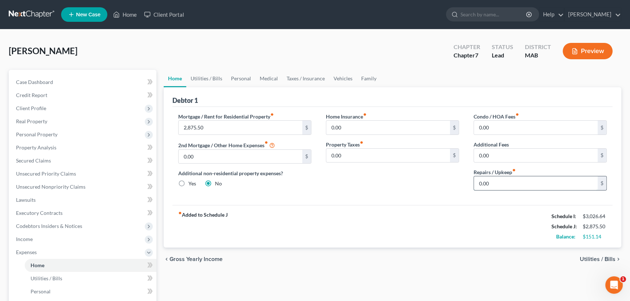
click at [487, 181] on input "0.00" at bounding box center [536, 184] width 124 height 14
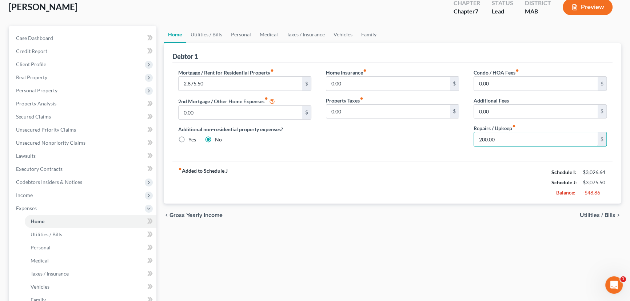
scroll to position [66, 0]
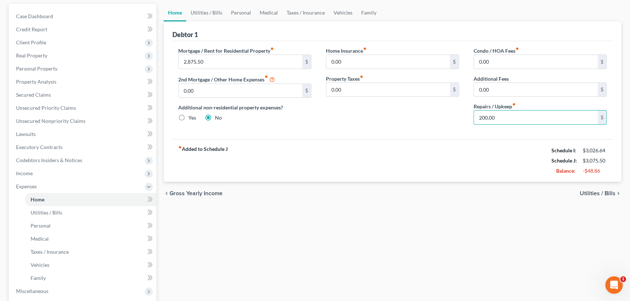
click at [594, 191] on span "Utilities / Bills" at bounding box center [598, 194] width 36 height 6
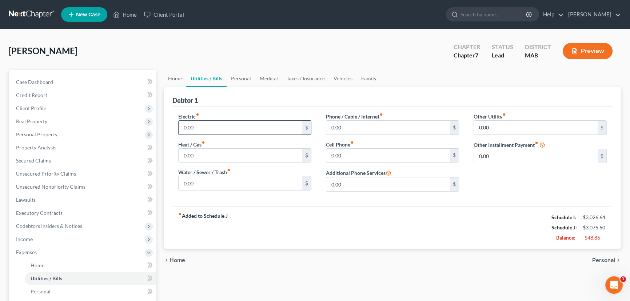
click at [202, 130] on input "0.00" at bounding box center [241, 128] width 124 height 14
click at [188, 182] on input "0.00" at bounding box center [241, 184] width 124 height 14
click at [334, 151] on input "0.00" at bounding box center [388, 156] width 124 height 14
click at [607, 258] on span "Personal" at bounding box center [604, 261] width 23 height 6
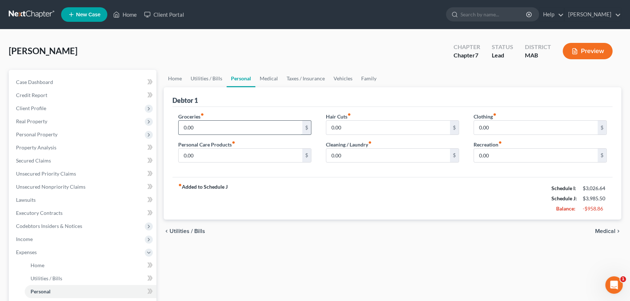
click at [186, 126] on input "0.00" at bounding box center [241, 128] width 124 height 14
click at [195, 153] on input "0.00" at bounding box center [241, 156] width 124 height 14
click at [330, 126] on input "0.00" at bounding box center [388, 128] width 124 height 14
click at [491, 124] on input "0.00" at bounding box center [536, 128] width 124 height 14
click at [486, 157] on input "0.00" at bounding box center [536, 156] width 124 height 14
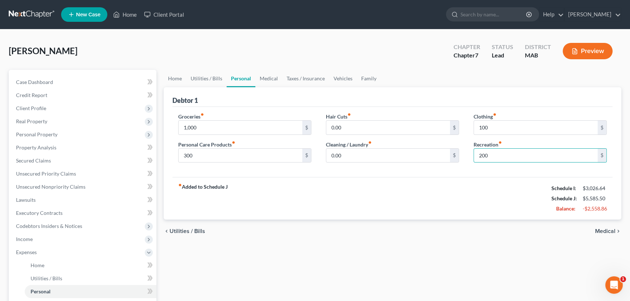
click at [475, 183] on div "fiber_manual_record Added to Schedule J Schedule I: $3,026.64 Schedule J: $5,58…" at bounding box center [393, 198] width 440 height 43
click at [607, 229] on span "Medical" at bounding box center [605, 232] width 20 height 6
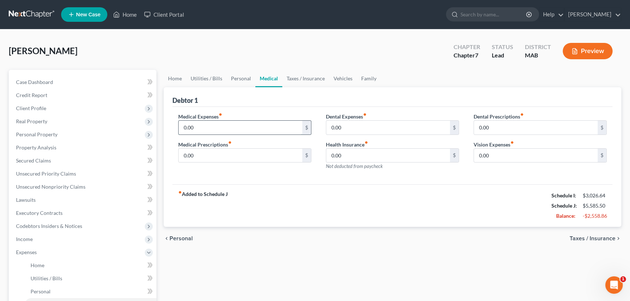
click at [194, 123] on input "0.00" at bounding box center [241, 128] width 124 height 14
click at [586, 237] on span "Taxes / Insurance" at bounding box center [593, 239] width 46 height 6
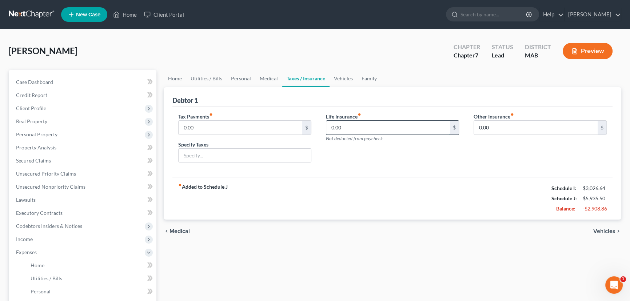
click at [334, 124] on input "0.00" at bounding box center [388, 128] width 124 height 14
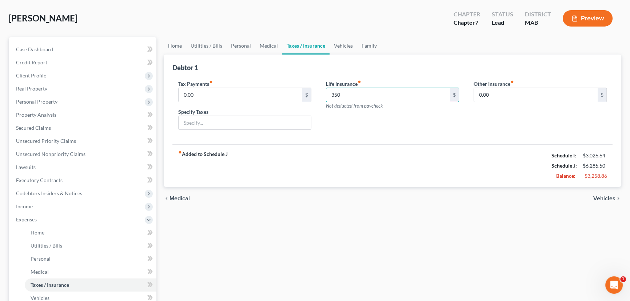
click at [605, 196] on span "Vehicles" at bounding box center [605, 199] width 22 height 6
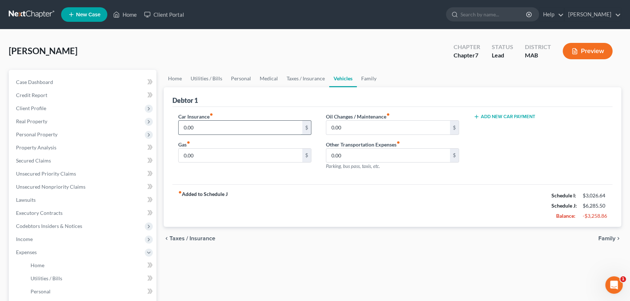
click at [197, 126] on input "0.00" at bounding box center [241, 128] width 124 height 14
click at [190, 151] on input "0.00" at bounding box center [241, 156] width 124 height 14
click at [608, 237] on span "Family" at bounding box center [607, 239] width 17 height 6
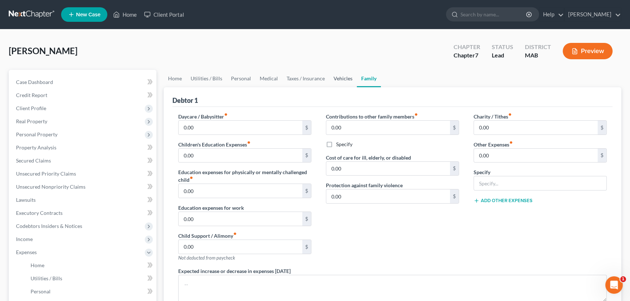
click at [338, 76] on link "Vehicles" at bounding box center [343, 78] width 28 height 17
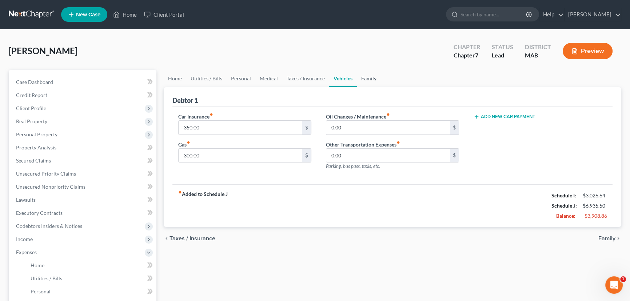
click at [364, 77] on link "Family" at bounding box center [369, 78] width 24 height 17
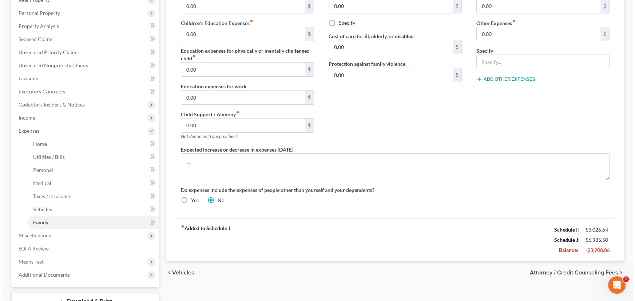
scroll to position [165, 0]
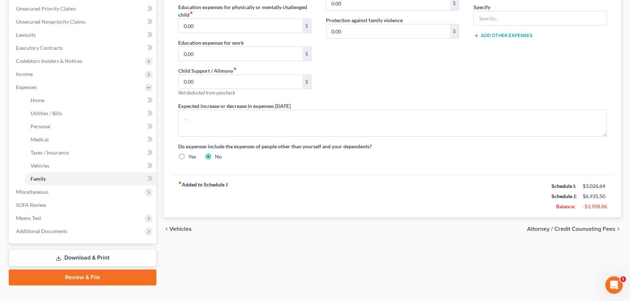
click at [551, 226] on span "Attorney / Credit Counseling Fees" at bounding box center [571, 229] width 88 height 6
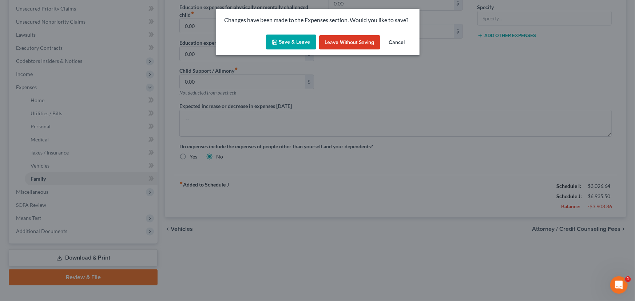
click at [285, 41] on button "Save & Leave" at bounding box center [291, 42] width 50 height 15
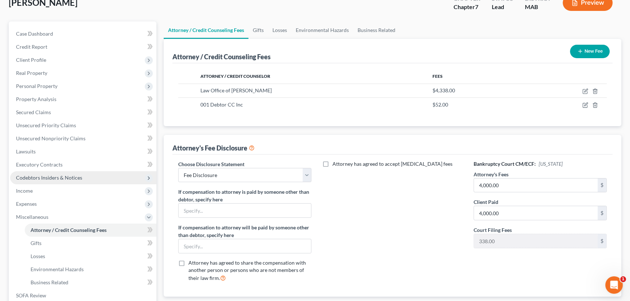
scroll to position [66, 0]
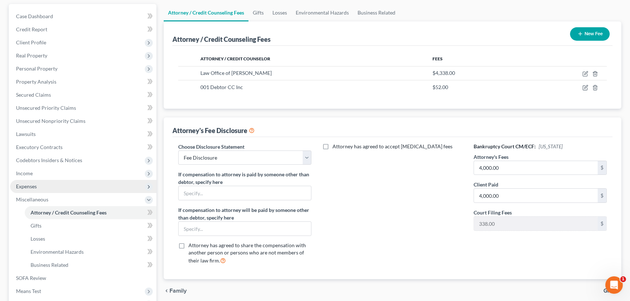
click at [26, 186] on span "Expenses" at bounding box center [26, 186] width 21 height 6
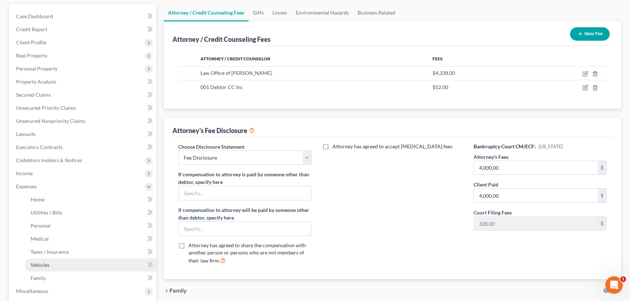
click at [42, 262] on span "Vehicles" at bounding box center [40, 265] width 19 height 6
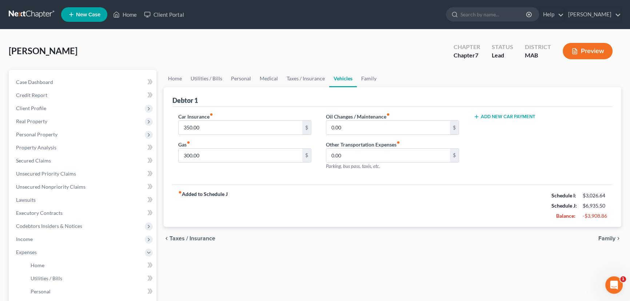
click at [499, 114] on button "Add New Car Payment" at bounding box center [505, 117] width 62 height 6
click at [503, 120] on div "$" at bounding box center [535, 127] width 122 height 15
click at [484, 124] on input "text" at bounding box center [530, 128] width 112 height 14
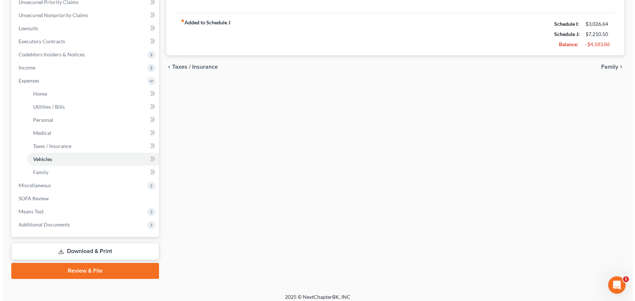
scroll to position [176, 0]
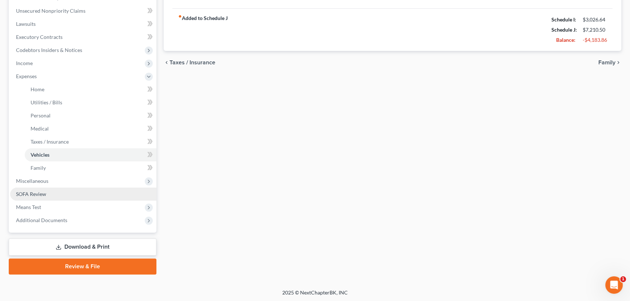
click at [28, 193] on span "SOFA Review" at bounding box center [31, 194] width 30 height 6
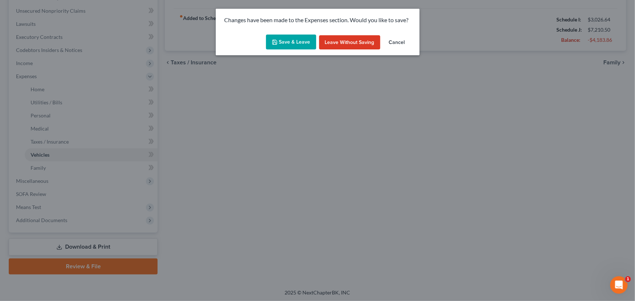
click at [298, 43] on button "Save & Leave" at bounding box center [291, 42] width 50 height 15
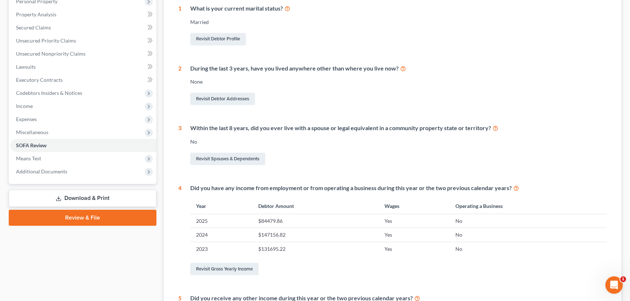
scroll to position [165, 0]
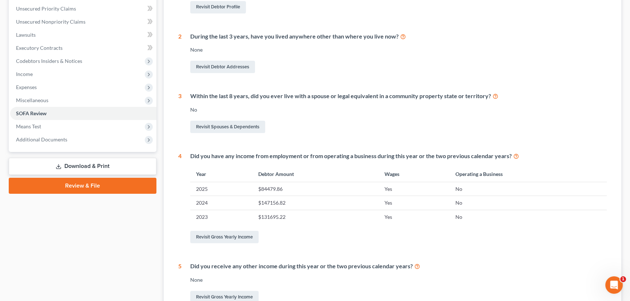
click at [84, 167] on link "Download & Print" at bounding box center [83, 166] width 148 height 17
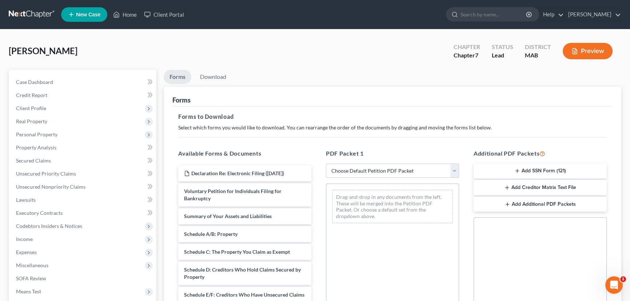
click at [455, 169] on select "Choose Default Petition PDF Packet Complete Bankruptcy Petition (all forms and …" at bounding box center [392, 171] width 133 height 15
click at [326, 164] on select "Choose Default Petition PDF Packet Complete Bankruptcy Petition (all forms and …" at bounding box center [392, 171] width 133 height 15
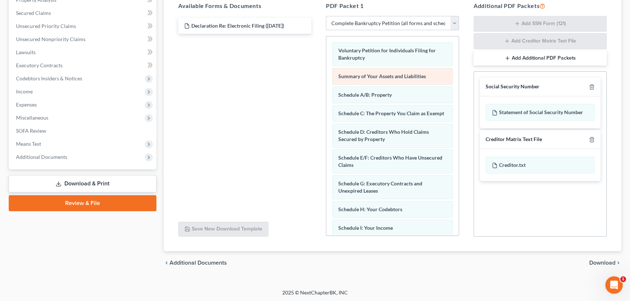
scroll to position [148, 0]
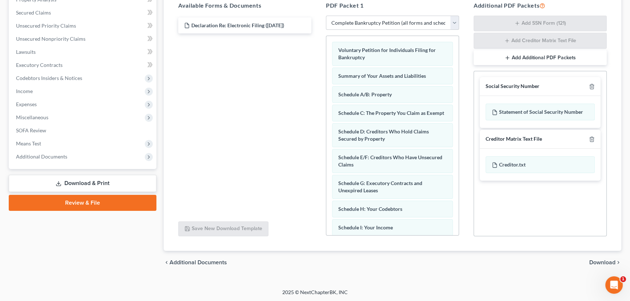
click at [597, 262] on span "Download" at bounding box center [603, 263] width 26 height 6
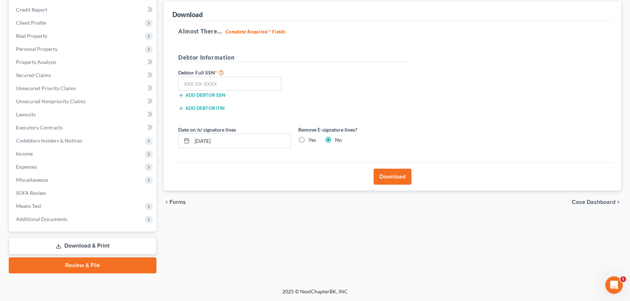
scroll to position [84, 0]
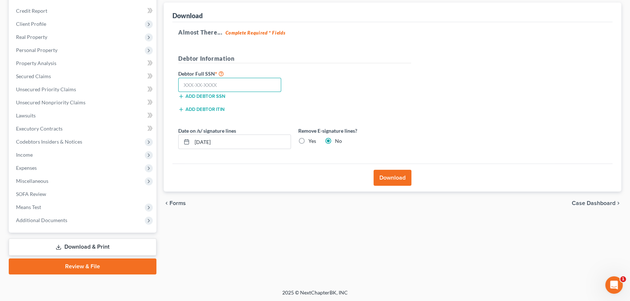
click at [195, 84] on input "text" at bounding box center [229, 85] width 103 height 15
click at [394, 178] on button "Download" at bounding box center [393, 178] width 38 height 16
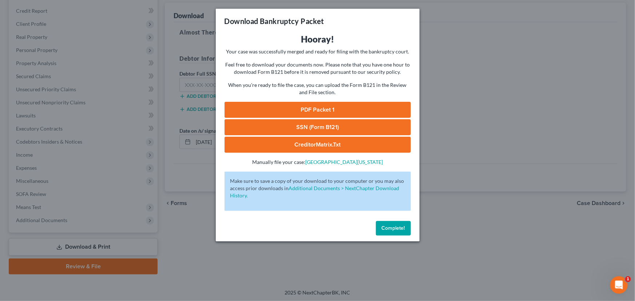
click at [328, 108] on link "PDF Packet 1" at bounding box center [318, 110] width 186 height 16
click at [318, 144] on link "CreditorMatrix.txt" at bounding box center [318, 145] width 186 height 16
click at [395, 229] on span "Complete!" at bounding box center [393, 228] width 23 height 6
click at [386, 231] on span "Complete!" at bounding box center [393, 228] width 23 height 6
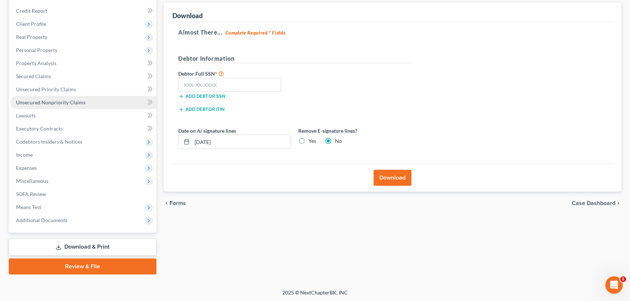
click at [37, 100] on span "Unsecured Nonpriority Claims" at bounding box center [51, 102] width 70 height 6
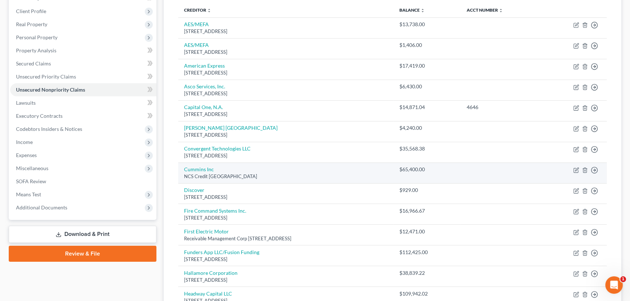
scroll to position [99, 0]
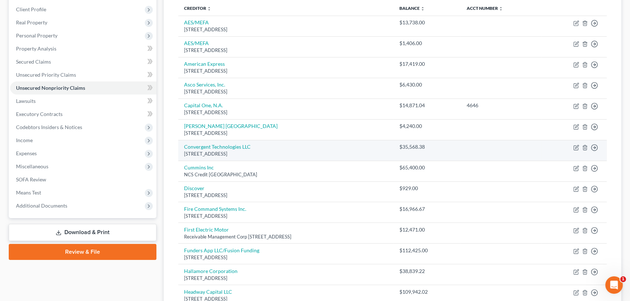
click at [214, 151] on div "[STREET_ADDRESS]" at bounding box center [286, 154] width 204 height 7
click at [576, 148] on icon "button" at bounding box center [577, 148] width 6 height 6
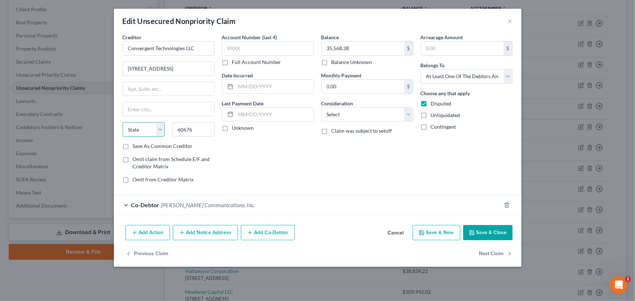
click at [142, 128] on select "State [US_STATE] AK AR AZ CA CO CT DE DC [GEOGRAPHIC_DATA] [GEOGRAPHIC_DATA] GU…" at bounding box center [144, 129] width 43 height 15
click at [211, 141] on div "State [US_STATE] AK AR AZ CA CO CT DE DC [GEOGRAPHIC_DATA] [GEOGRAPHIC_DATA] GU…" at bounding box center [168, 132] width 99 height 20
click at [209, 140] on div "State [US_STATE] AK AR AZ CA CO CT DE DC [GEOGRAPHIC_DATA] [GEOGRAPHIC_DATA] GU…" at bounding box center [168, 132] width 99 height 20
click at [145, 109] on input "text" at bounding box center [168, 109] width 91 height 14
click at [144, 130] on select "State [US_STATE] AK AR AZ CA CO CT DE DC [GEOGRAPHIC_DATA] [GEOGRAPHIC_DATA] GU…" at bounding box center [144, 129] width 43 height 15
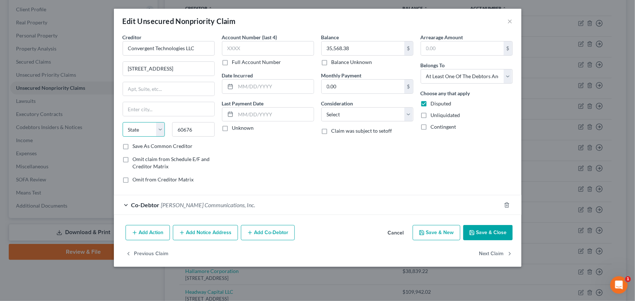
drag, startPoint x: 143, startPoint y: 128, endPoint x: 136, endPoint y: 128, distance: 6.6
click at [136, 128] on select "State [US_STATE] AK AR AZ CA CO CT DE DC [GEOGRAPHIC_DATA] [GEOGRAPHIC_DATA] GU…" at bounding box center [144, 129] width 43 height 15
click at [123, 122] on select "State [US_STATE] AK AR AZ CA CO CT DE DC [GEOGRAPHIC_DATA] [GEOGRAPHIC_DATA] GU…" at bounding box center [144, 129] width 43 height 15
click at [184, 128] on input "60676" at bounding box center [193, 129] width 43 height 15
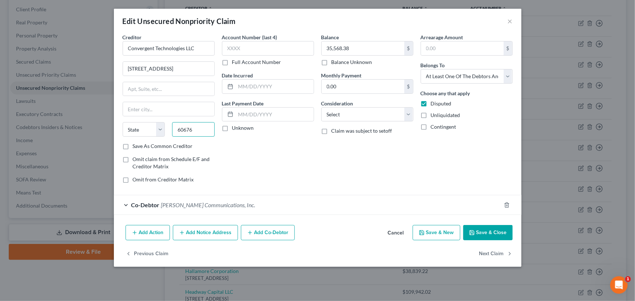
click at [202, 128] on input "60676" at bounding box center [193, 129] width 43 height 15
drag, startPoint x: 202, startPoint y: 128, endPoint x: 176, endPoint y: 128, distance: 25.5
click at [176, 128] on input "60676" at bounding box center [193, 129] width 43 height 15
click at [145, 111] on input "text" at bounding box center [168, 109] width 91 height 14
click at [142, 127] on select "State [US_STATE] AK AR AZ CA CO CT DE DC [GEOGRAPHIC_DATA] [GEOGRAPHIC_DATA] GU…" at bounding box center [144, 129] width 43 height 15
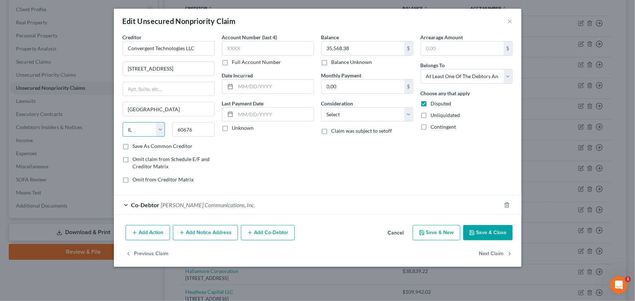
click at [123, 122] on select "State [US_STATE] AK AR AZ CA CO CT DE DC [GEOGRAPHIC_DATA] [GEOGRAPHIC_DATA] GU…" at bounding box center [144, 129] width 43 height 15
click at [233, 156] on div "Account Number (last 4) Full Account Number Date Incurred Last Payment Date Unk…" at bounding box center [267, 111] width 99 height 156
click at [484, 233] on button "Save & Close" at bounding box center [487, 232] width 49 height 15
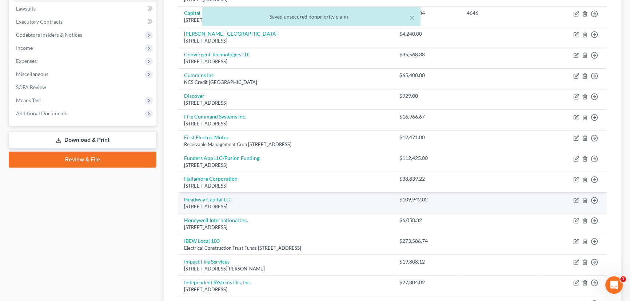
scroll to position [198, 0]
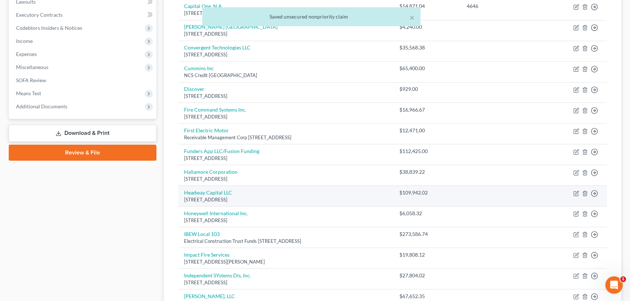
click at [234, 194] on td "Headway Capital LLC [STREET_ADDRESS]" at bounding box center [285, 196] width 215 height 21
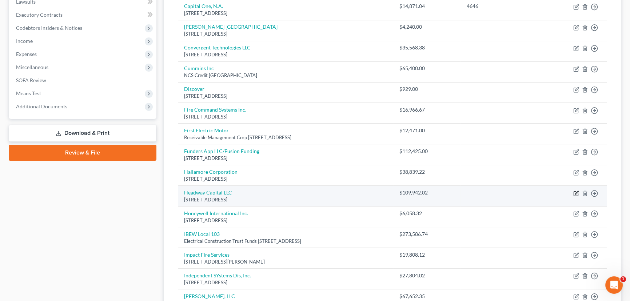
click at [579, 191] on icon "button" at bounding box center [576, 192] width 3 height 3
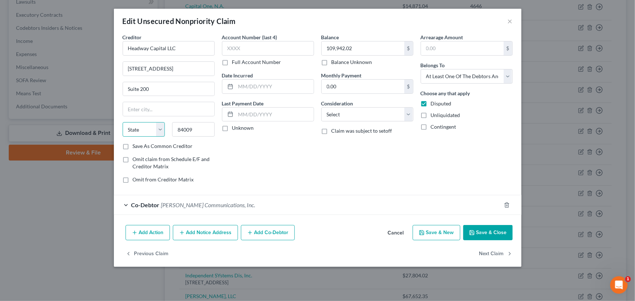
click at [141, 129] on select "State [US_STATE] AK AR AZ CA CO CT DE DC [GEOGRAPHIC_DATA] [GEOGRAPHIC_DATA] GU…" at bounding box center [144, 129] width 43 height 15
click at [199, 132] on input "84009" at bounding box center [193, 129] width 43 height 15
drag, startPoint x: 199, startPoint y: 132, endPoint x: 174, endPoint y: 131, distance: 25.8
click at [174, 131] on input "84009" at bounding box center [193, 129] width 43 height 15
click at [160, 129] on select "State [US_STATE] AK AR AZ CA CO CT DE DC [GEOGRAPHIC_DATA] [GEOGRAPHIC_DATA] GU…" at bounding box center [144, 129] width 43 height 15
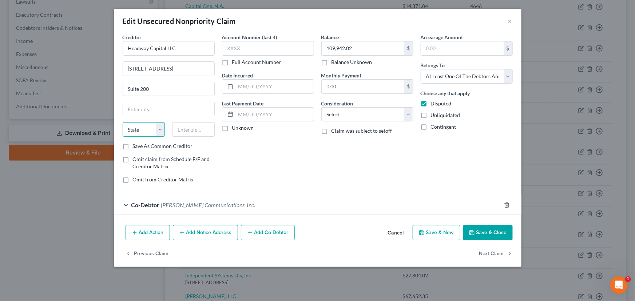
click at [123, 122] on select "State [US_STATE] AK AR AZ CA CO CT DE DC [GEOGRAPHIC_DATA] [GEOGRAPHIC_DATA] GU…" at bounding box center [144, 129] width 43 height 15
click at [160, 130] on select "State [US_STATE] AK AR AZ CA CO CT DE DC [GEOGRAPHIC_DATA] [GEOGRAPHIC_DATA] GU…" at bounding box center [144, 129] width 43 height 15
click at [131, 131] on select "State [US_STATE] AK AR AZ CA CO CT DE DC [GEOGRAPHIC_DATA] [GEOGRAPHIC_DATA] GU…" at bounding box center [144, 129] width 43 height 15
click at [131, 129] on select "State [US_STATE] AK AR AZ CA CO CT DE DC [GEOGRAPHIC_DATA] [GEOGRAPHIC_DATA] GU…" at bounding box center [144, 129] width 43 height 15
click at [143, 109] on input "text" at bounding box center [168, 109] width 91 height 14
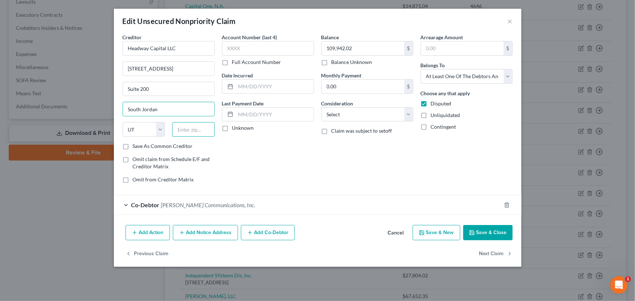
click at [179, 131] on input "text" at bounding box center [193, 129] width 43 height 15
click at [487, 238] on button "Save & Close" at bounding box center [487, 232] width 49 height 15
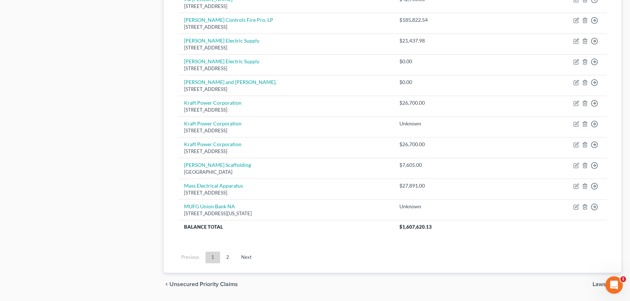
scroll to position [537, 0]
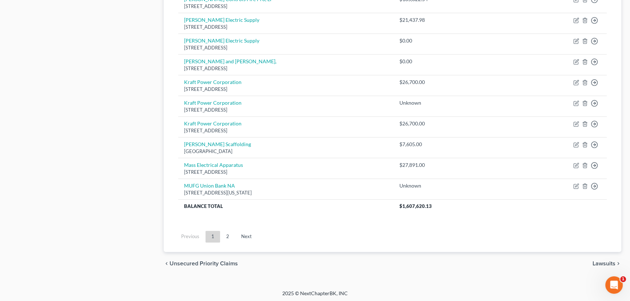
click at [230, 233] on link "2" at bounding box center [228, 237] width 15 height 12
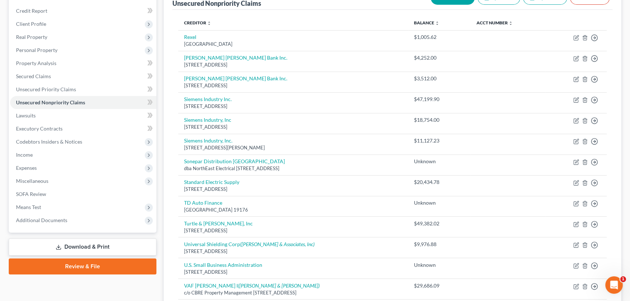
scroll to position [247, 0]
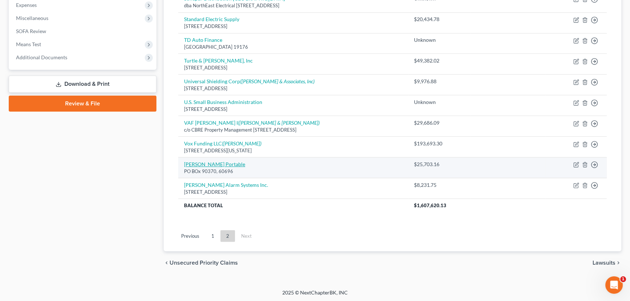
click at [203, 164] on link "[PERSON_NAME] Portable" at bounding box center [214, 164] width 61 height 6
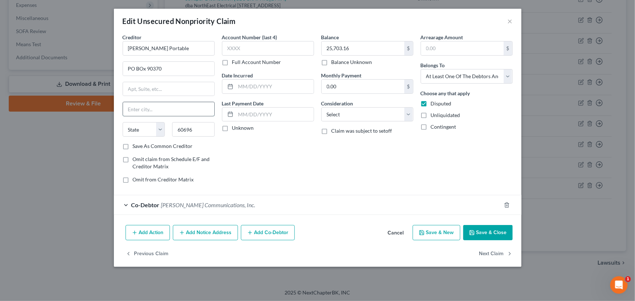
click at [149, 113] on input "text" at bounding box center [168, 109] width 91 height 14
click at [130, 128] on select "State [US_STATE] AK AR AZ CA CO CT DE DC [GEOGRAPHIC_DATA] [GEOGRAPHIC_DATA] GU…" at bounding box center [144, 129] width 43 height 15
drag, startPoint x: 284, startPoint y: 156, endPoint x: 355, endPoint y: 178, distance: 74.3
click at [284, 156] on div "Account Number (last 4) Full Account Number Date Incurred Last Payment Date Unk…" at bounding box center [267, 111] width 99 height 156
click at [478, 229] on button "Save & Close" at bounding box center [487, 232] width 49 height 15
